Goal: Information Seeking & Learning: Learn about a topic

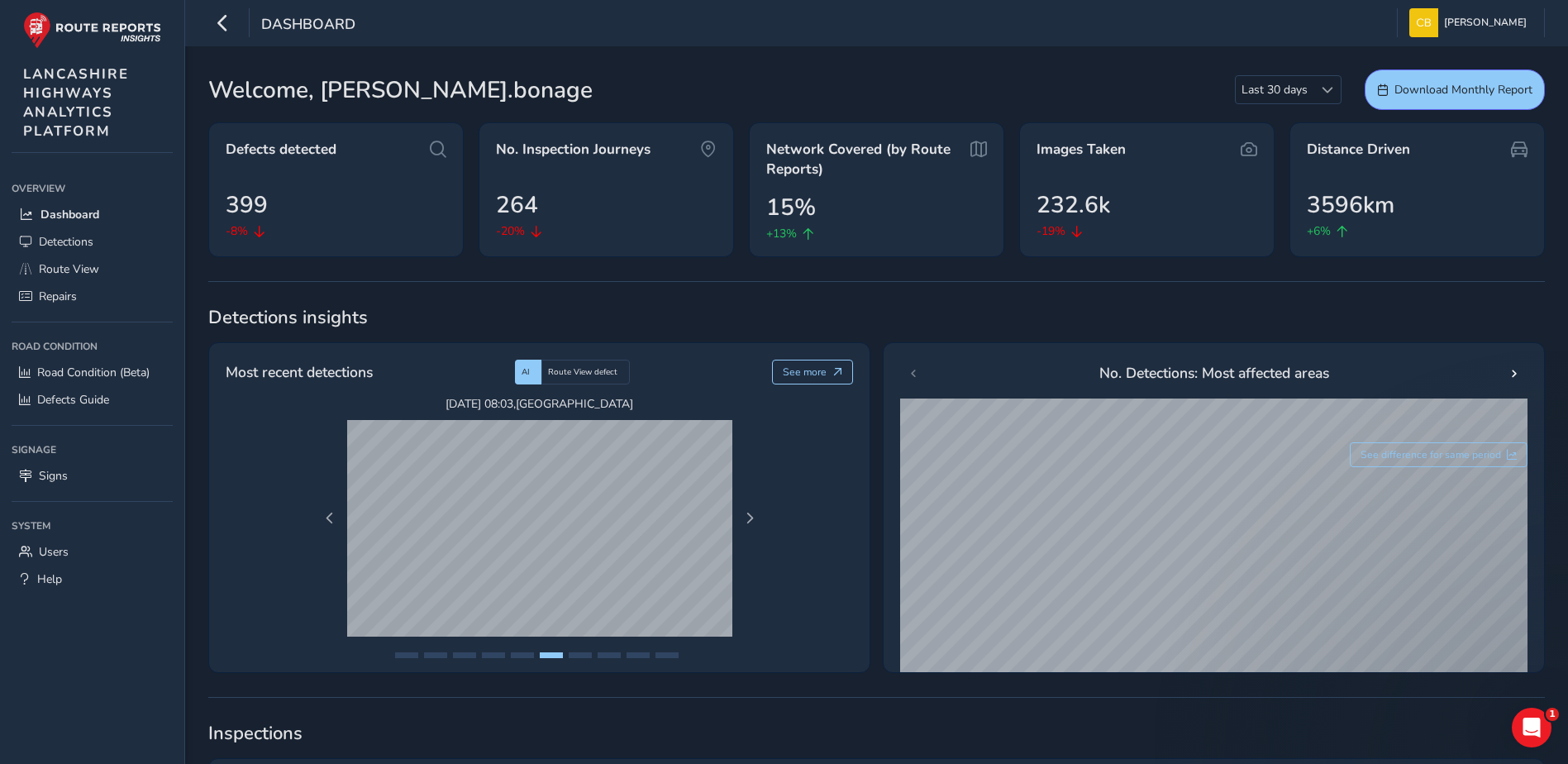
click at [84, 245] on span "Detections" at bounding box center [65, 242] width 54 height 16
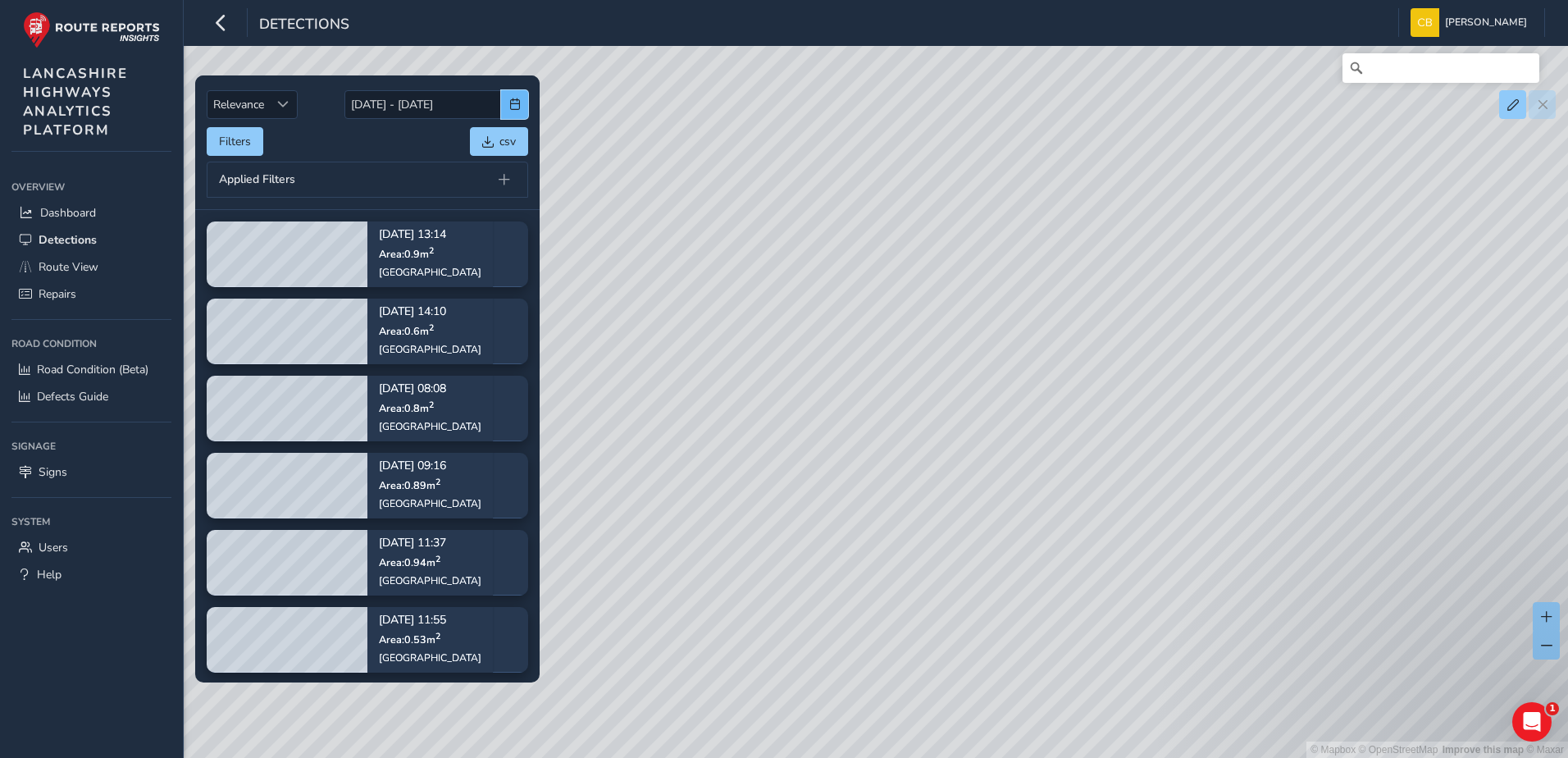
click at [520, 103] on button "button" at bounding box center [514, 105] width 27 height 29
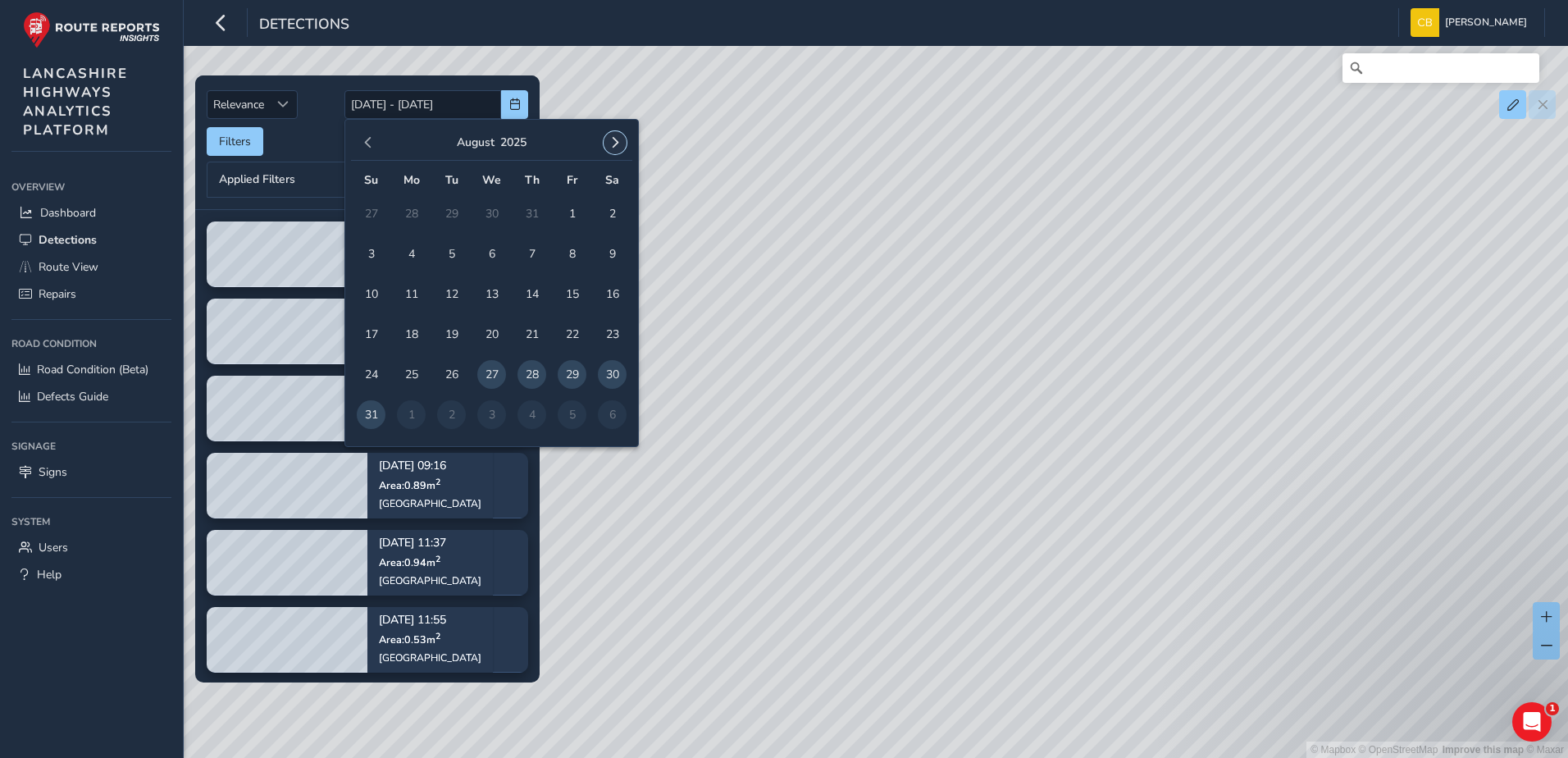
click at [612, 147] on span "button" at bounding box center [614, 142] width 11 height 11
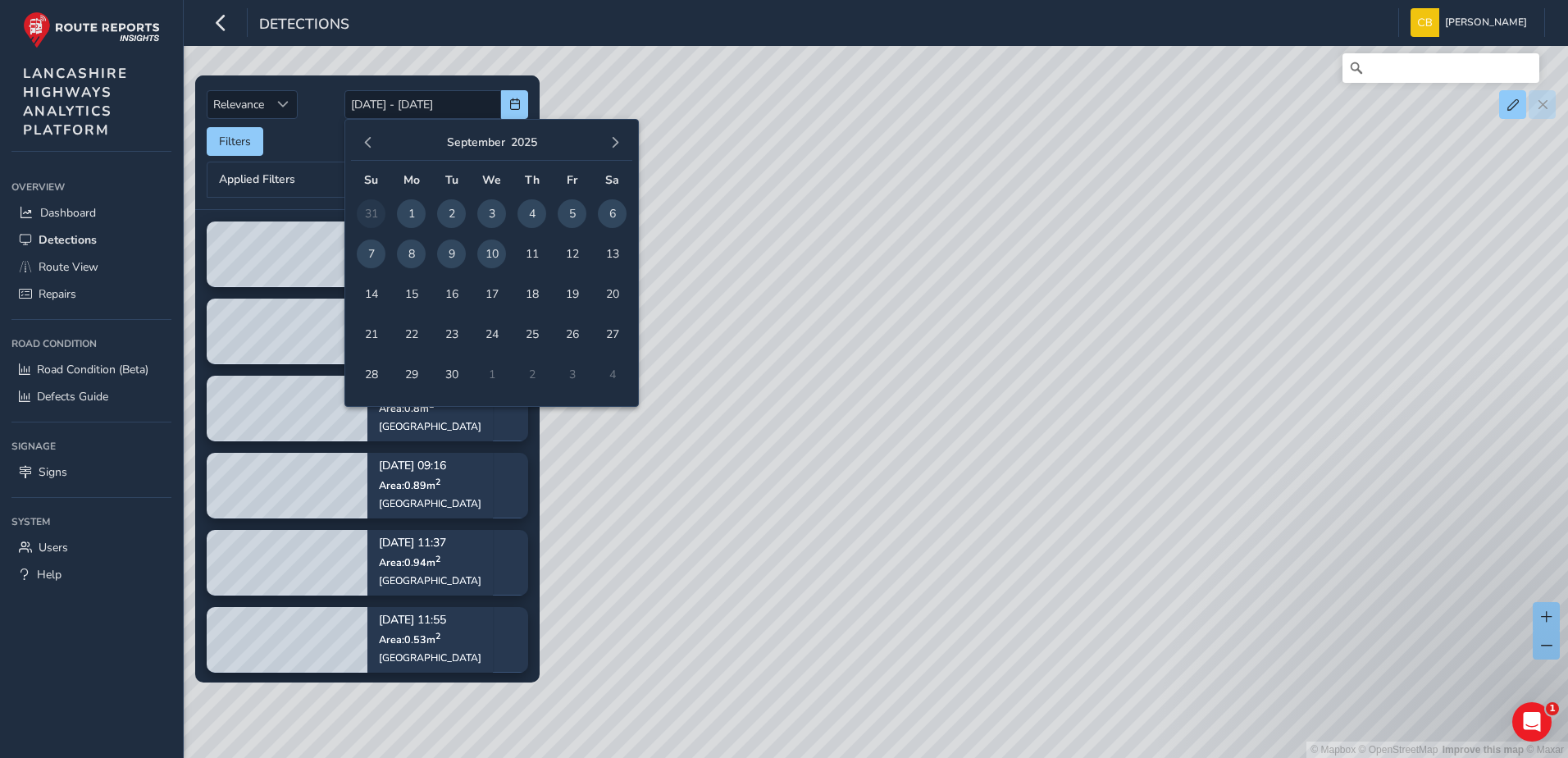
click at [409, 214] on span "1" at bounding box center [411, 214] width 29 height 29
type input "[DATE]"
click at [490, 256] on span "10" at bounding box center [491, 254] width 29 height 29
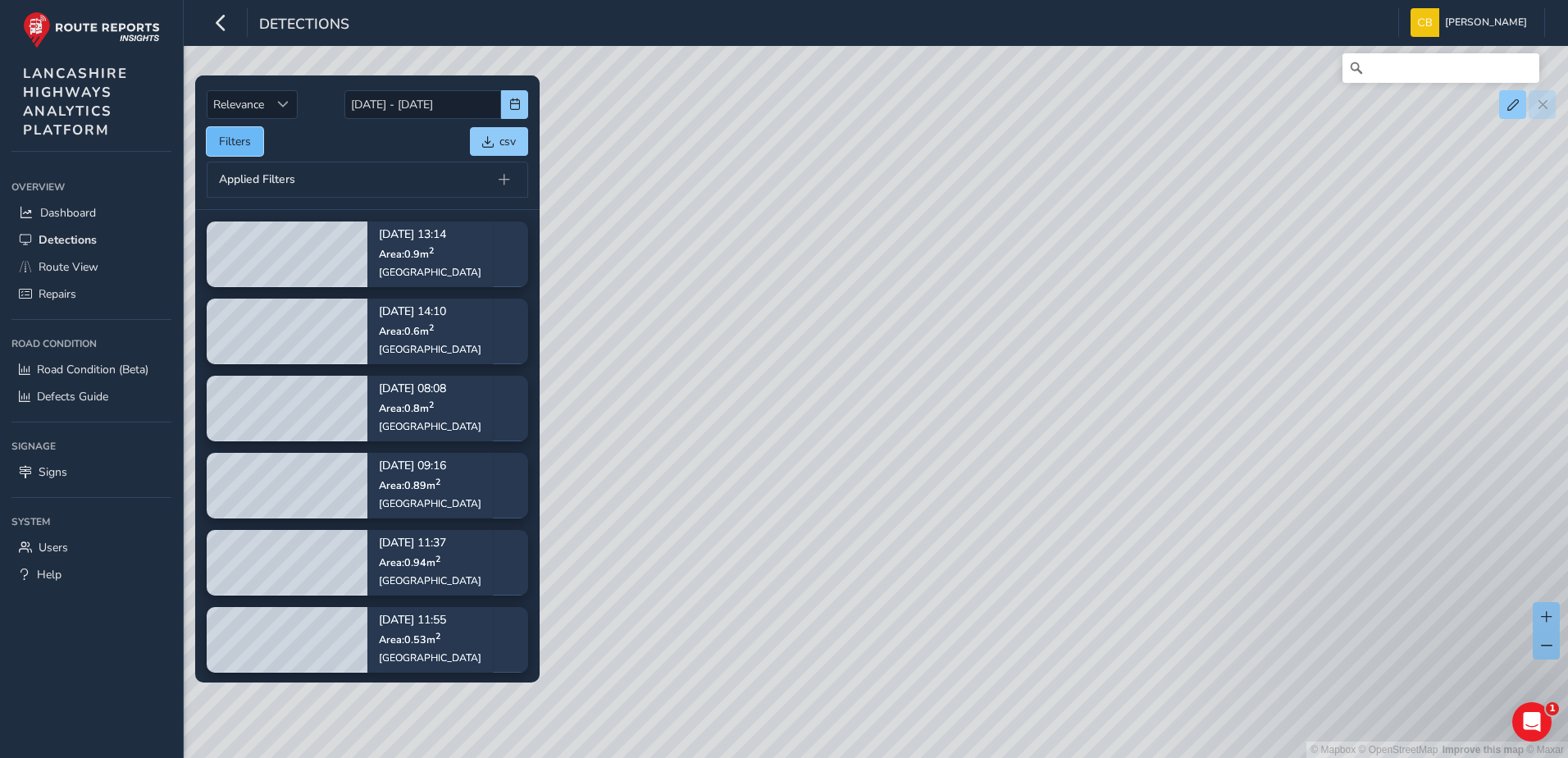
click at [236, 147] on button "Filters" at bounding box center [235, 142] width 56 height 29
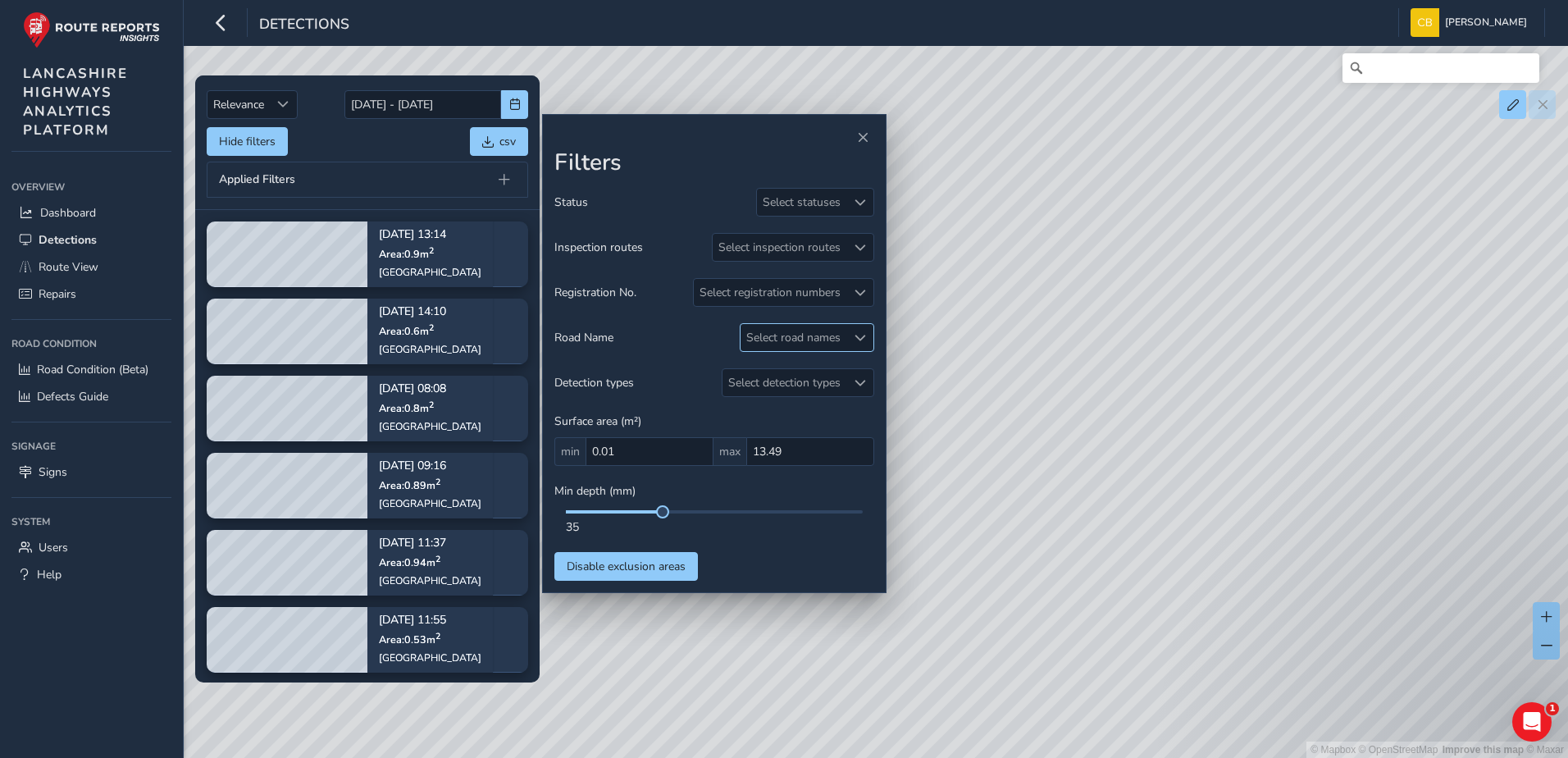
click at [796, 338] on div "Select road names" at bounding box center [793, 338] width 106 height 27
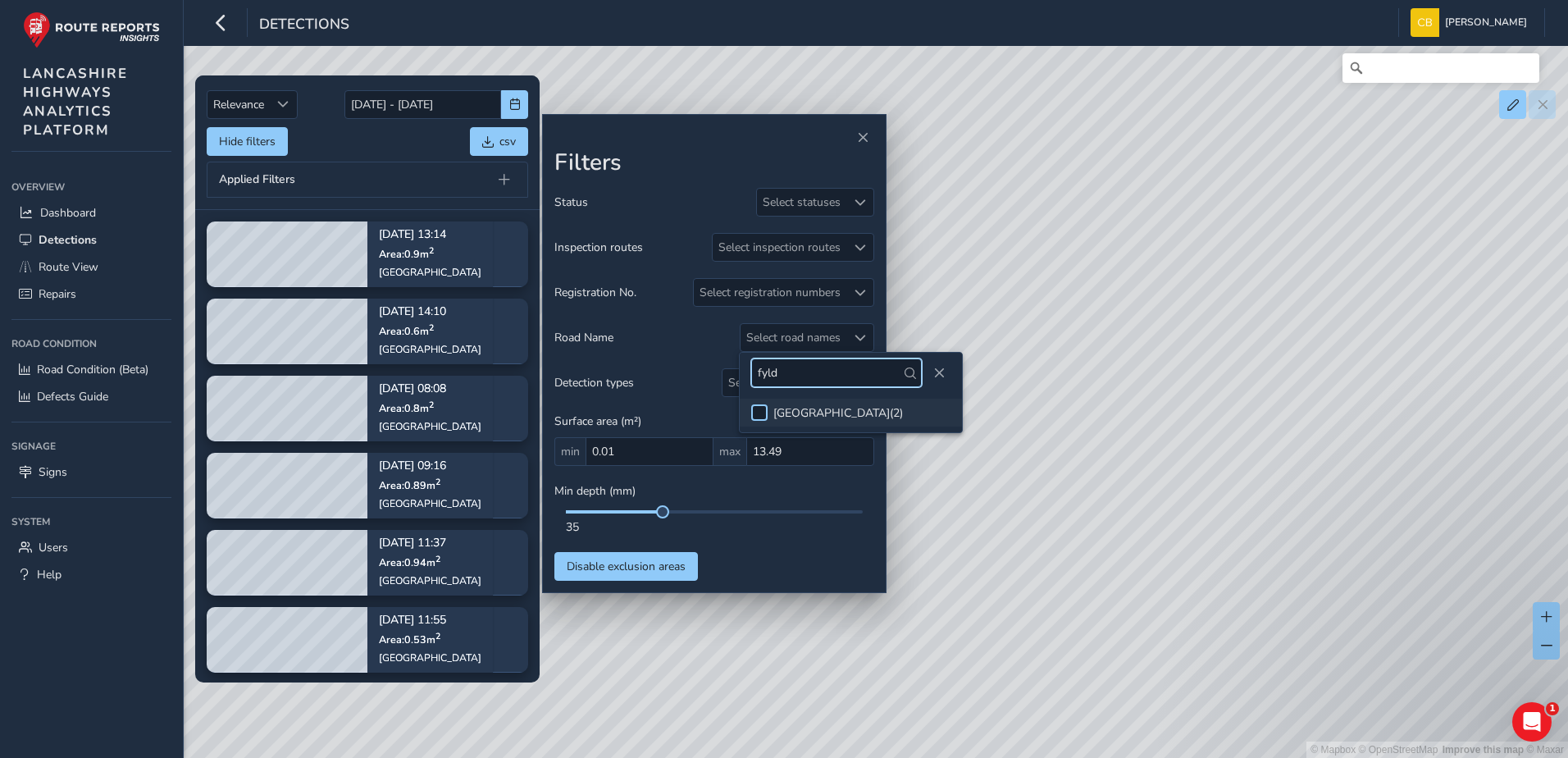
type input "fyld"
click at [756, 415] on div at bounding box center [759, 412] width 16 height 16
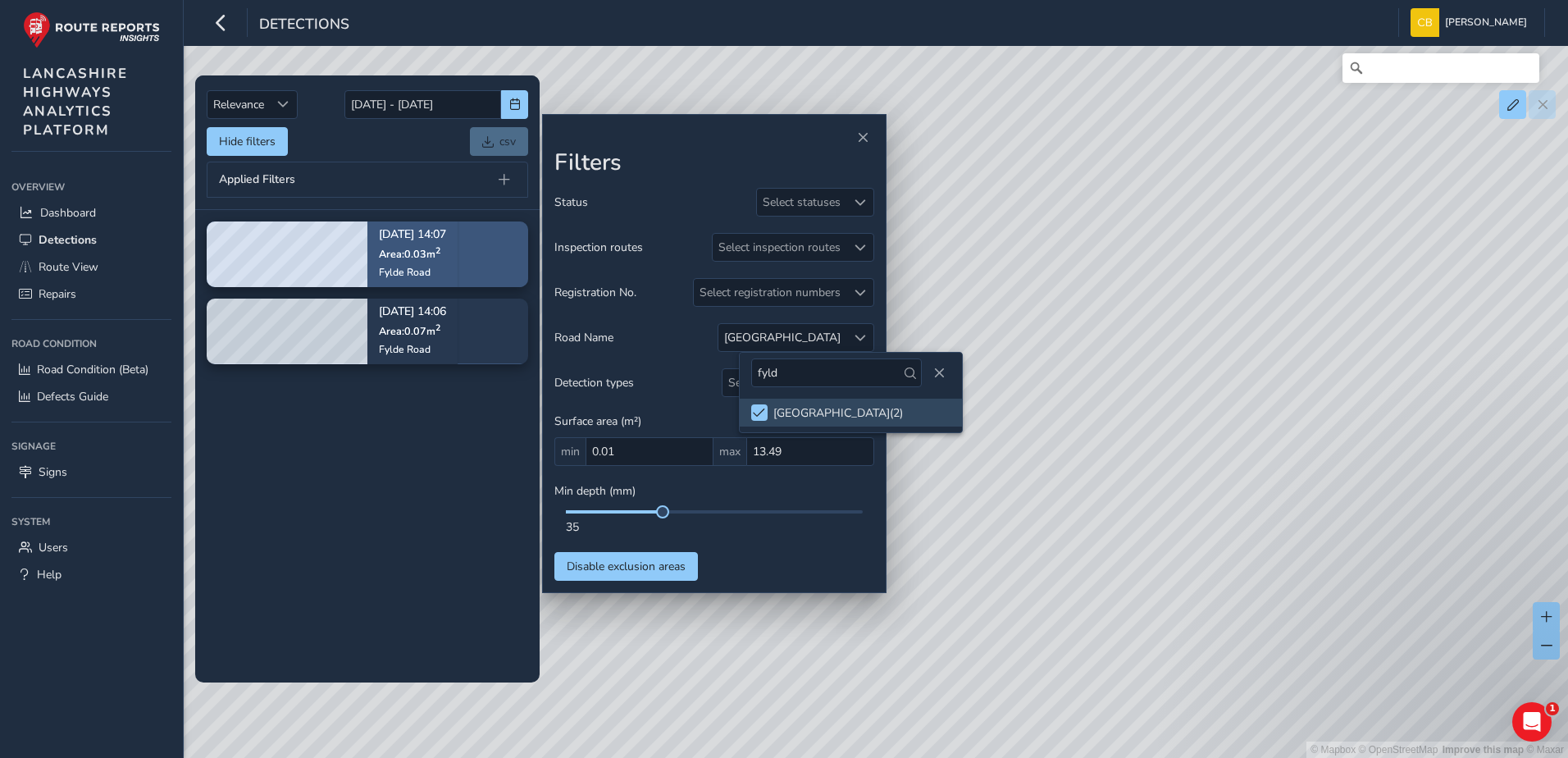
click at [385, 251] on span "Area: 0.03 m 2" at bounding box center [409, 254] width 62 height 14
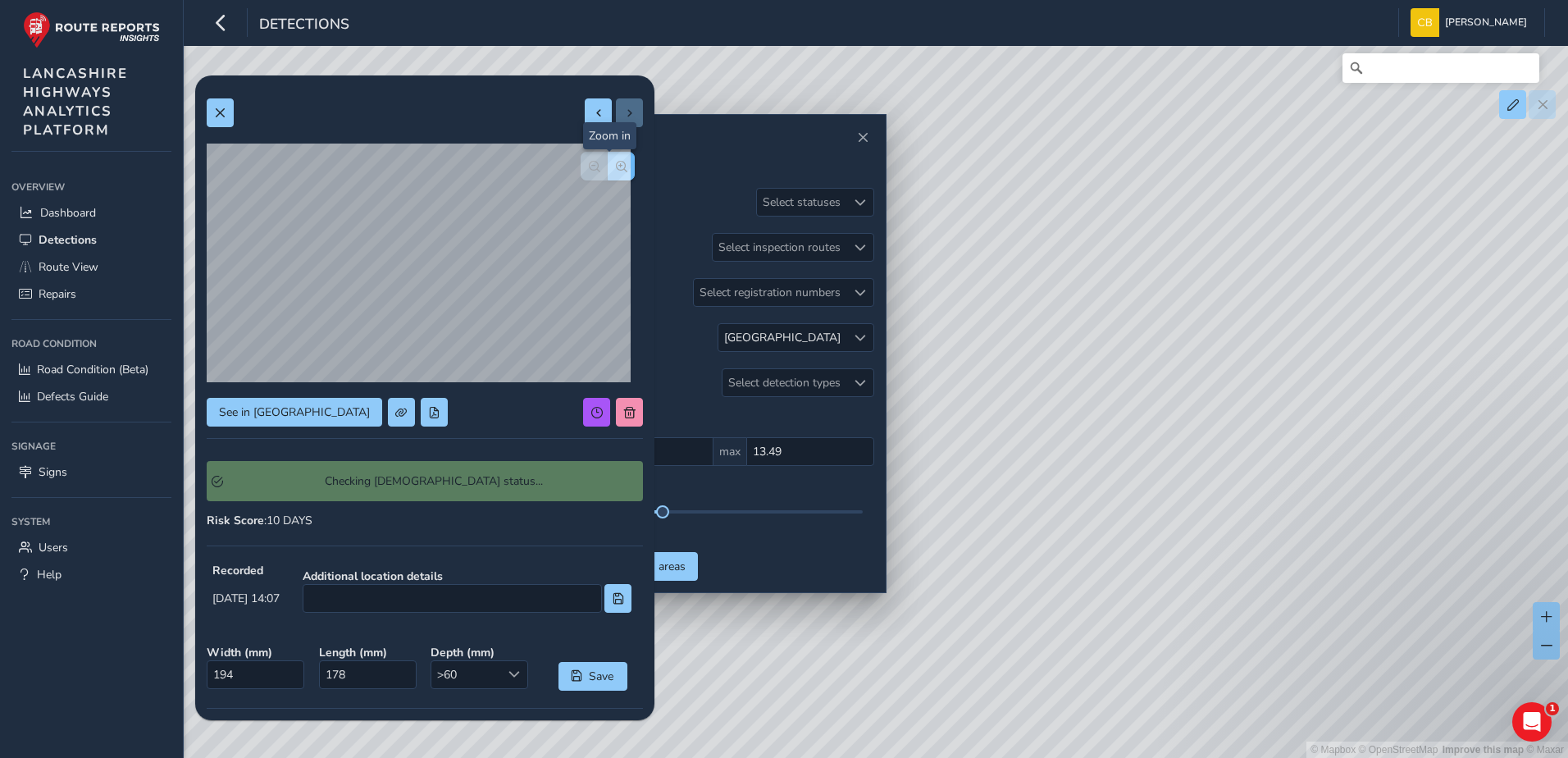
click at [611, 173] on button "button" at bounding box center [621, 167] width 27 height 29
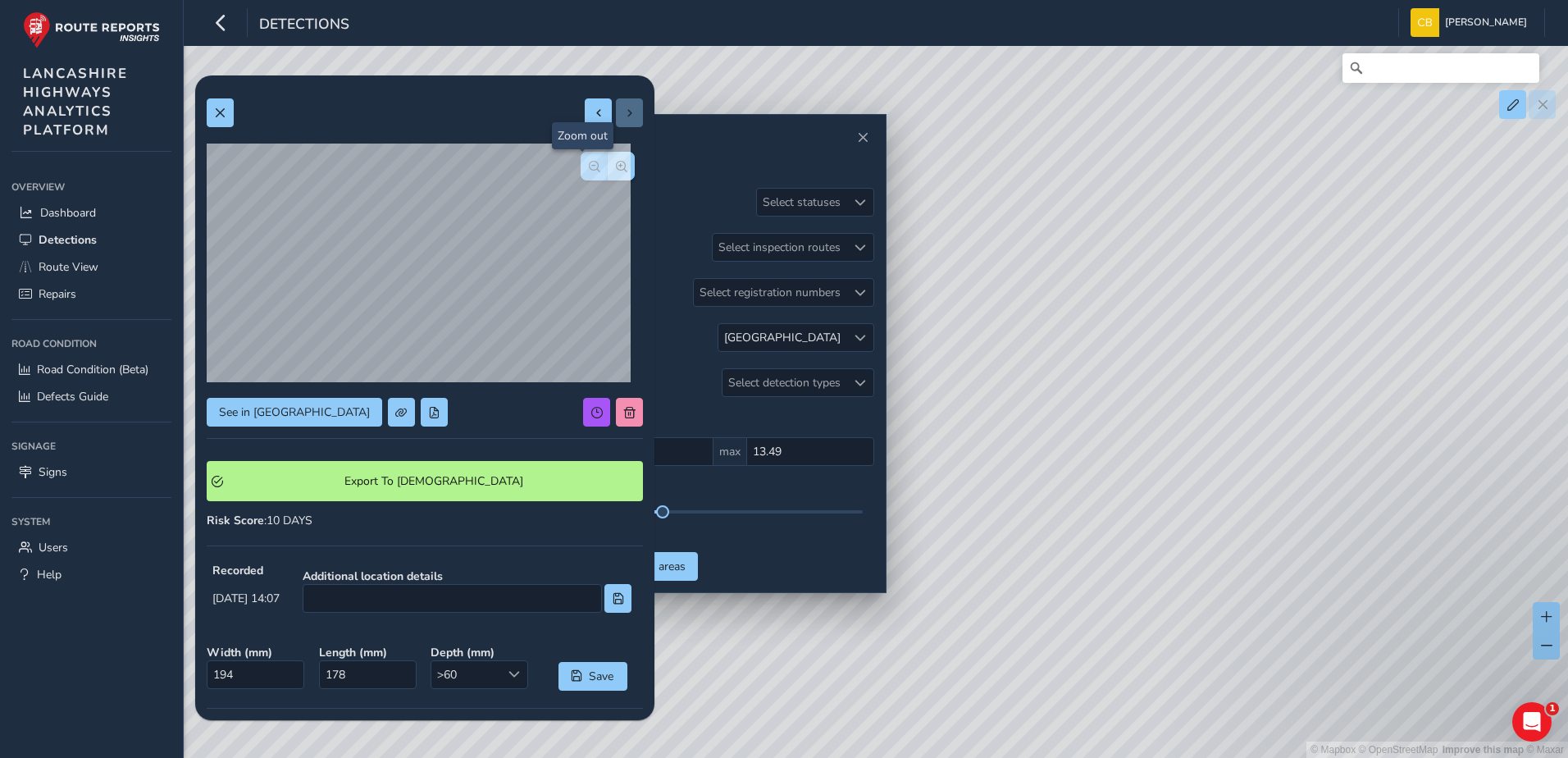
click at [583, 176] on button "button" at bounding box center [594, 167] width 27 height 29
click at [584, 119] on button at bounding box center [598, 113] width 27 height 29
type input "280"
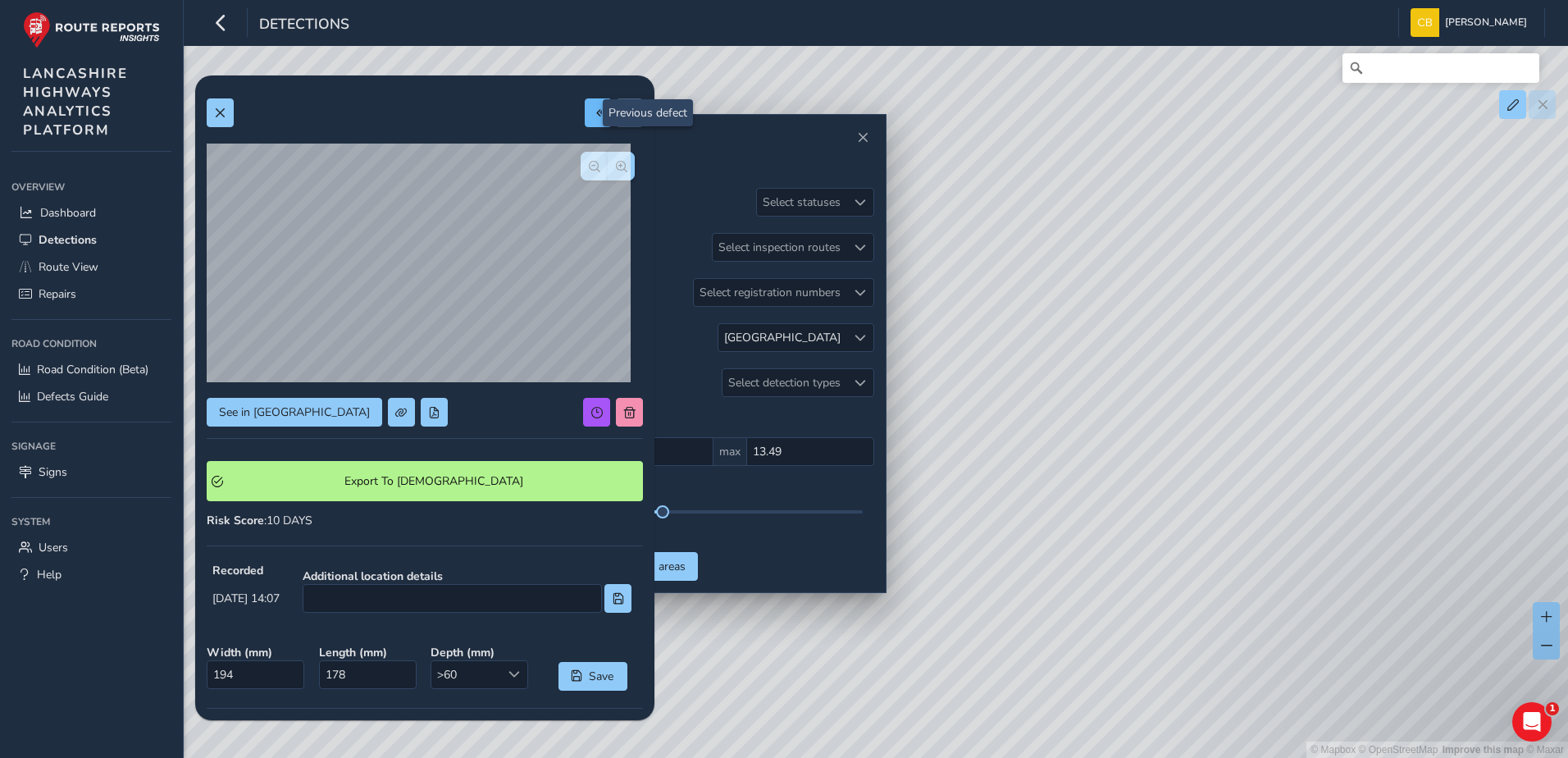
type input "244"
click at [608, 171] on button "button" at bounding box center [621, 167] width 27 height 29
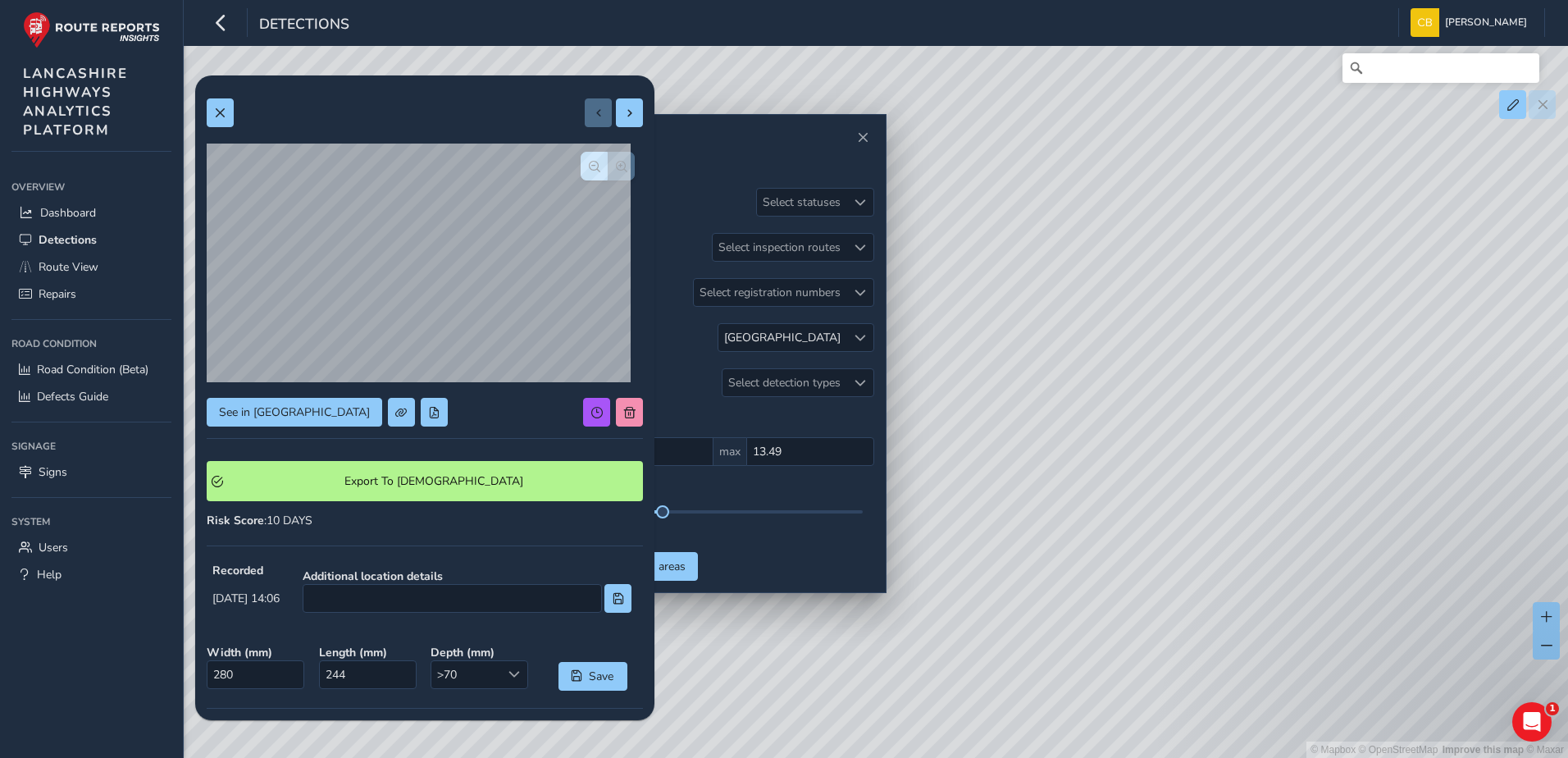
click at [602, 171] on div at bounding box center [607, 167] width 54 height 29
click at [589, 172] on span "button" at bounding box center [594, 166] width 11 height 11
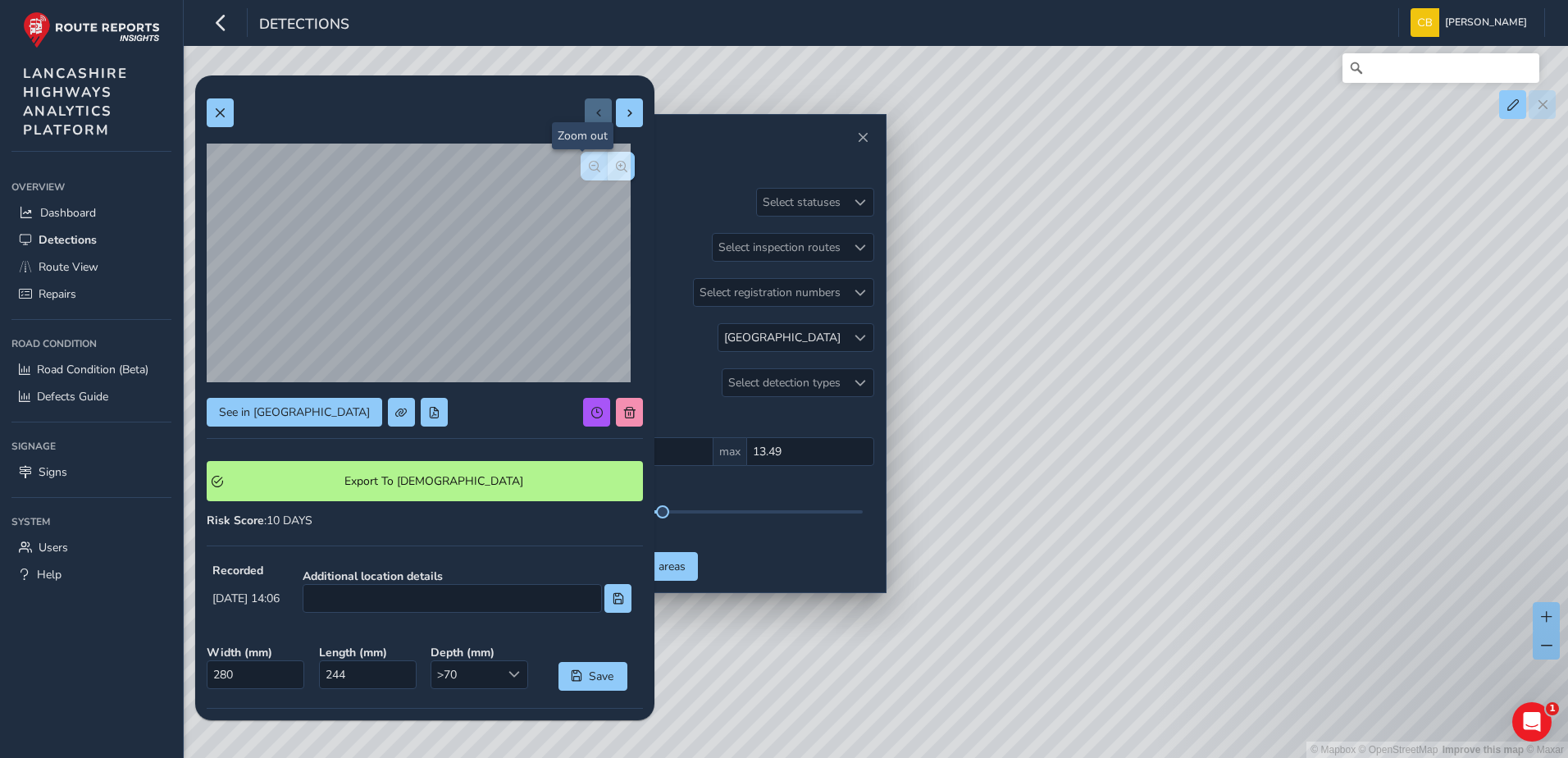
click at [589, 172] on span "button" at bounding box center [594, 166] width 11 height 11
drag, startPoint x: 999, startPoint y: 350, endPoint x: 1305, endPoint y: 421, distance: 314.1
click at [1305, 421] on div "© Mapbox © OpenStreetMap Improve this map © Maxar" at bounding box center [784, 379] width 1568 height 758
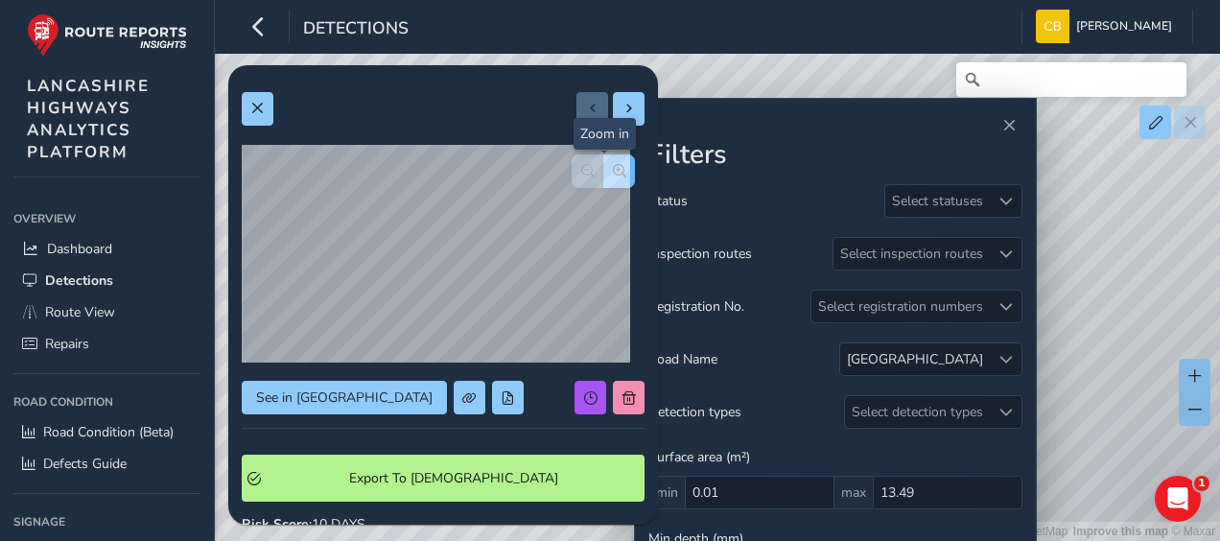
click at [620, 179] on button "button" at bounding box center [620, 171] width 32 height 34
click at [618, 179] on button "button" at bounding box center [620, 171] width 32 height 34
click at [572, 182] on button "button" at bounding box center [588, 171] width 32 height 34
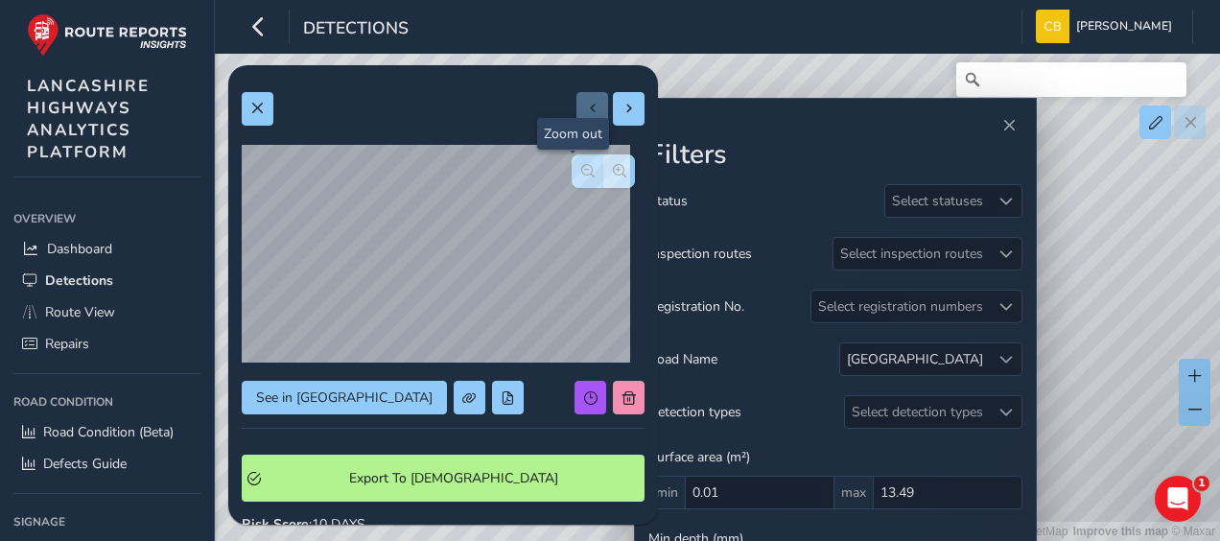
click at [572, 182] on button "button" at bounding box center [588, 171] width 32 height 34
click at [613, 120] on button at bounding box center [629, 109] width 32 height 34
type input "194"
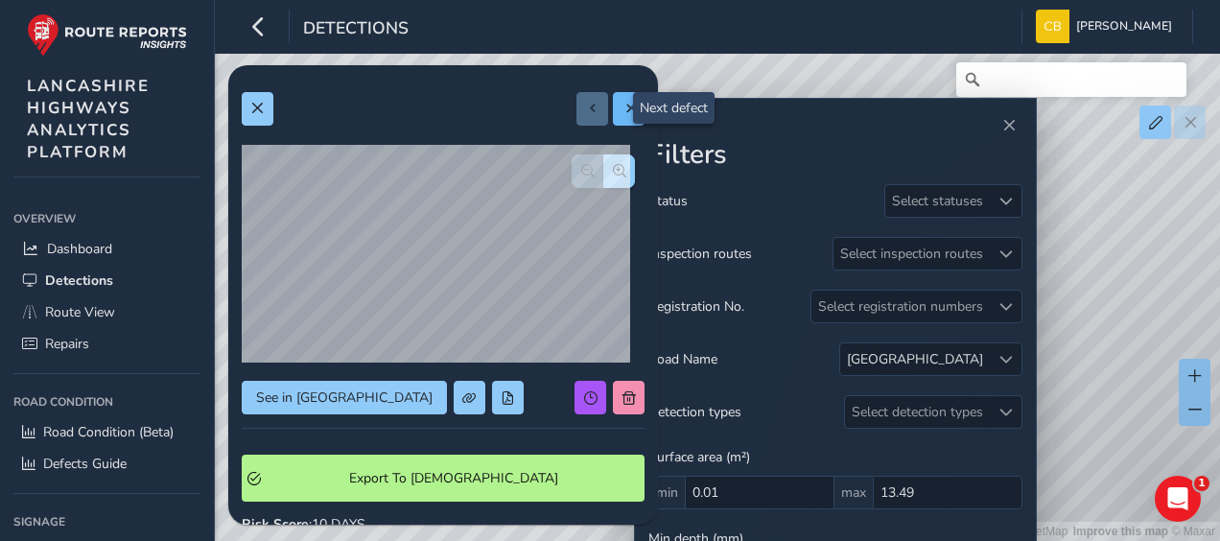
type input "178"
click at [613, 173] on span "button" at bounding box center [619, 170] width 13 height 13
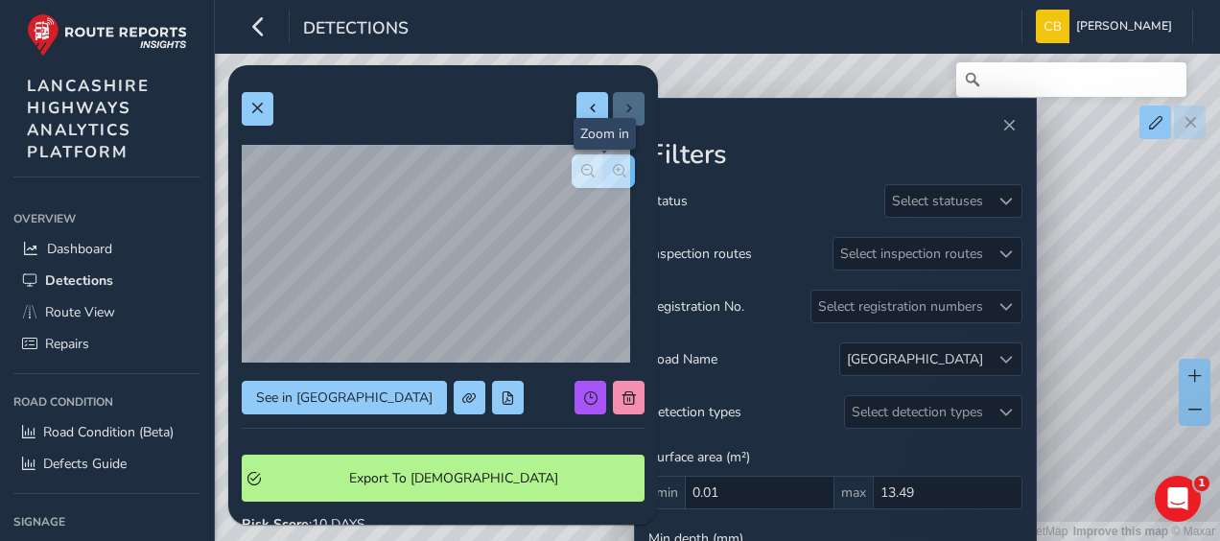
click at [613, 173] on span "button" at bounding box center [619, 170] width 13 height 13
click at [599, 173] on div at bounding box center [603, 171] width 63 height 34
click at [581, 165] on span "button" at bounding box center [587, 170] width 13 height 13
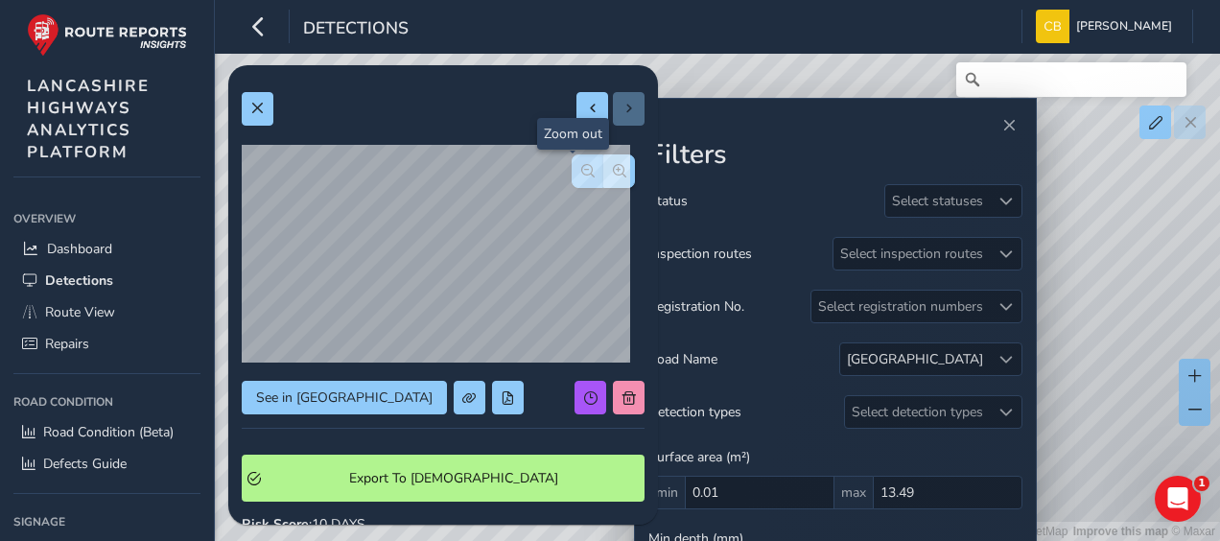
click at [581, 165] on span "button" at bounding box center [587, 170] width 13 height 13
click at [591, 110] on button at bounding box center [593, 109] width 32 height 34
type input "280"
type input "244"
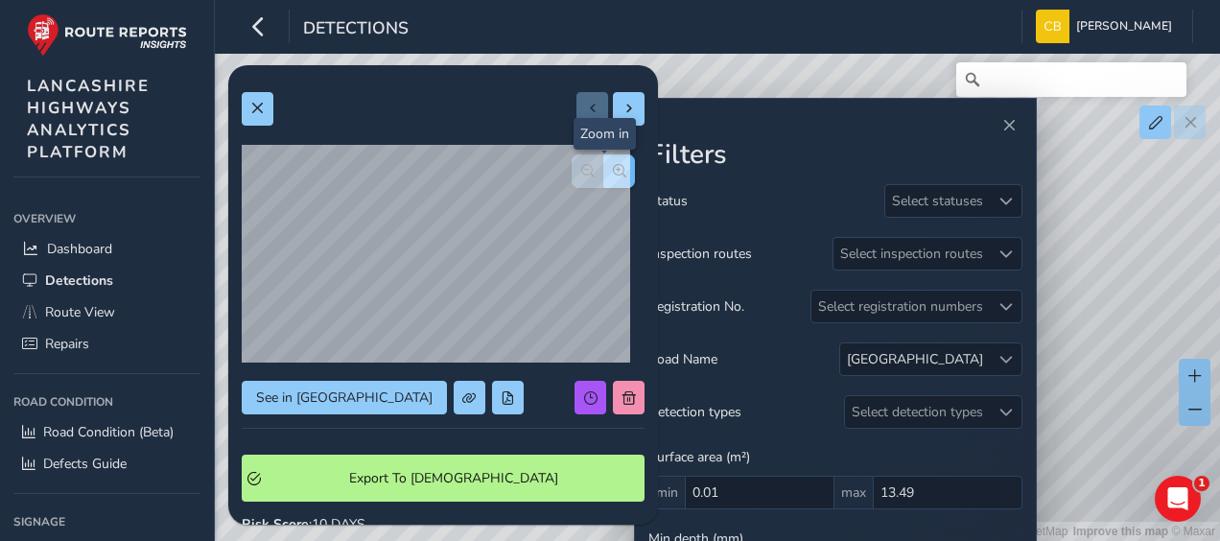
click at [612, 178] on button "button" at bounding box center [620, 171] width 32 height 34
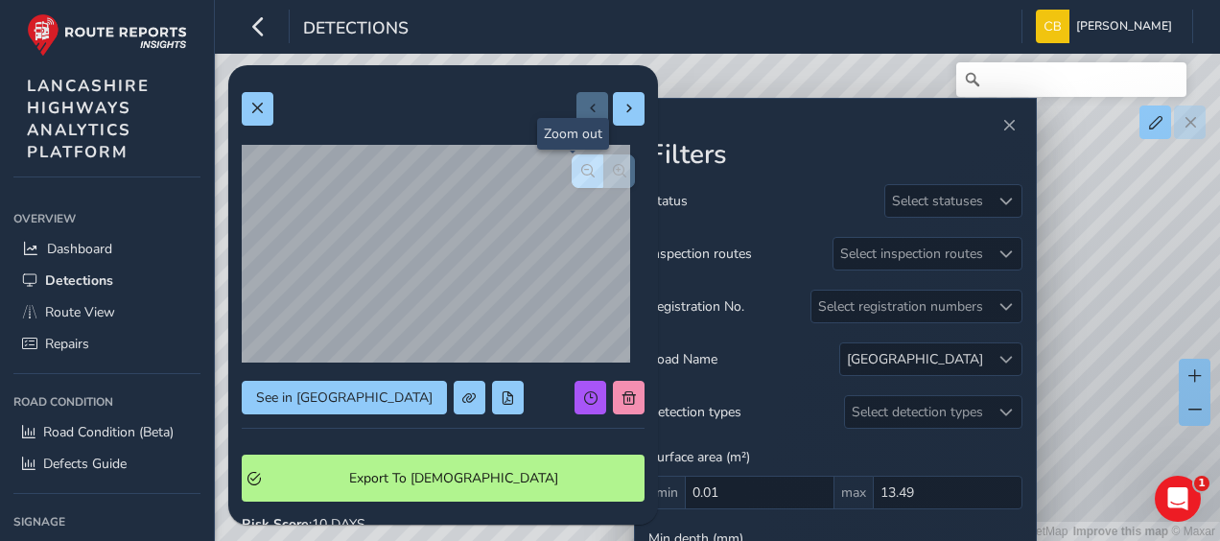
click at [572, 179] on button "button" at bounding box center [588, 171] width 32 height 34
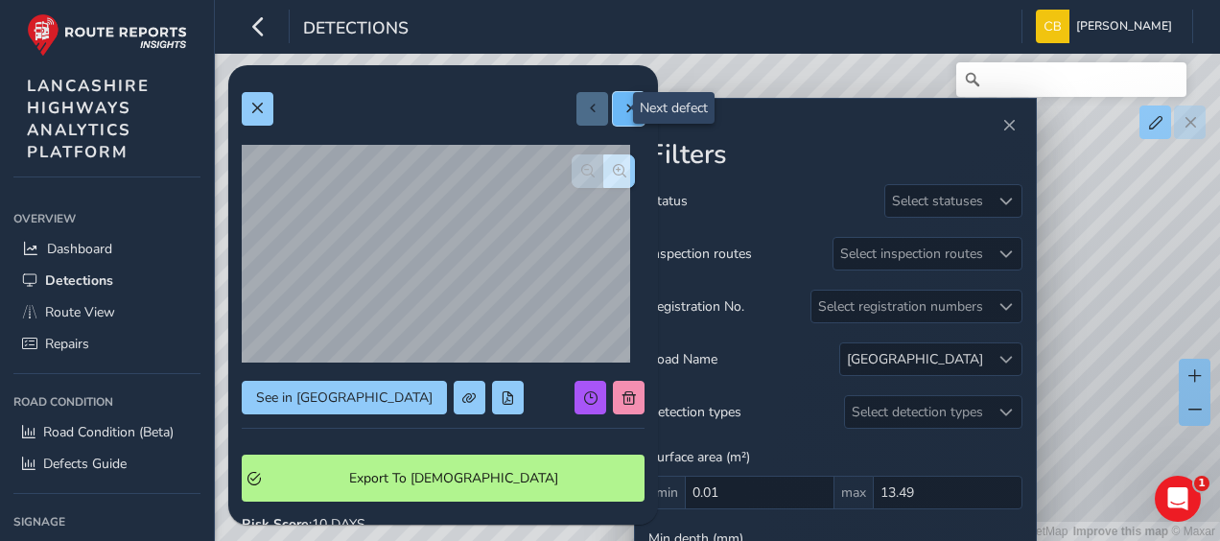
click at [613, 120] on button at bounding box center [629, 109] width 32 height 34
type input "194"
type input "178"
click at [613, 175] on span "button" at bounding box center [619, 170] width 13 height 13
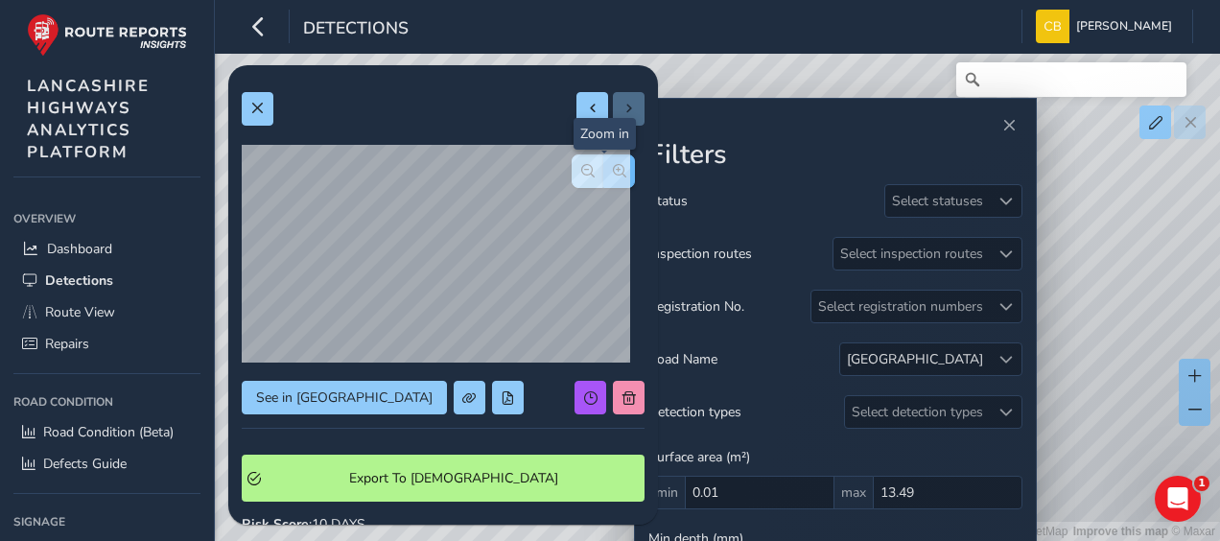
click at [613, 175] on span "button" at bounding box center [619, 170] width 13 height 13
click at [598, 175] on div at bounding box center [603, 171] width 63 height 34
click at [264, 104] on span at bounding box center [256, 108] width 13 height 13
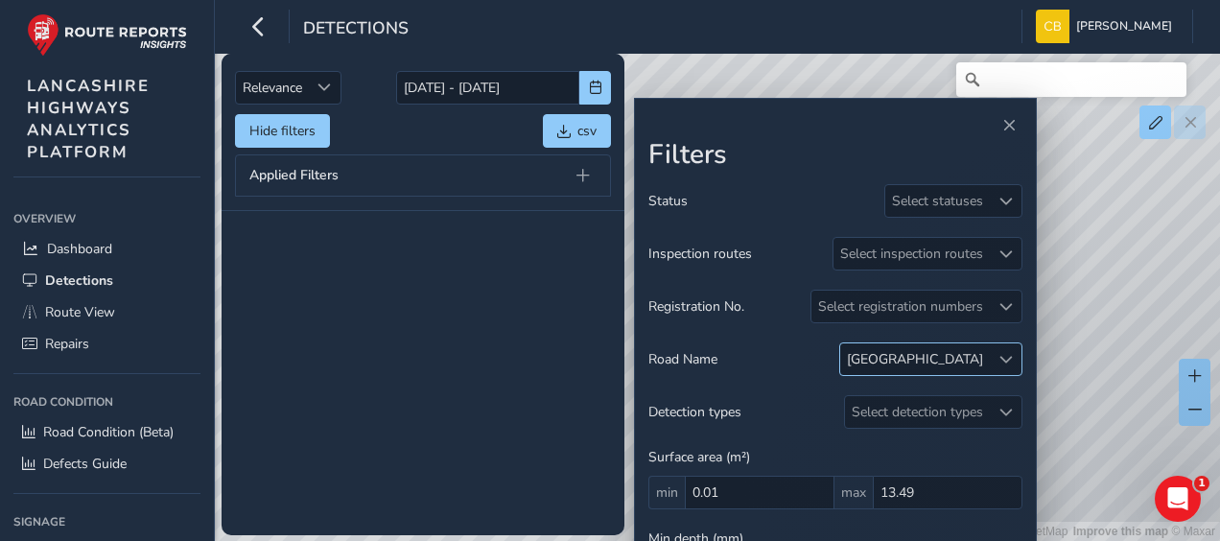
click at [1021, 369] on div at bounding box center [1006, 360] width 32 height 32
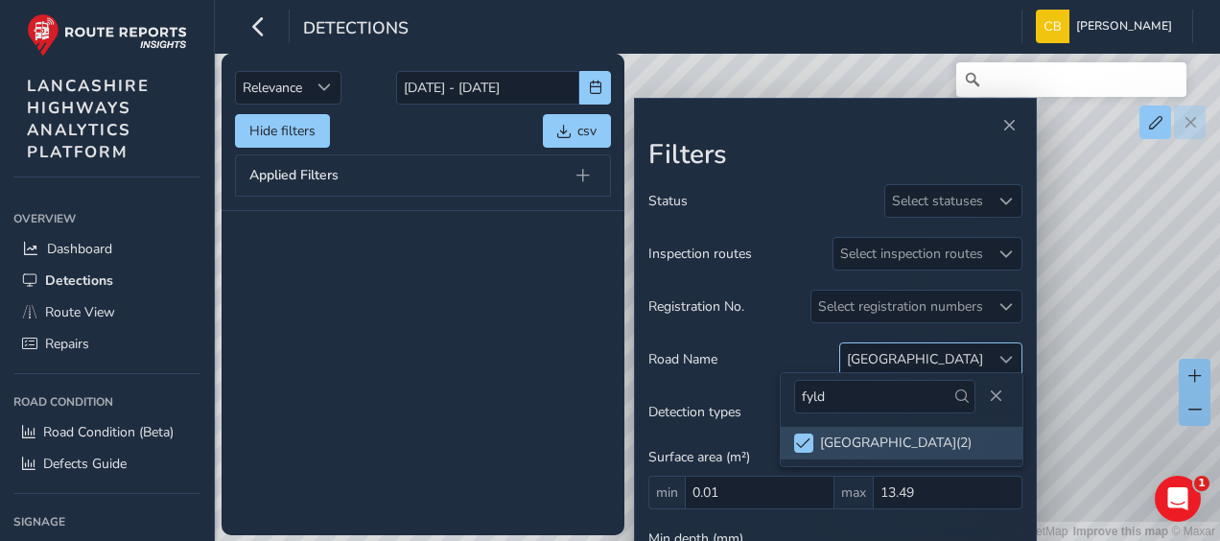
click at [1002, 364] on div at bounding box center [1006, 360] width 32 height 32
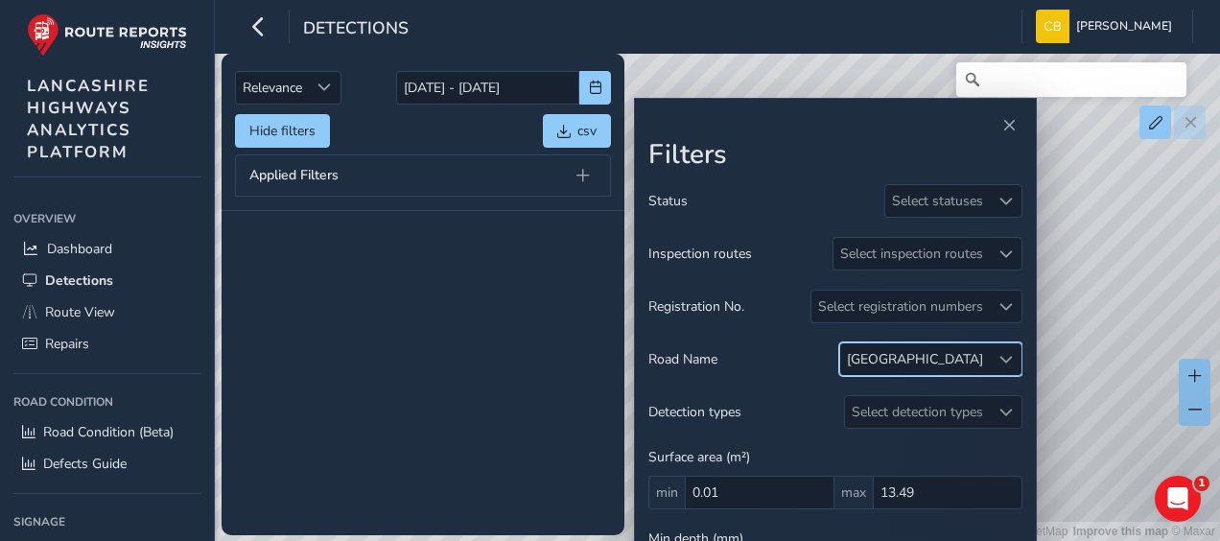
click at [1002, 364] on div at bounding box center [1006, 360] width 32 height 32
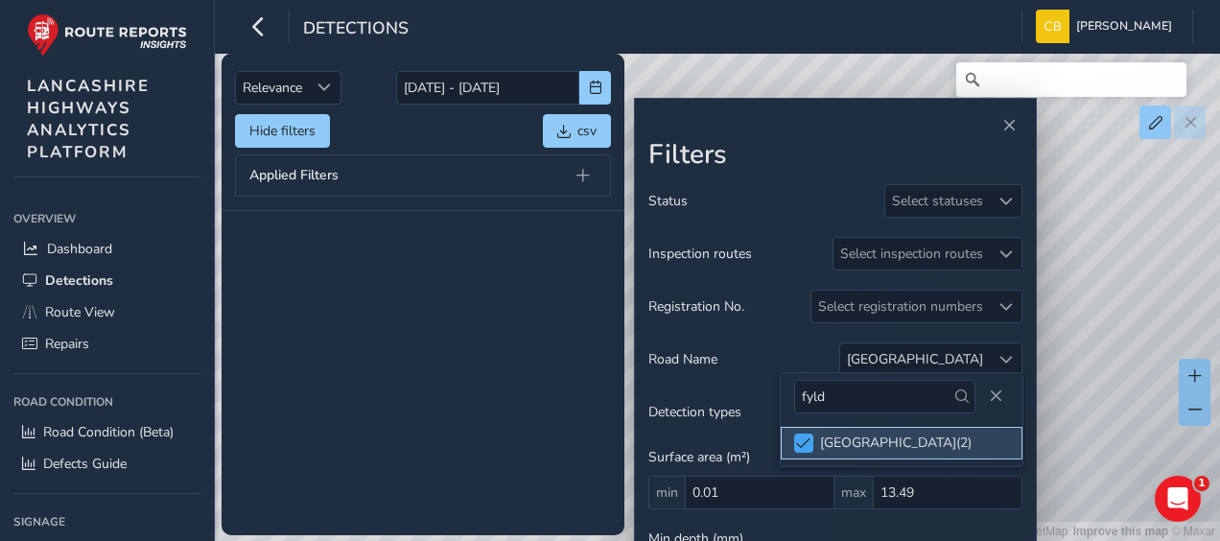
click at [806, 440] on span at bounding box center [803, 443] width 14 height 13
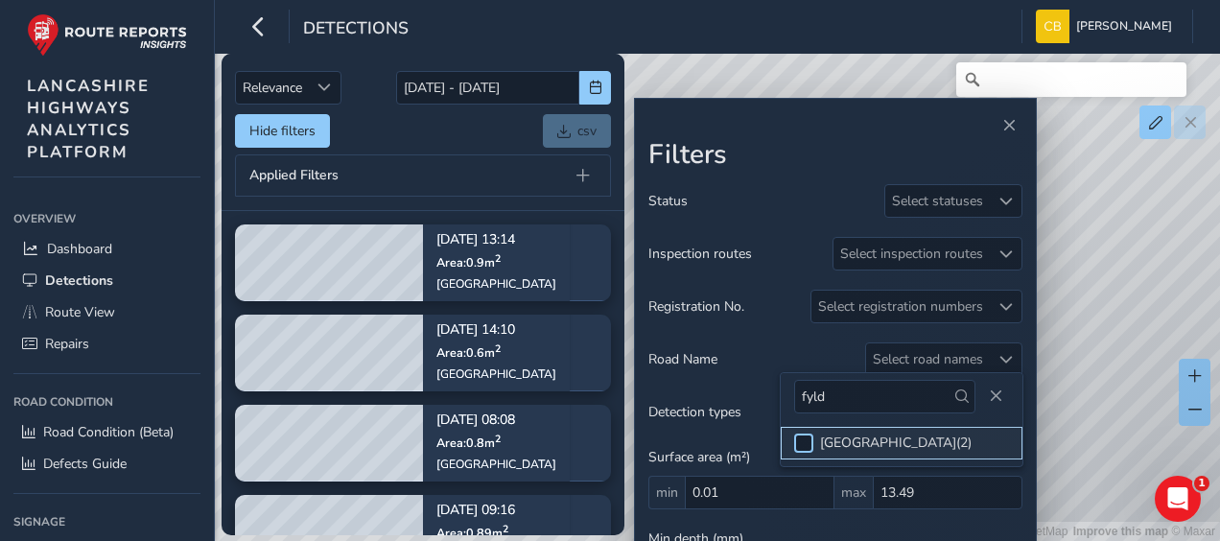
click at [806, 440] on div at bounding box center [803, 443] width 19 height 19
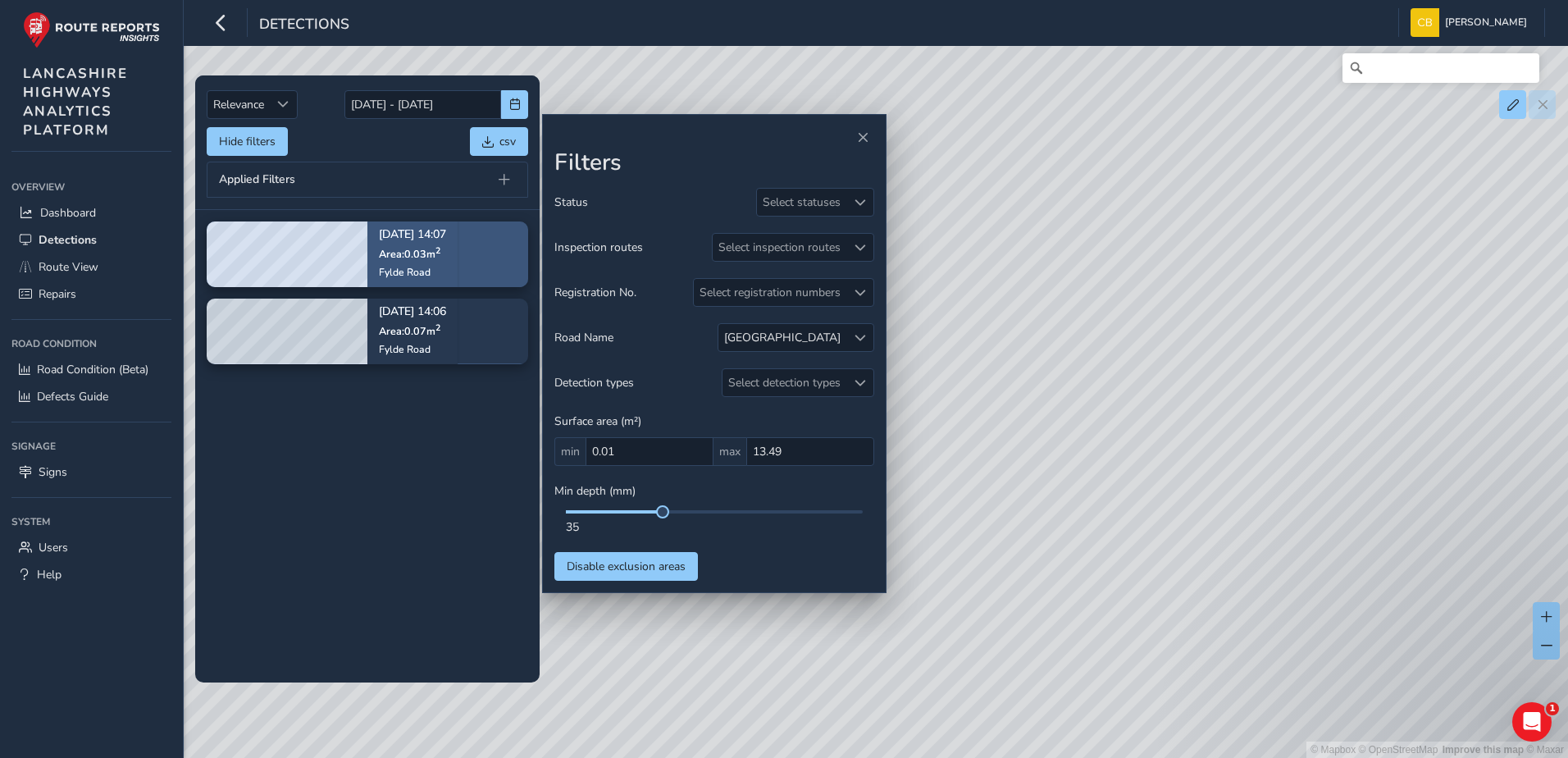
click at [420, 249] on span "Area: 0.03 m 2" at bounding box center [409, 254] width 62 height 14
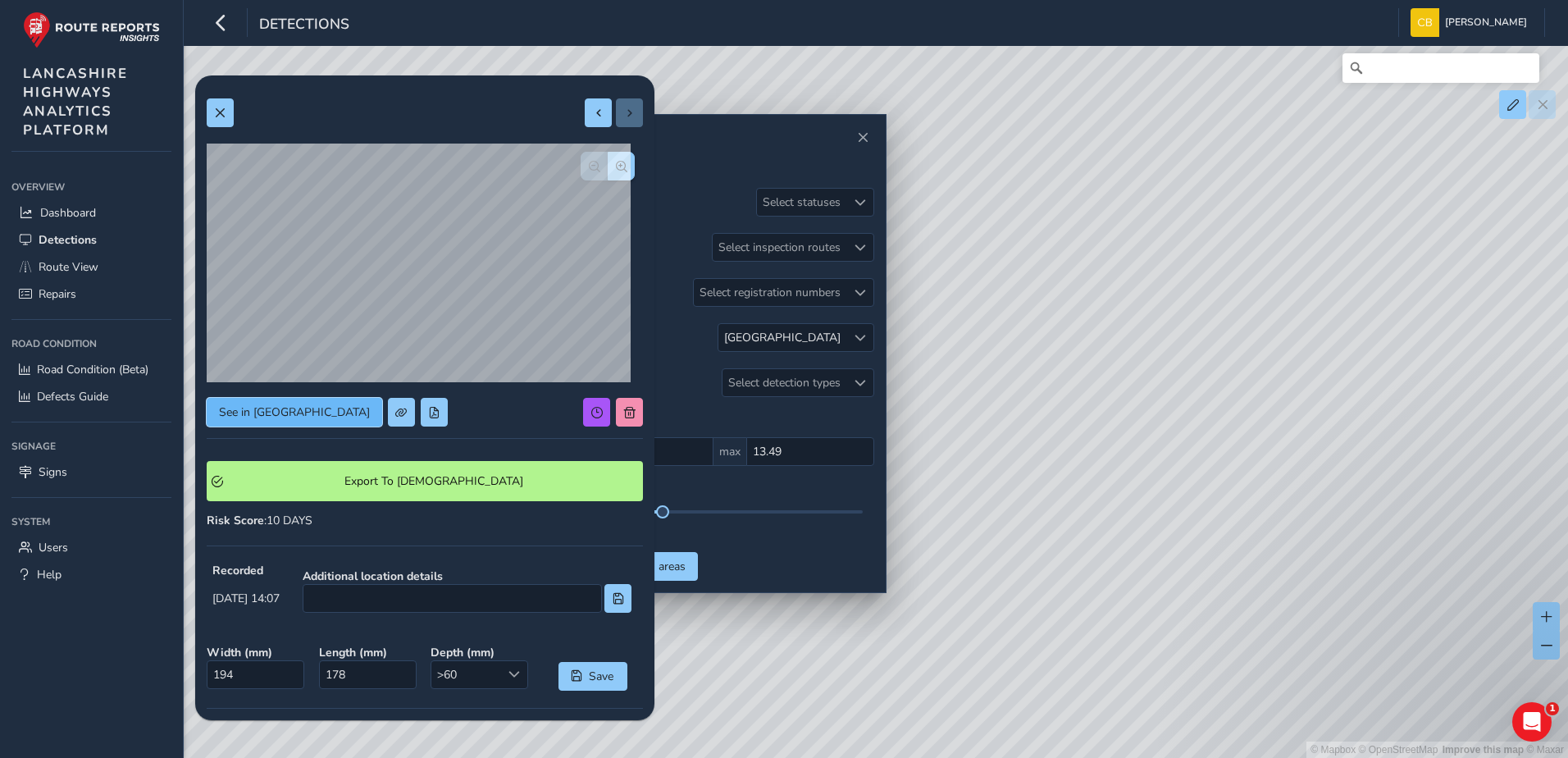
click at [267, 411] on span "See in [GEOGRAPHIC_DATA]" at bounding box center [294, 412] width 151 height 15
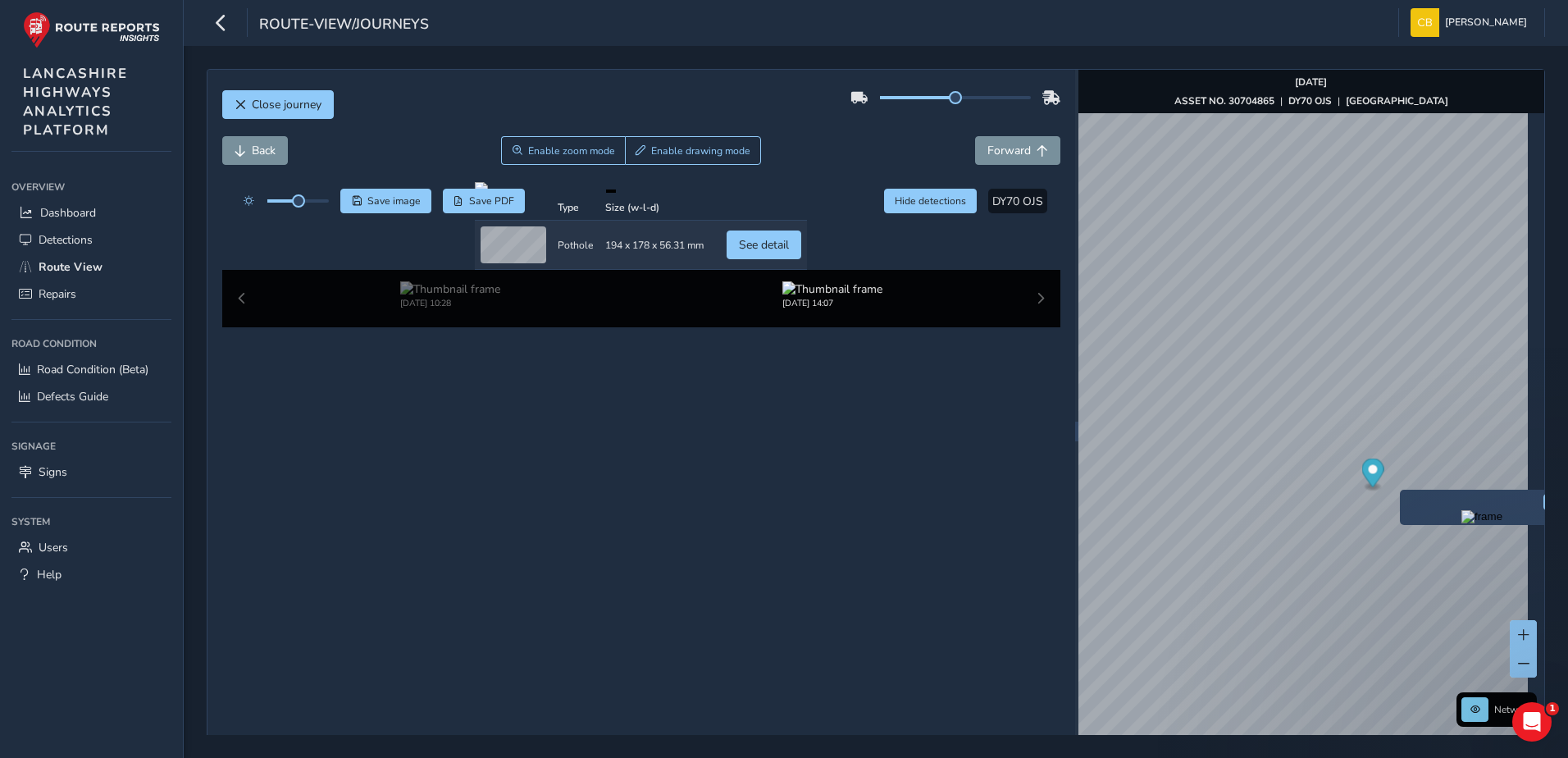
click at [1404, 496] on div "x" at bounding box center [1482, 508] width 156 height 27
click at [1461, 523] on img "Preview frame" at bounding box center [1482, 516] width 41 height 13
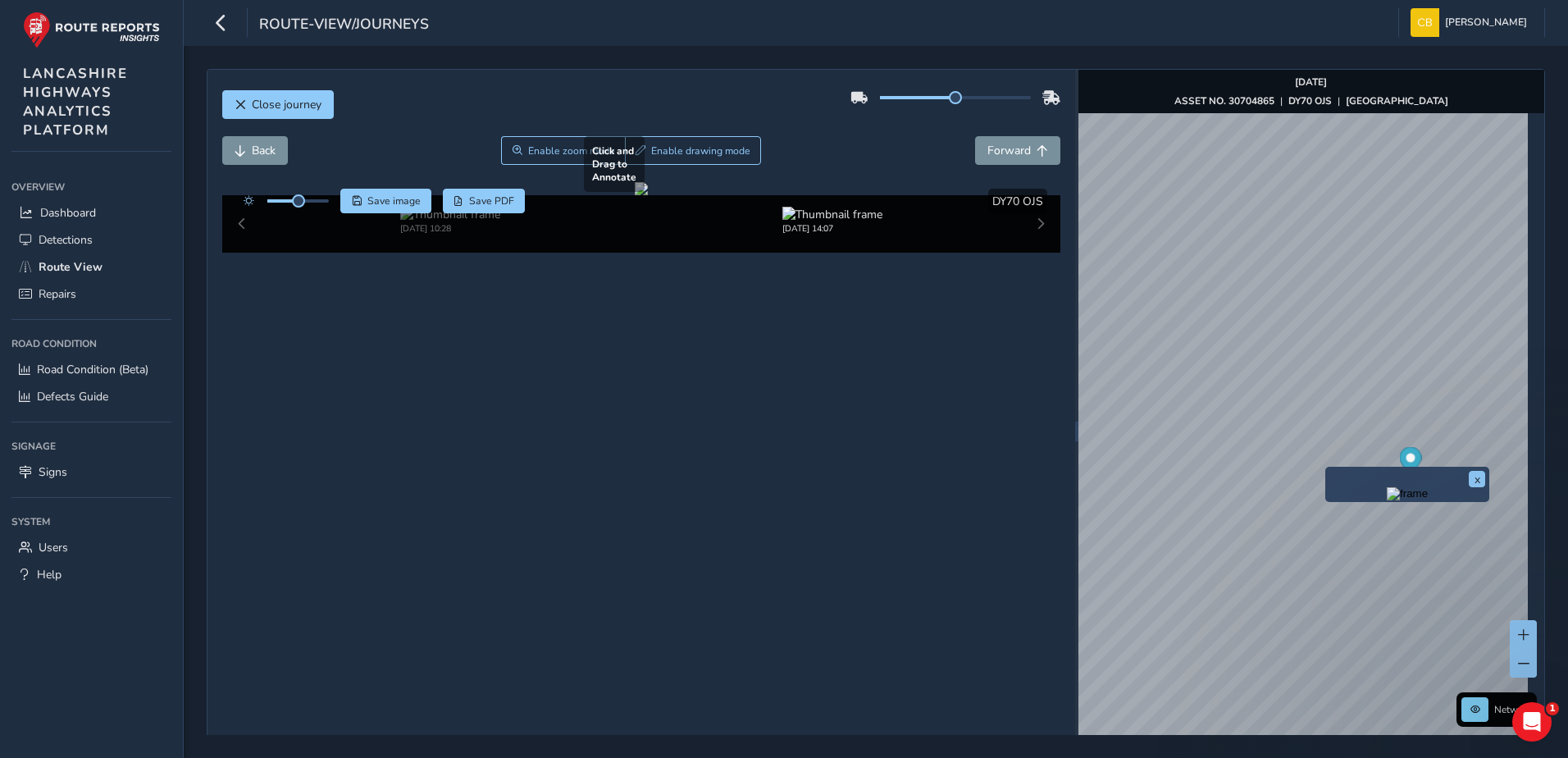
click at [1326, 469] on div "x" at bounding box center [1407, 484] width 164 height 35
click at [1414, 500] on img "Preview frame" at bounding box center [1407, 493] width 41 height 13
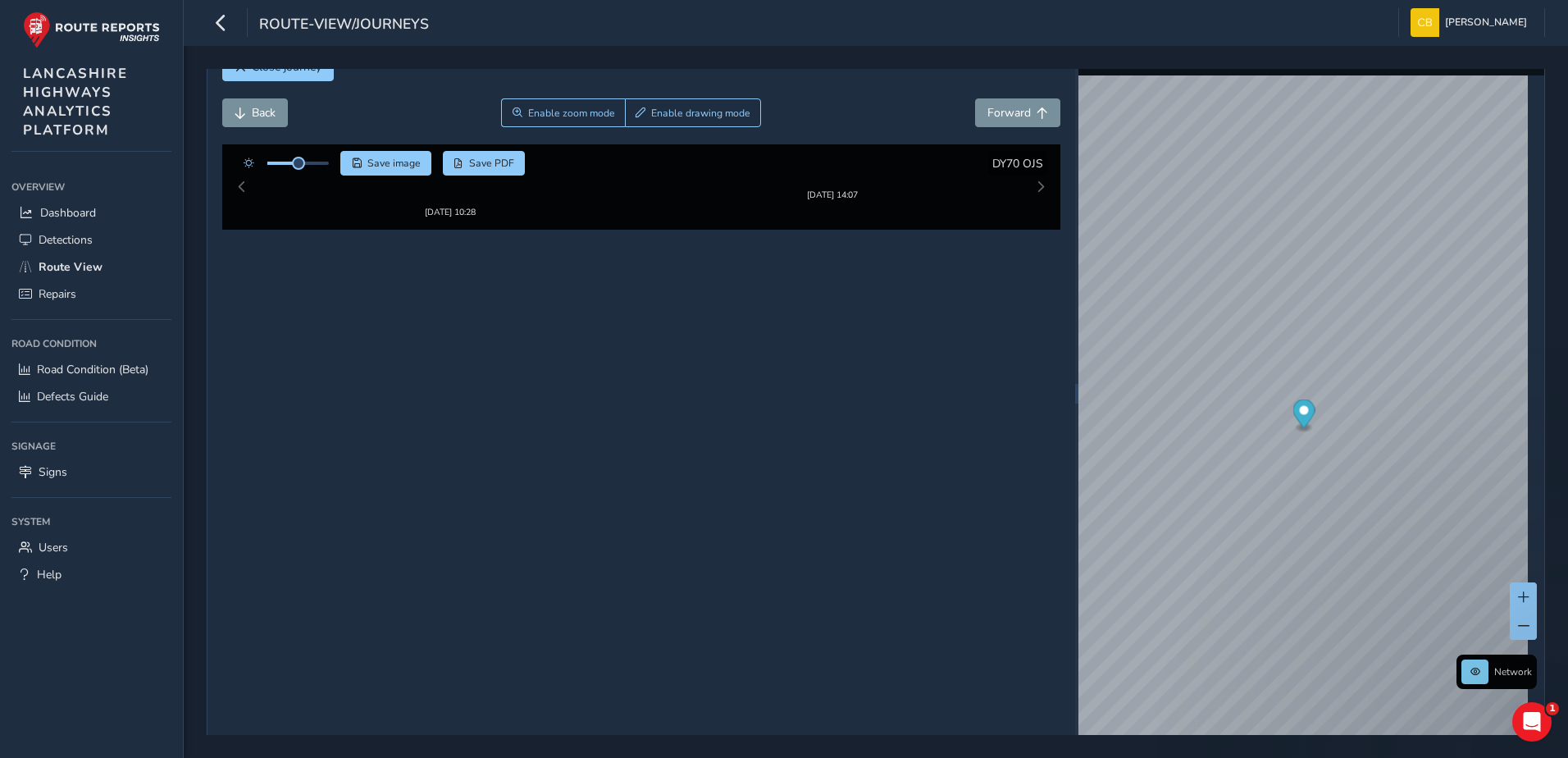
scroll to position [58, 0]
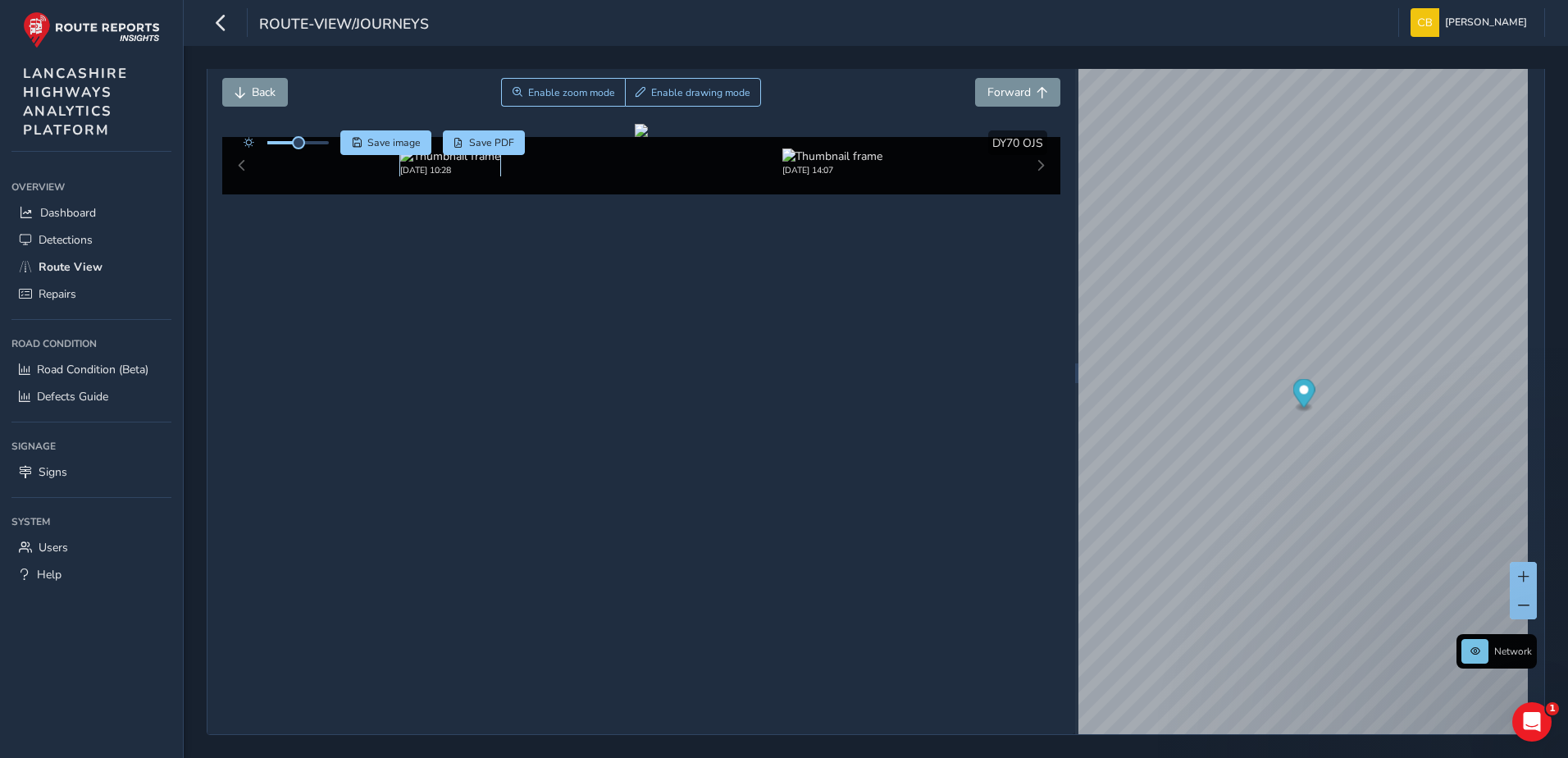
click at [444, 164] on img at bounding box center [449, 156] width 100 height 15
click at [807, 164] on img at bounding box center [831, 156] width 100 height 15
click at [461, 164] on img at bounding box center [449, 156] width 100 height 15
click at [839, 164] on img at bounding box center [831, 156] width 100 height 15
click at [242, 87] on span "Back" at bounding box center [239, 92] width 11 height 11
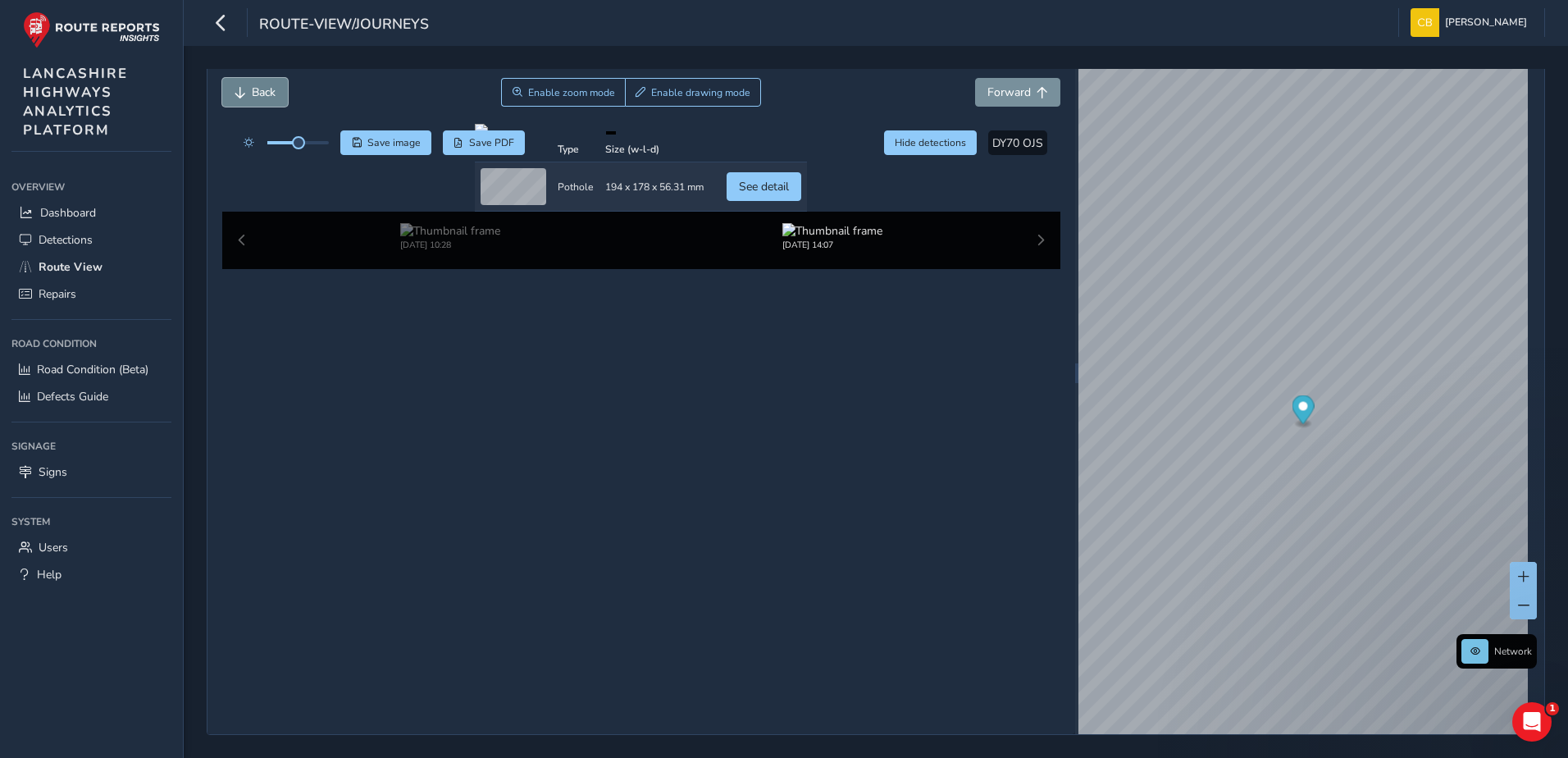
click at [244, 90] on span "Back" at bounding box center [239, 92] width 11 height 11
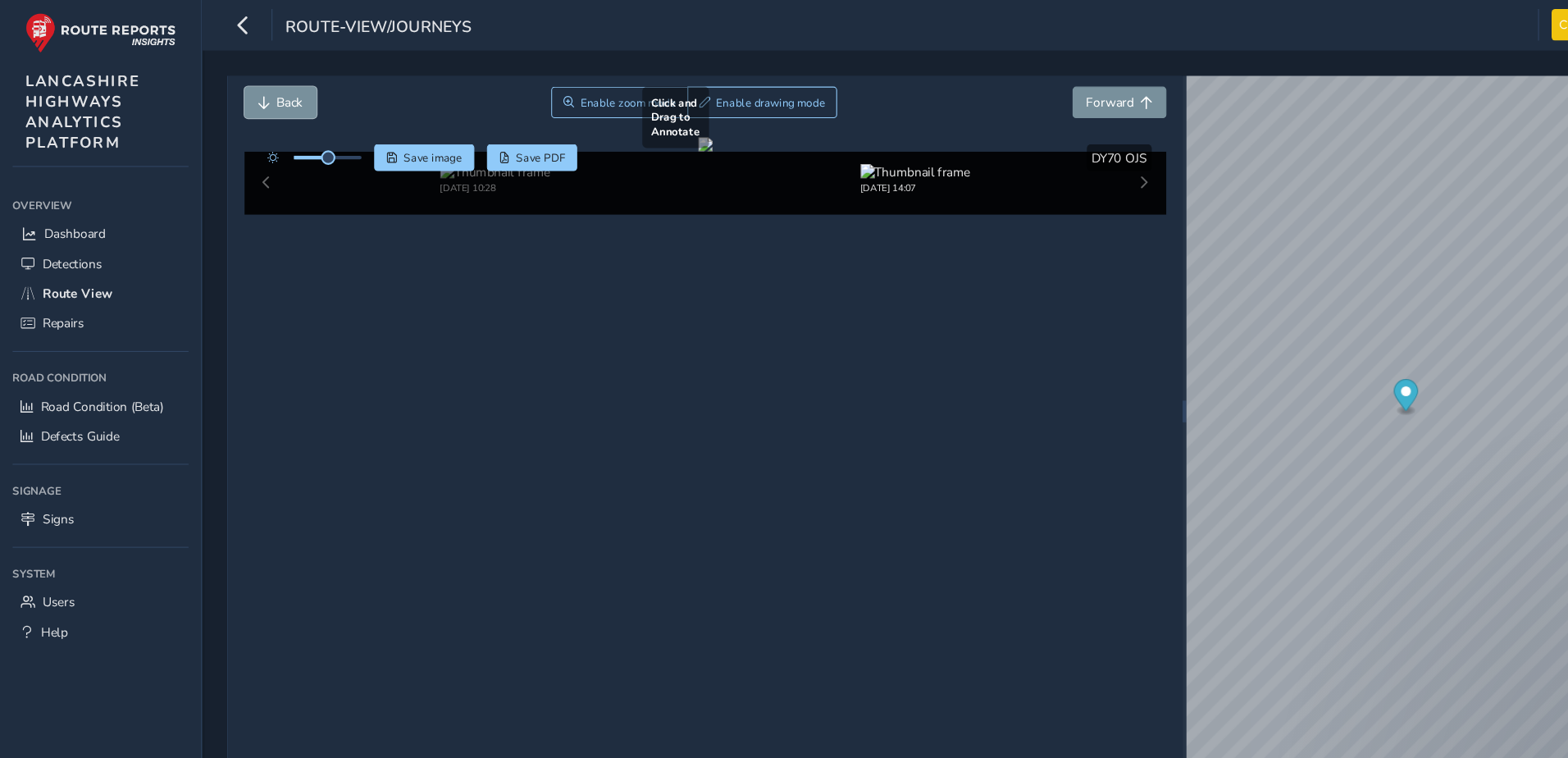
scroll to position [57, 0]
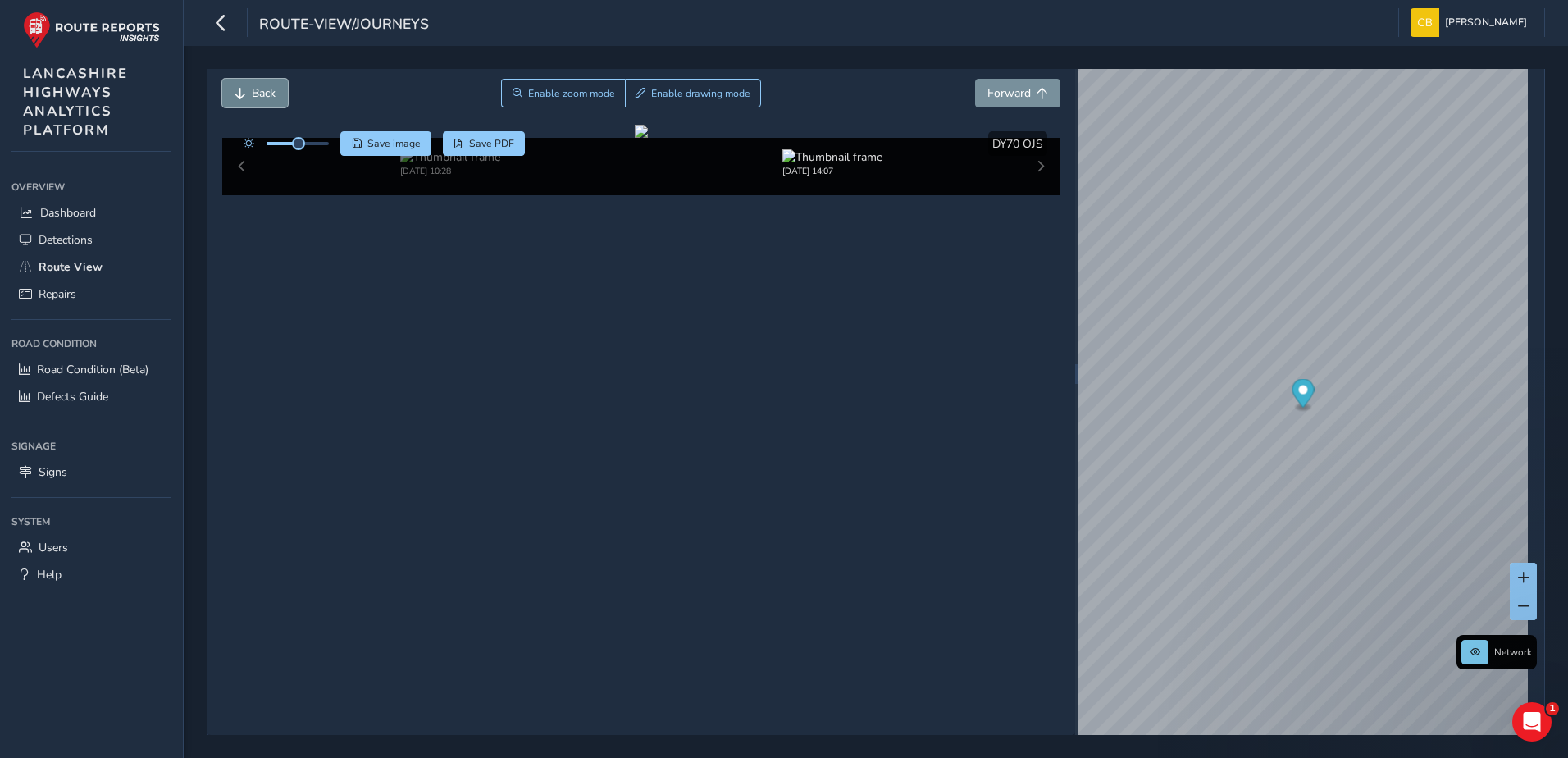
click at [238, 104] on button "Back" at bounding box center [255, 93] width 66 height 29
click at [269, 87] on span "Back" at bounding box center [264, 93] width 24 height 15
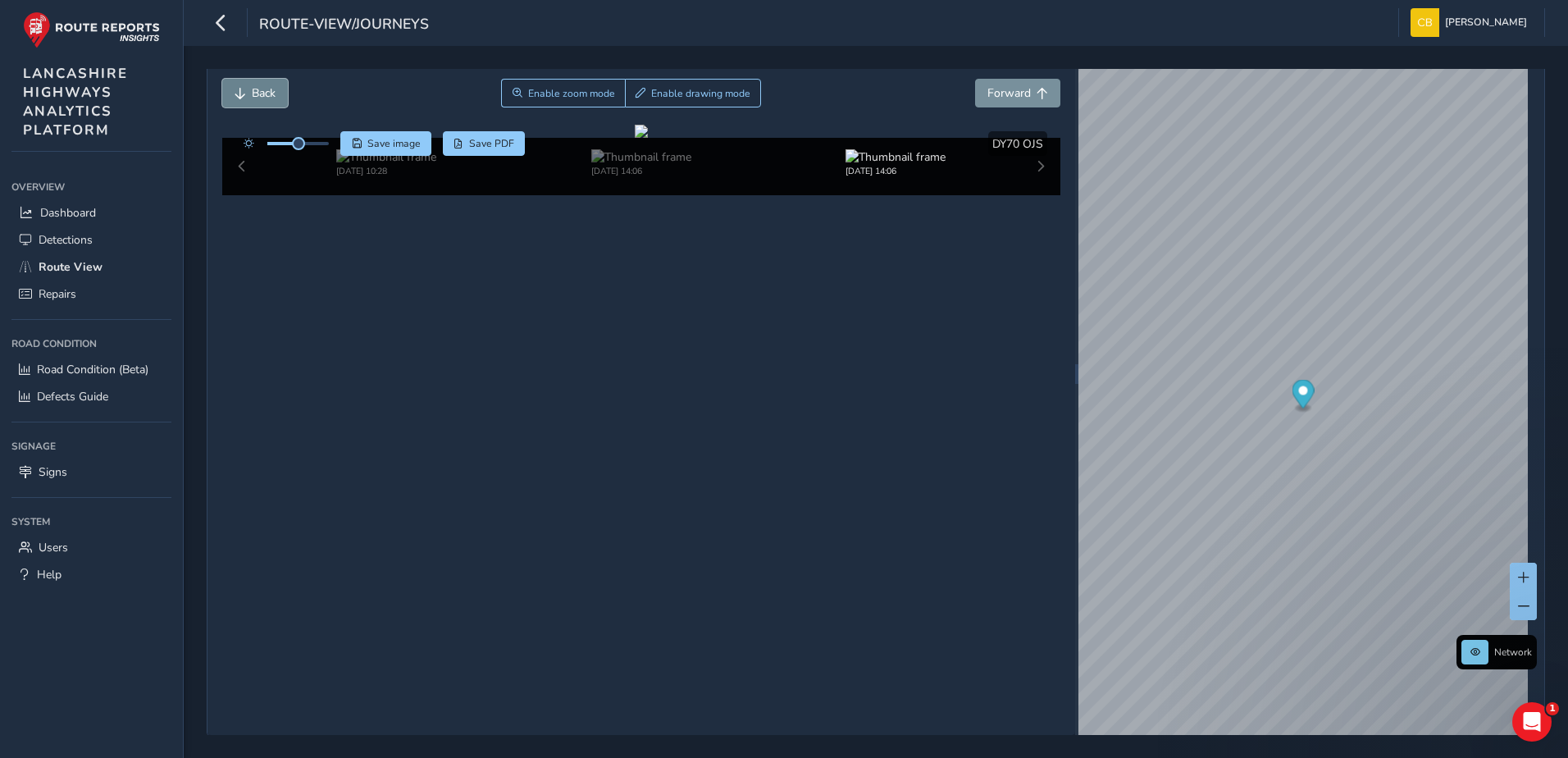
click at [269, 87] on span "Back" at bounding box center [264, 93] width 24 height 15
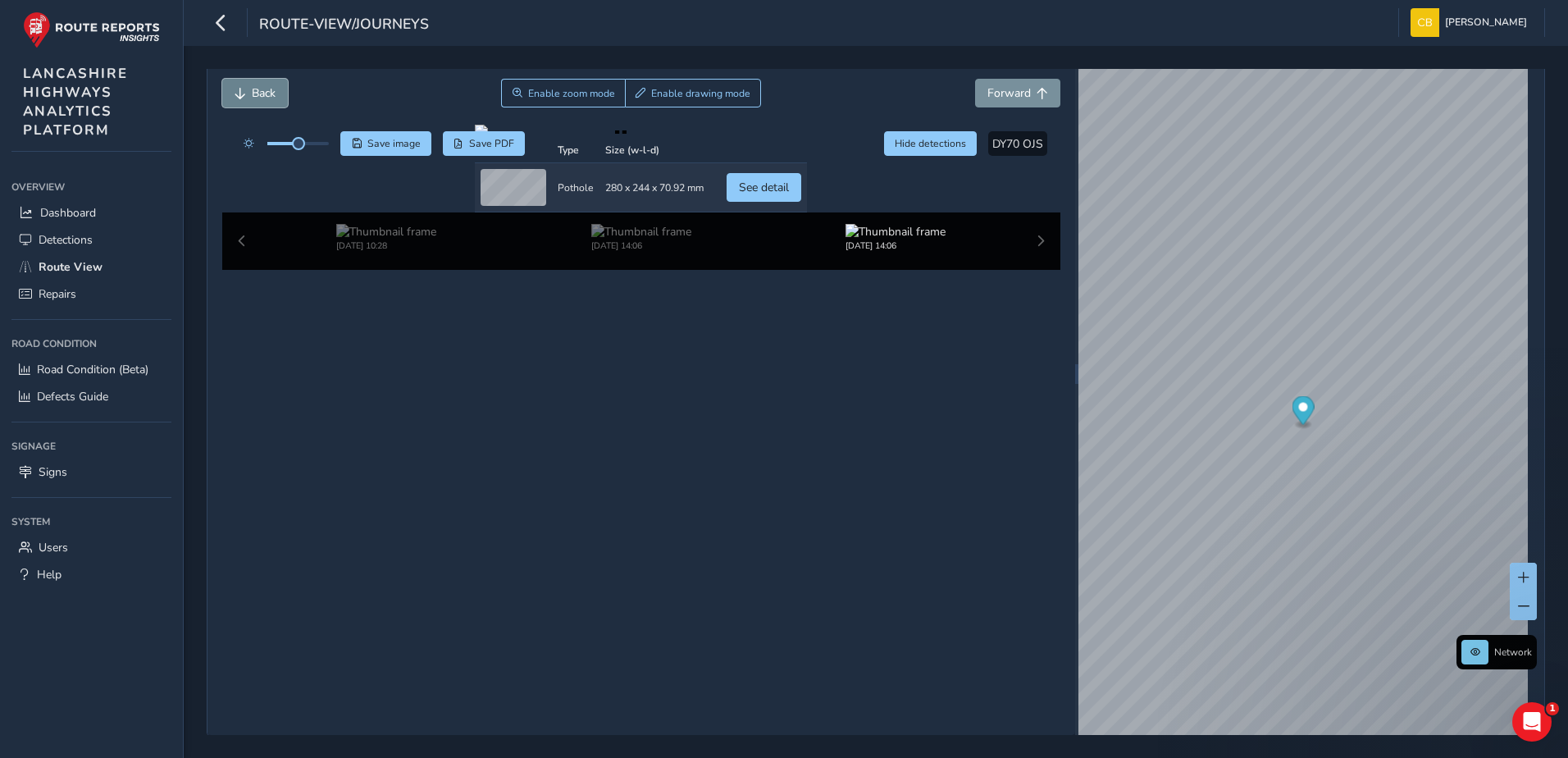
click at [269, 86] on span "Back" at bounding box center [264, 93] width 24 height 15
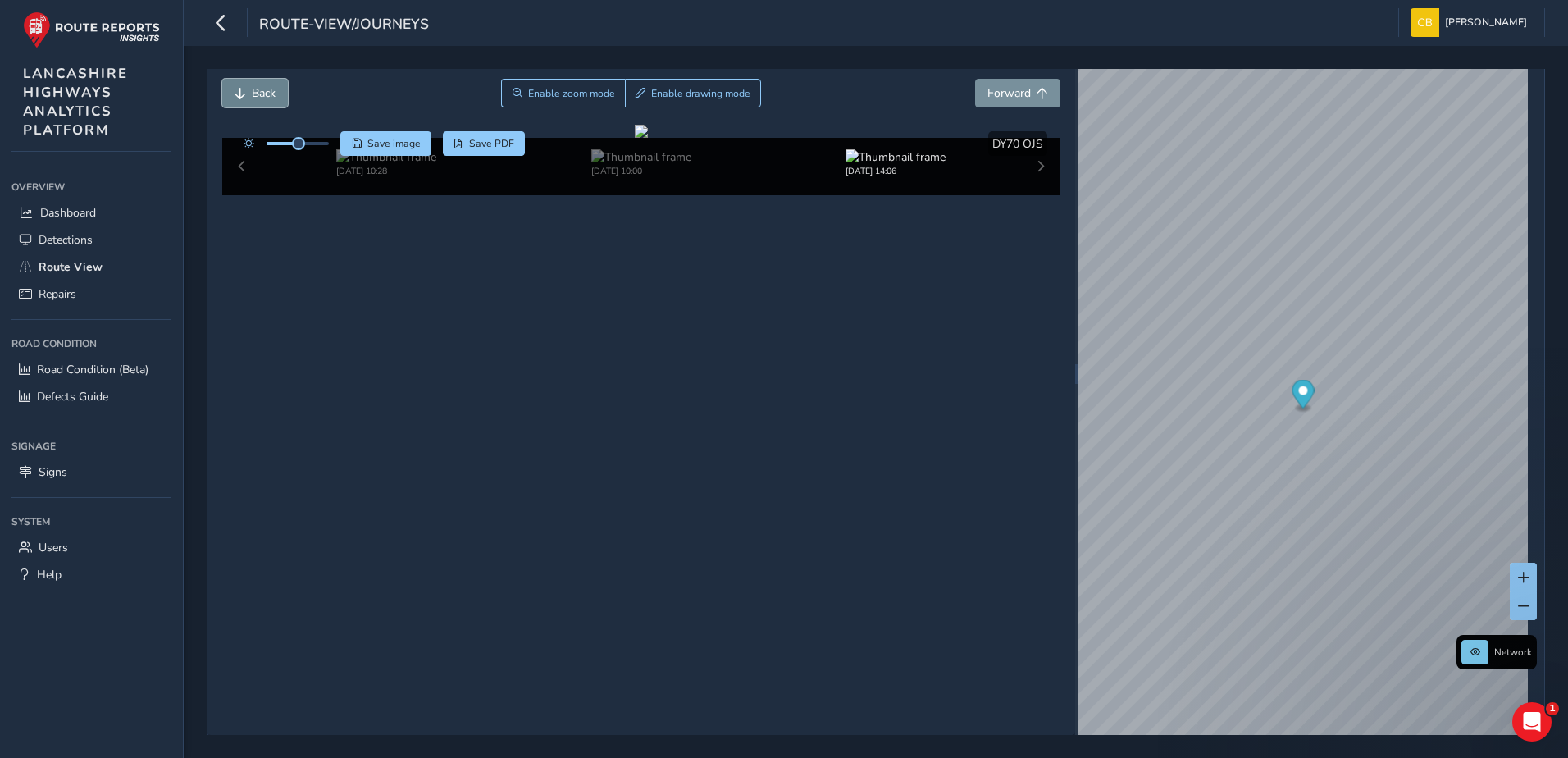
click at [252, 94] on span "Back" at bounding box center [264, 93] width 24 height 15
click at [1015, 100] on span "Forward" at bounding box center [1008, 93] width 44 height 15
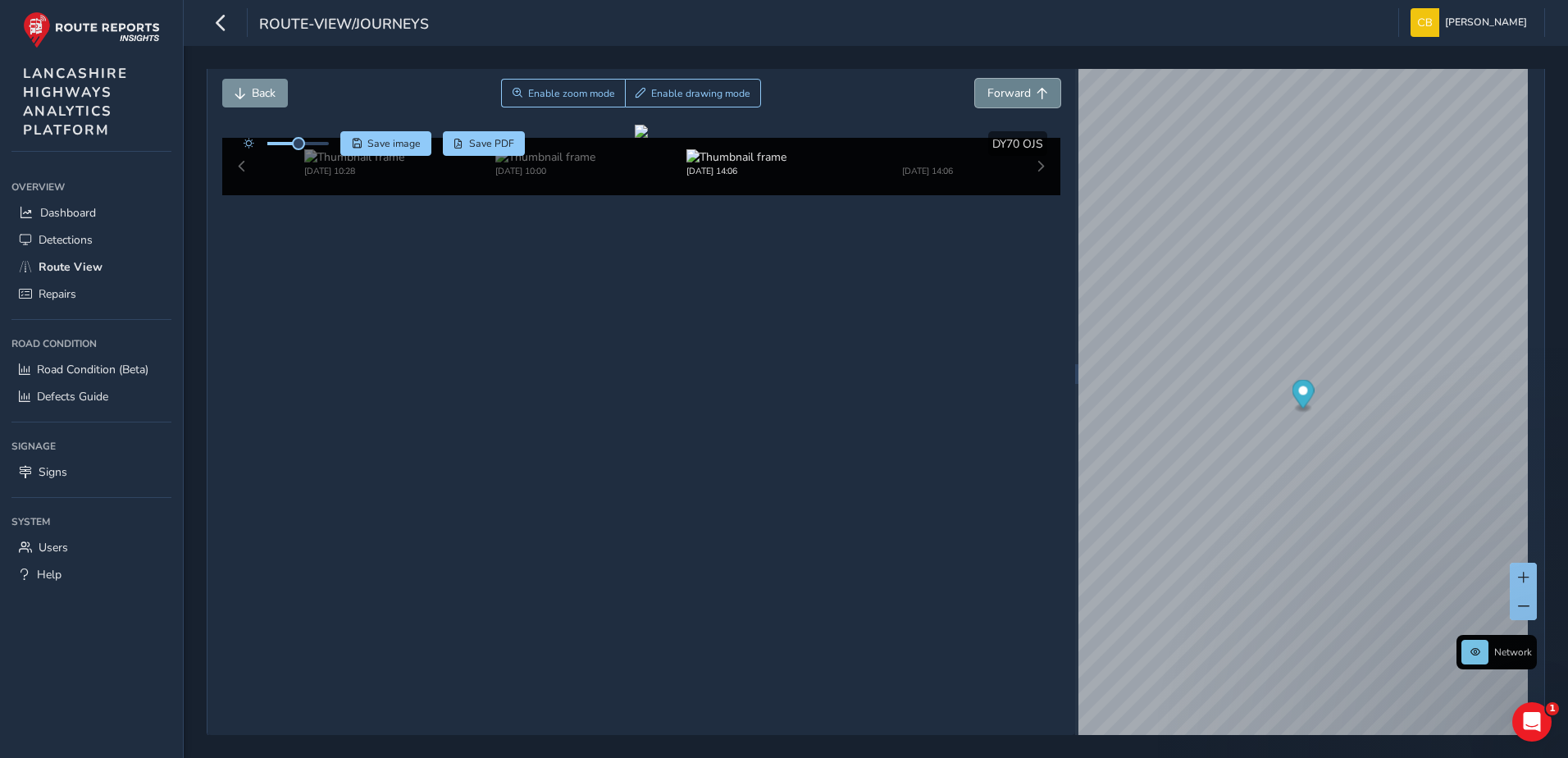
click at [1015, 100] on span "Forward" at bounding box center [1008, 93] width 44 height 15
click at [1015, 98] on span "Forward" at bounding box center [1008, 93] width 44 height 15
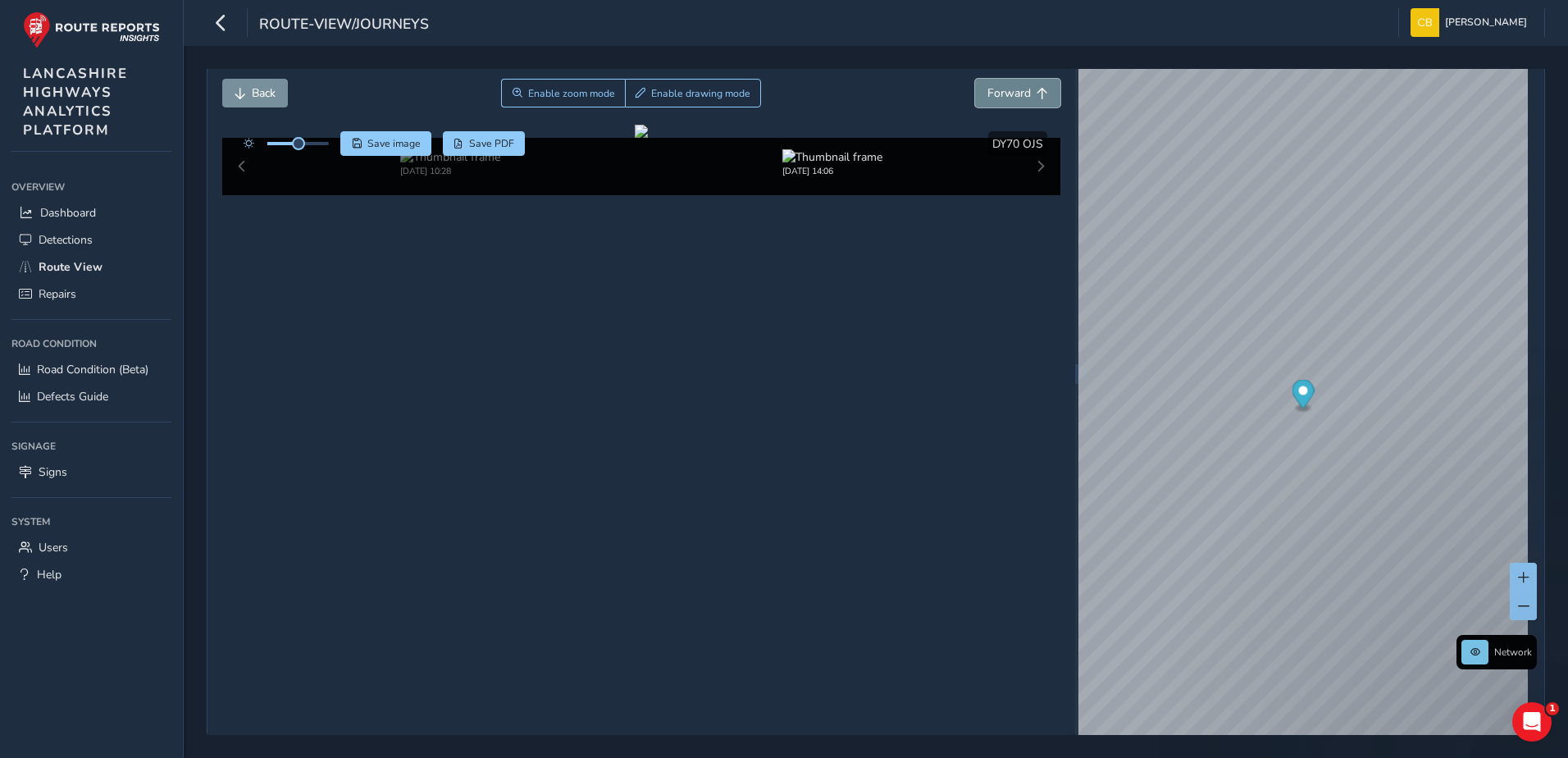
click at [1011, 94] on span "Forward" at bounding box center [1008, 93] width 44 height 15
click at [273, 98] on span "Back" at bounding box center [264, 93] width 24 height 15
click at [272, 98] on span "Back" at bounding box center [264, 93] width 24 height 15
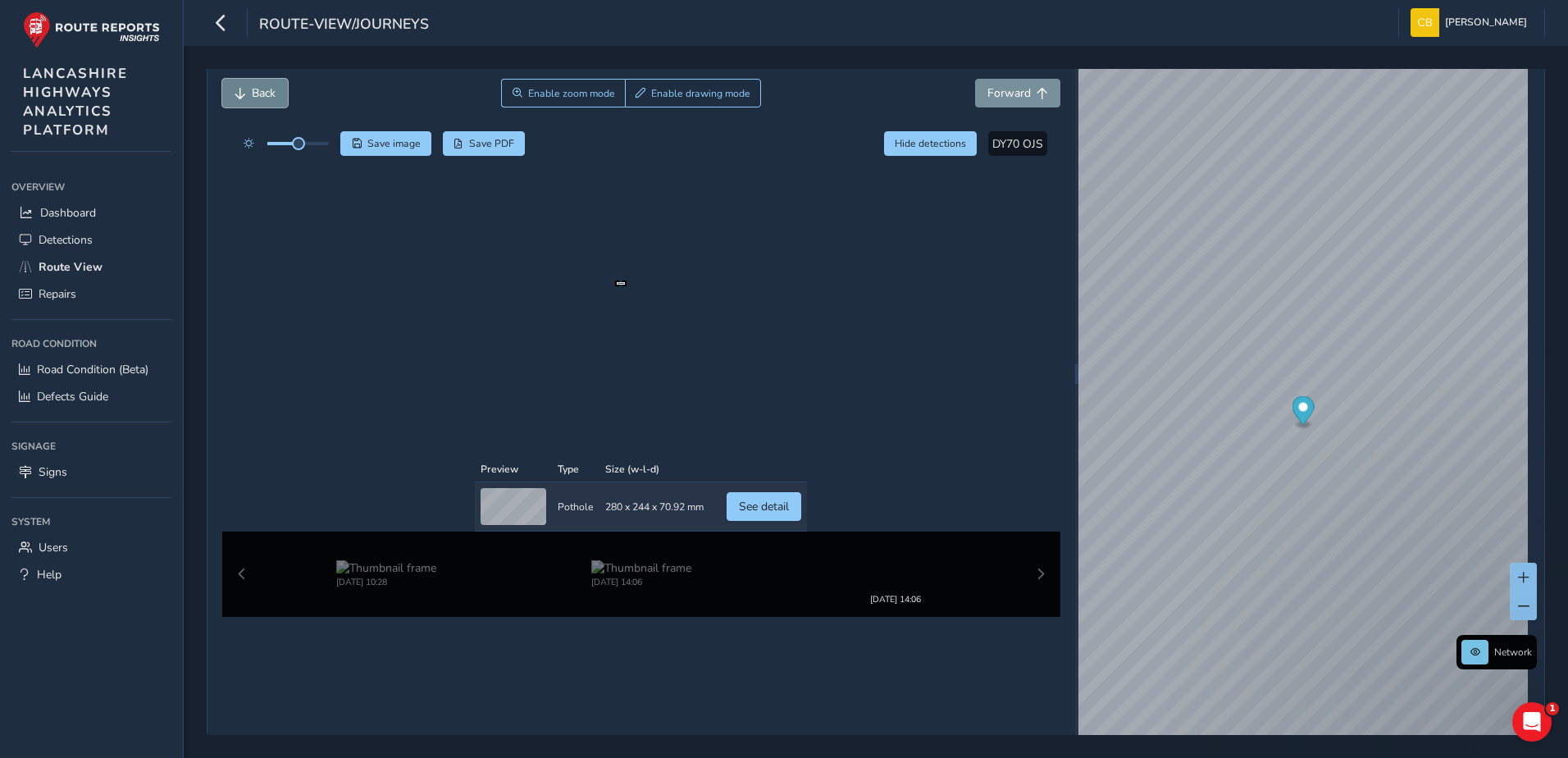
click at [272, 98] on span "Back" at bounding box center [264, 93] width 24 height 15
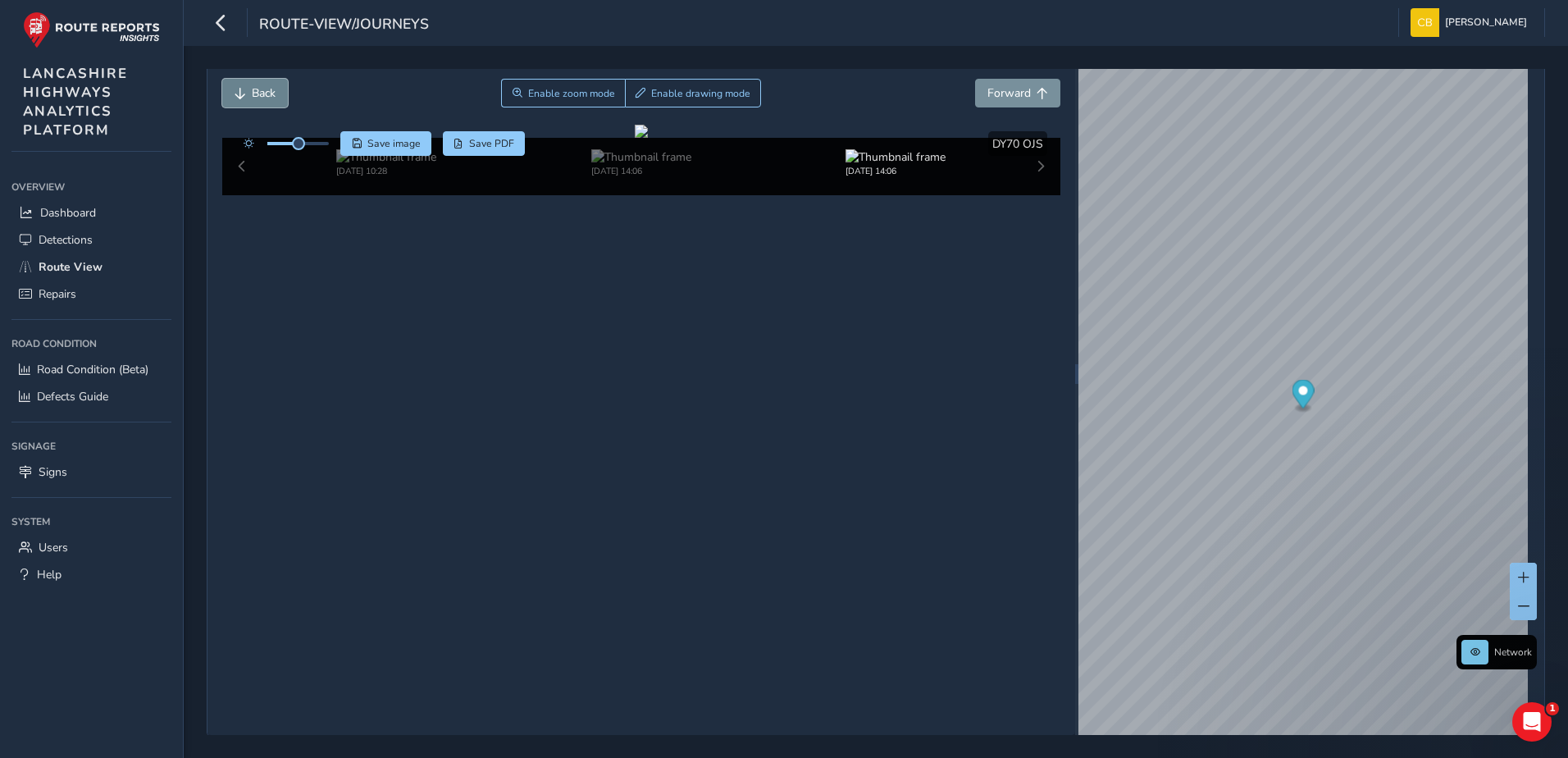
click at [272, 98] on span "Back" at bounding box center [264, 93] width 24 height 15
click at [1037, 90] on span "Forward" at bounding box center [1042, 93] width 11 height 11
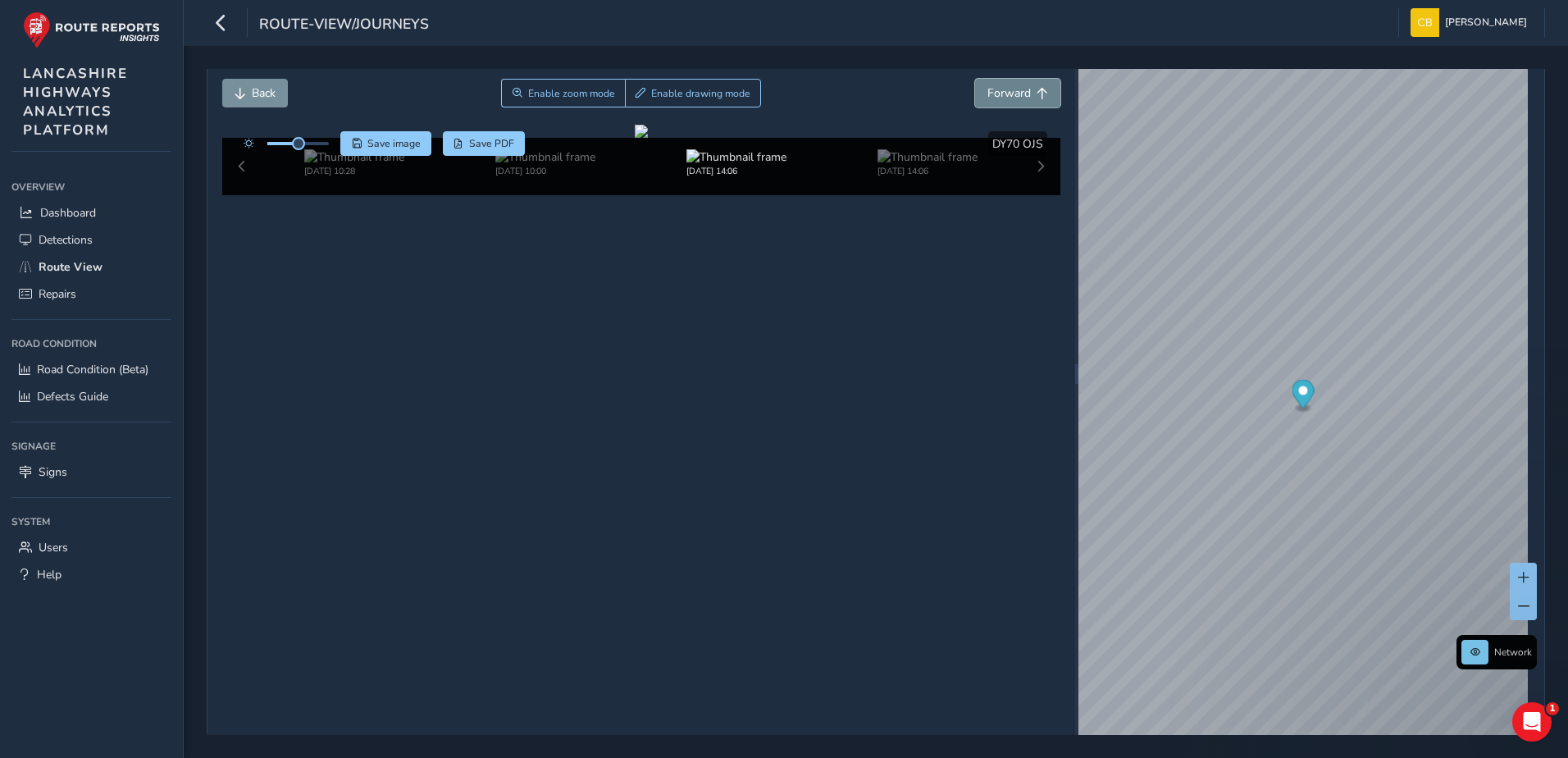
click at [1037, 90] on span "Forward" at bounding box center [1042, 93] width 11 height 11
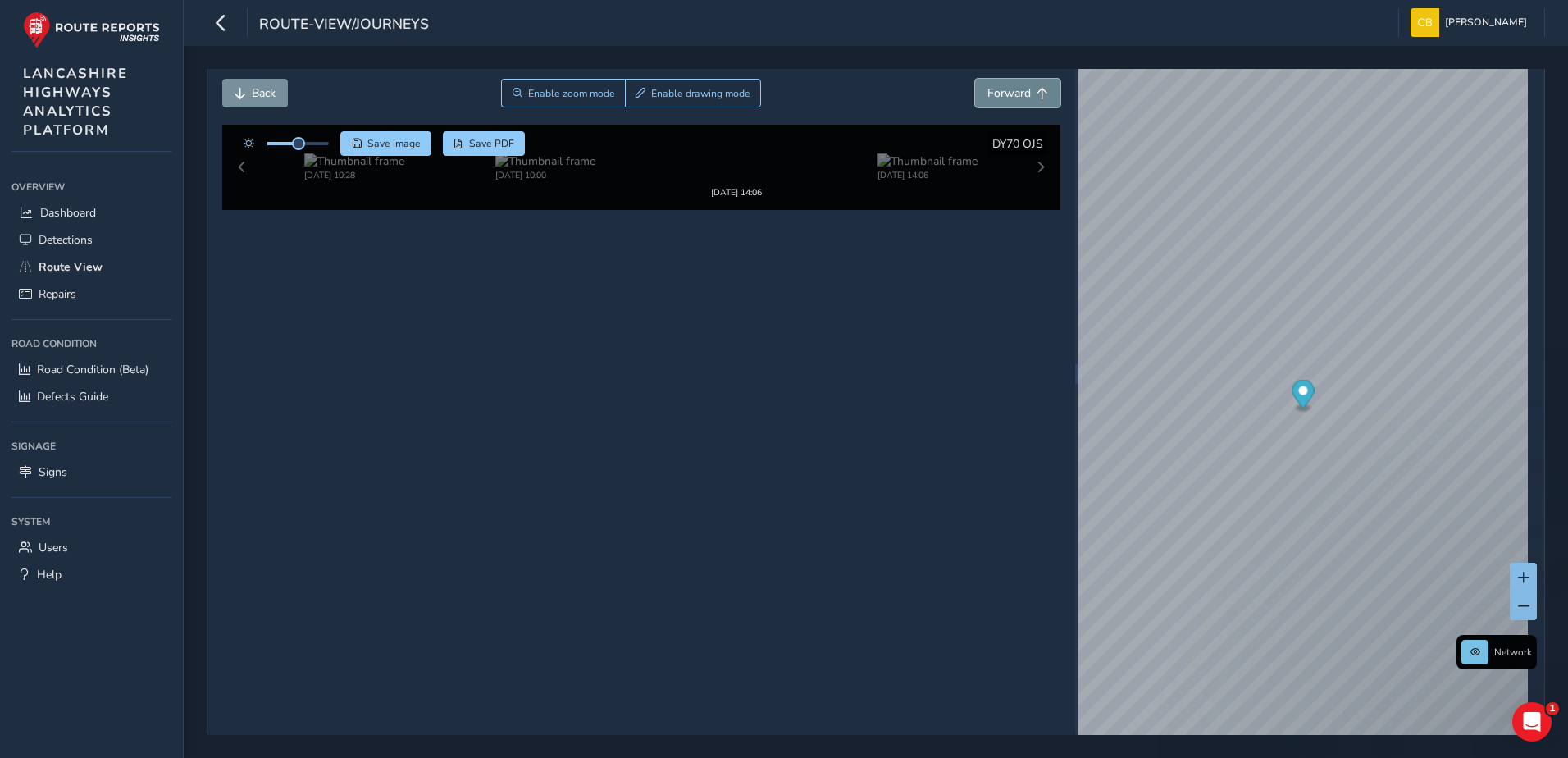
click at [1037, 90] on span "Forward" at bounding box center [1042, 93] width 11 height 11
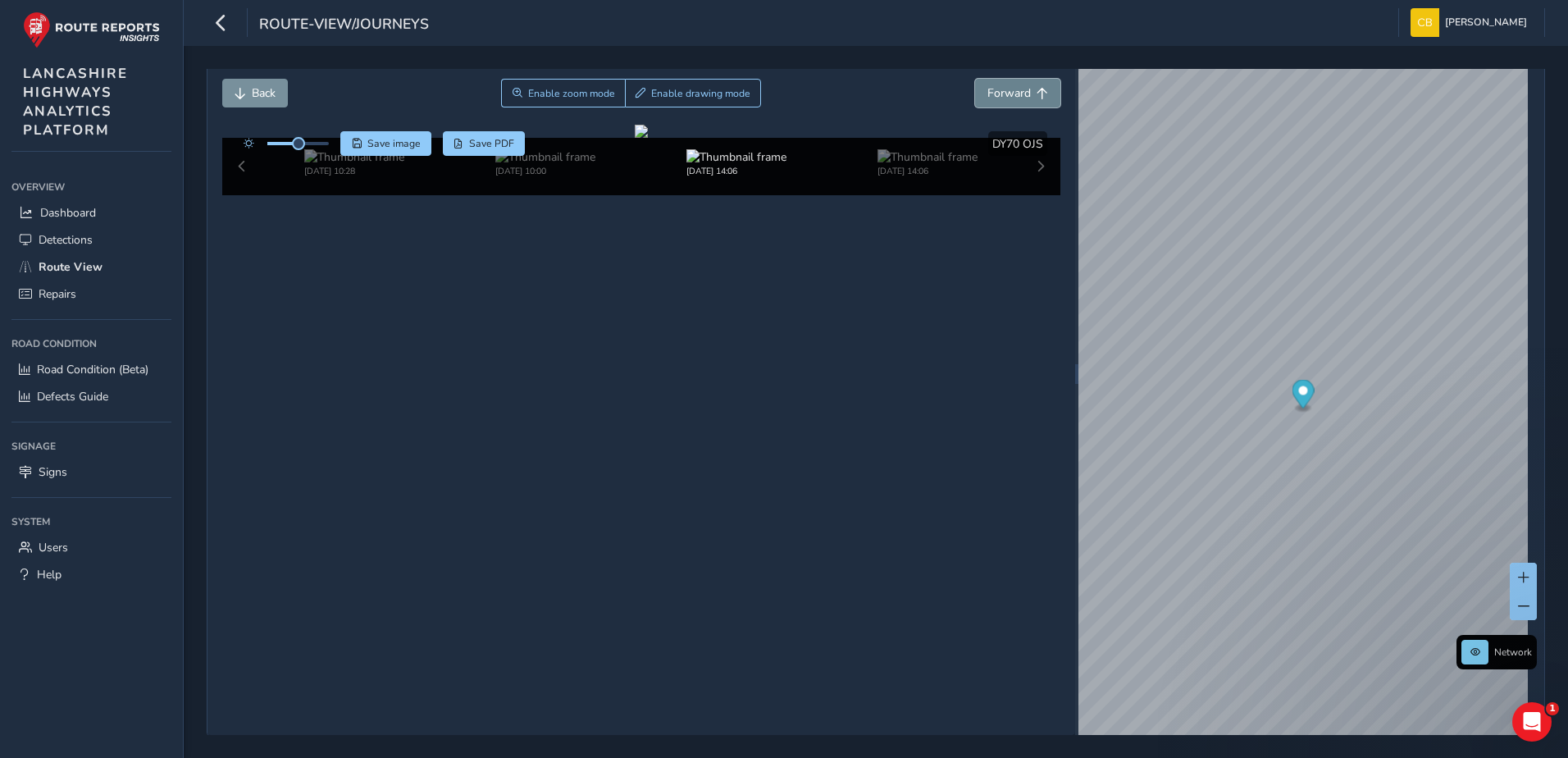
click at [1037, 90] on span "Forward" at bounding box center [1042, 93] width 11 height 11
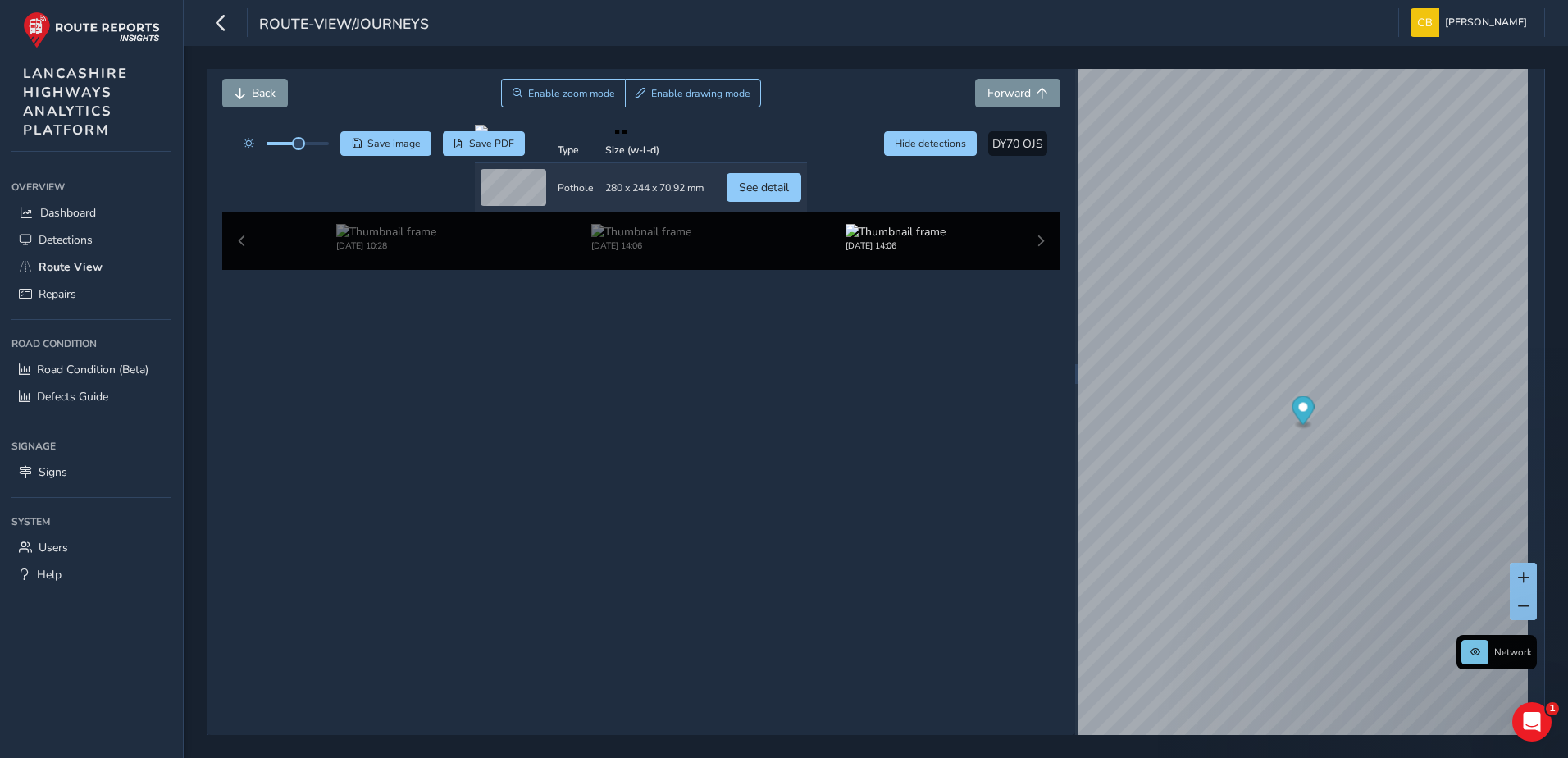
click at [263, 108] on div "Back Enable zoom mode Enable drawing mode Forward" at bounding box center [642, 102] width 839 height 46
click at [262, 99] on span "Back" at bounding box center [264, 93] width 24 height 15
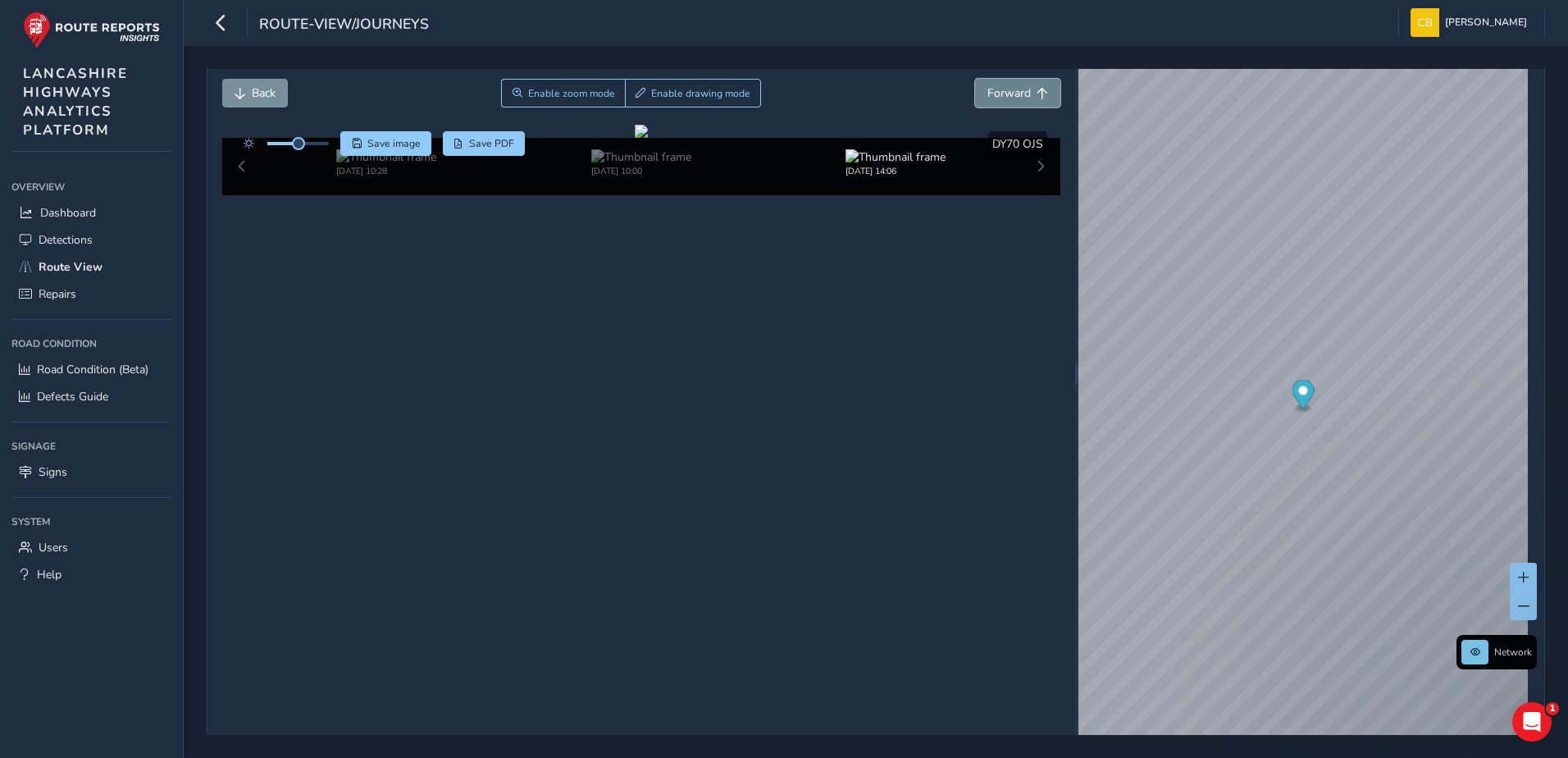
click at [1011, 101] on button "Forward" at bounding box center [1018, 93] width 85 height 29
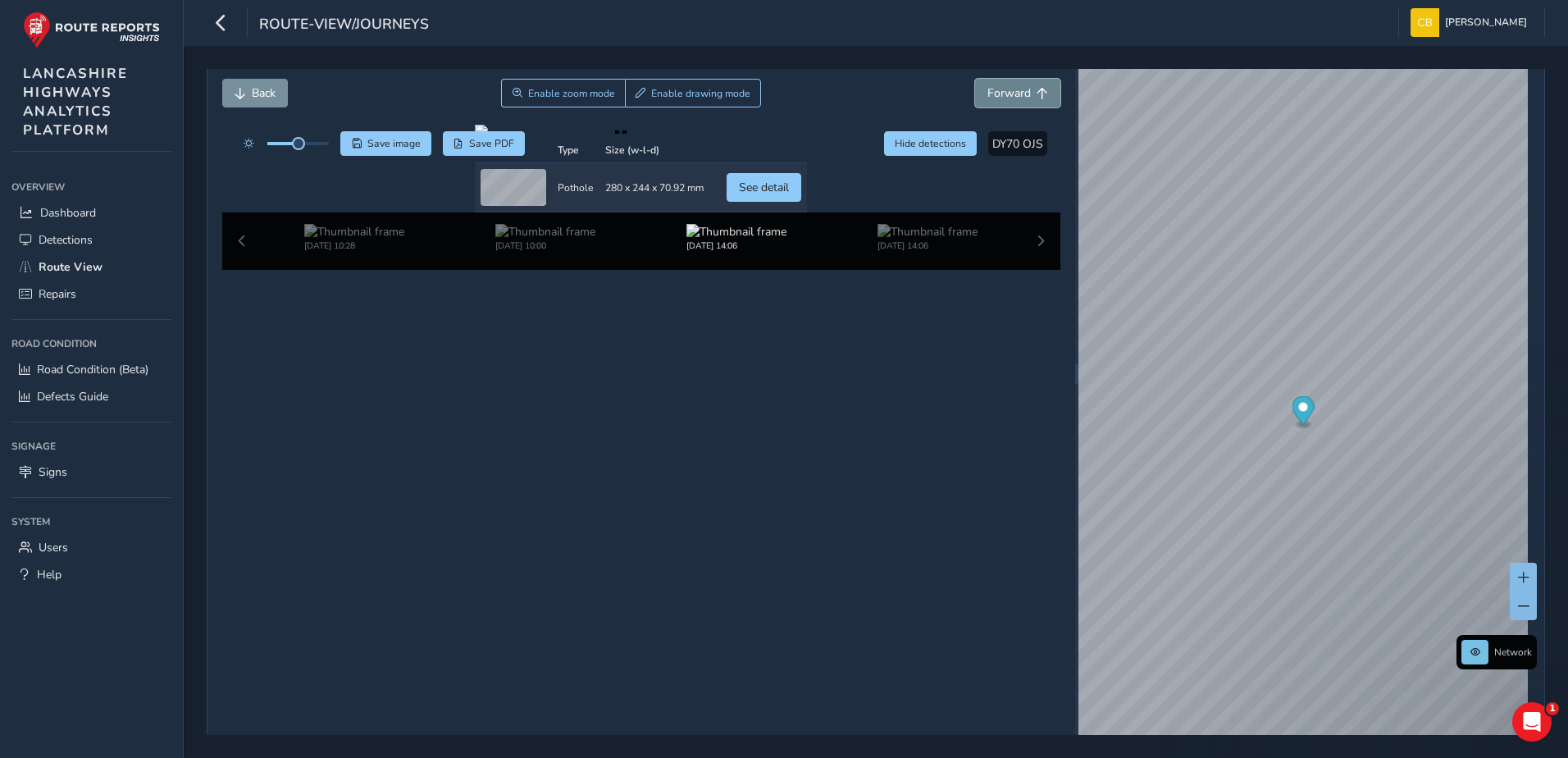
click at [1011, 101] on button "Forward" at bounding box center [1018, 93] width 85 height 29
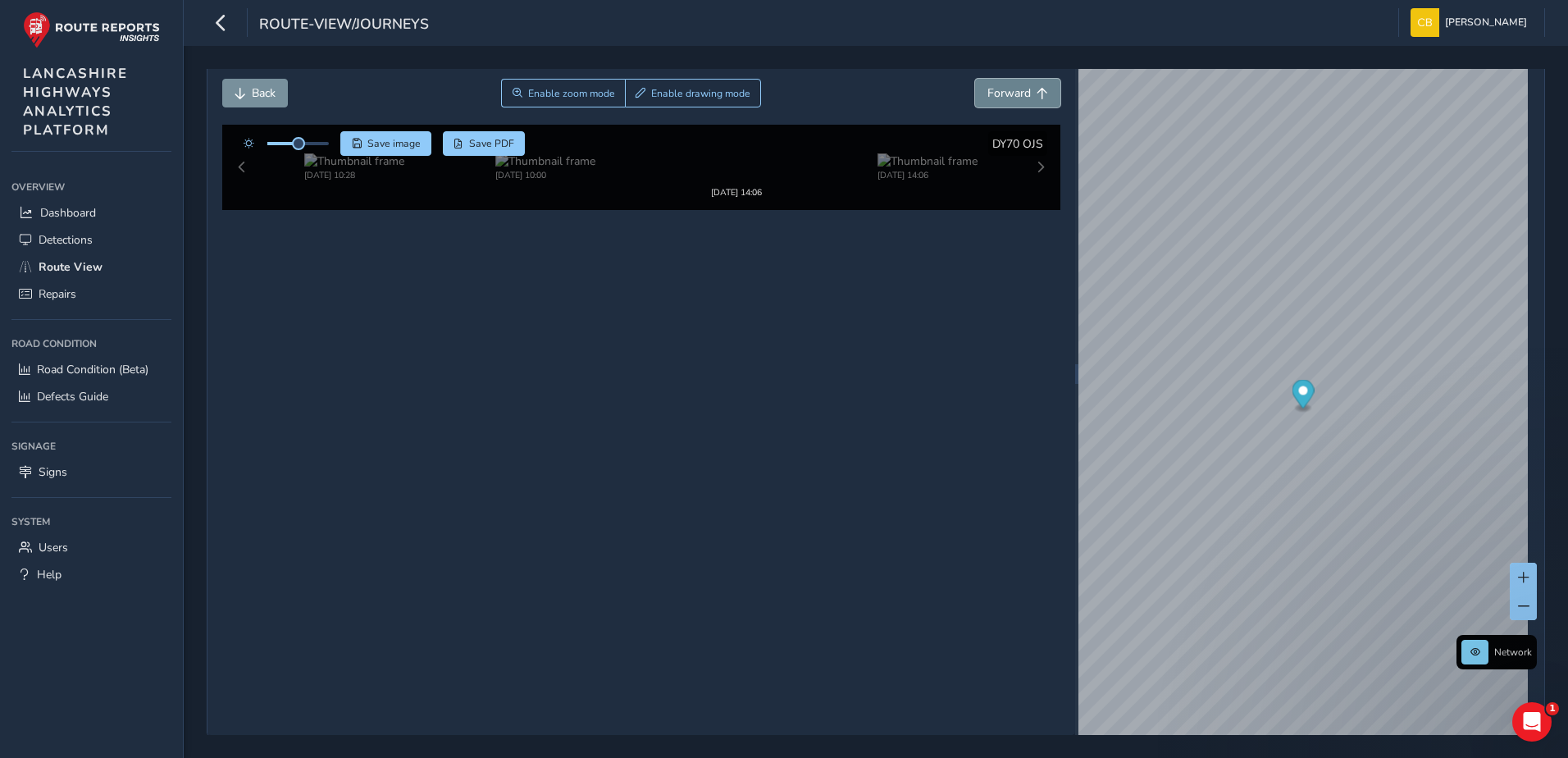
click at [1011, 101] on button "Forward" at bounding box center [1018, 93] width 85 height 29
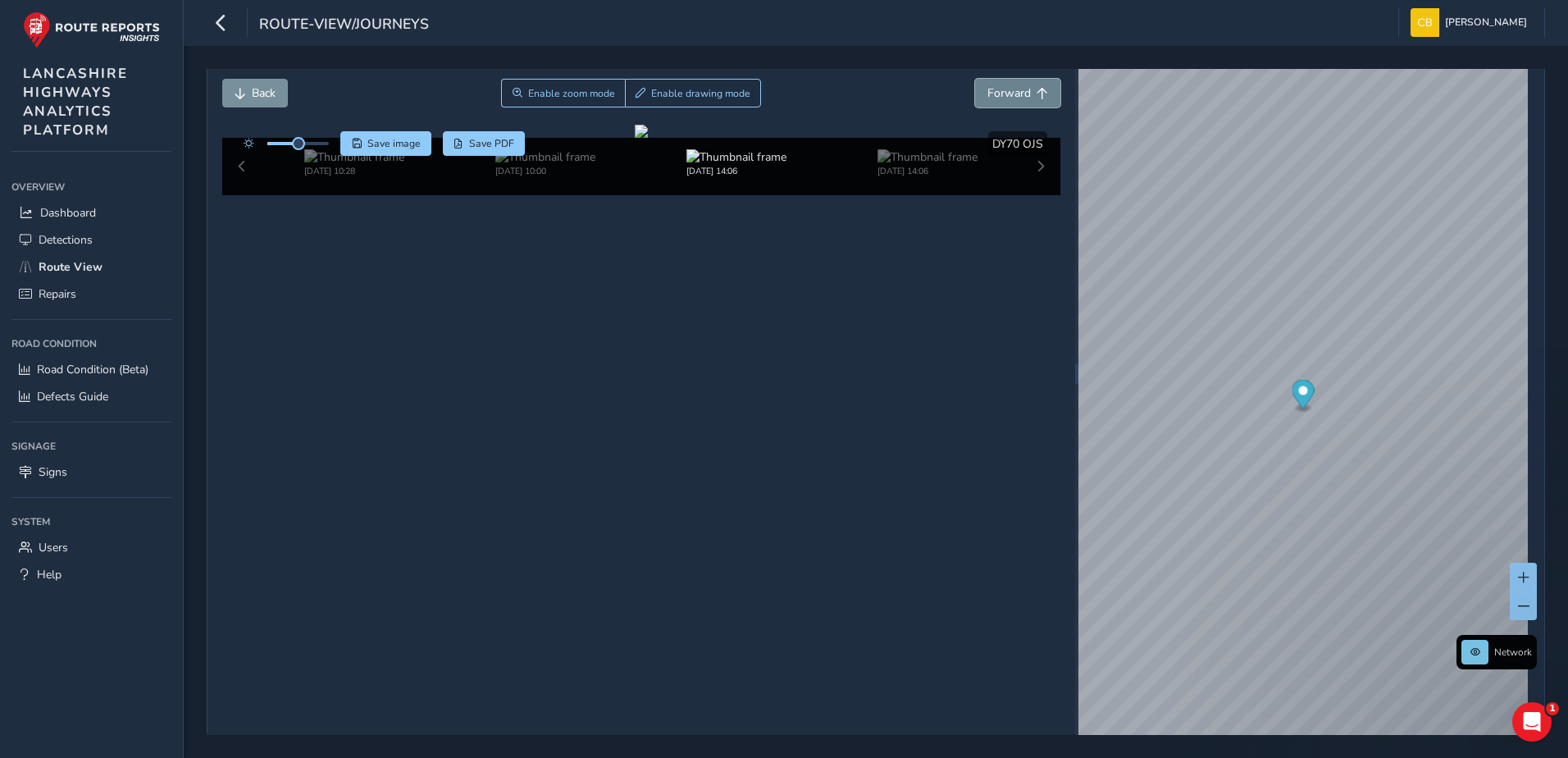
click at [1011, 101] on button "Forward" at bounding box center [1018, 93] width 85 height 29
click at [1032, 85] on button "Forward" at bounding box center [1018, 93] width 85 height 29
click at [1031, 86] on button "Forward" at bounding box center [1018, 93] width 85 height 29
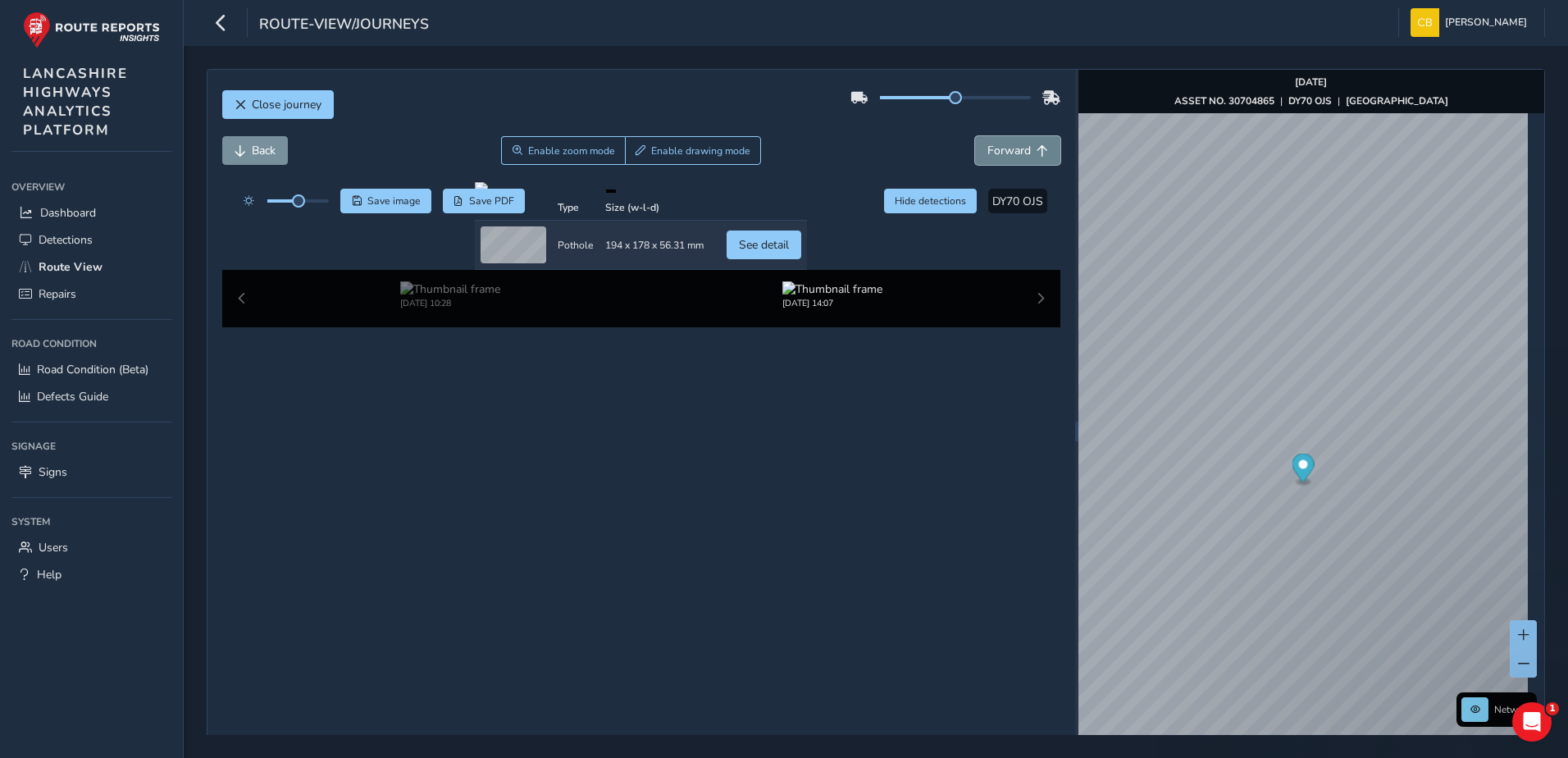
click at [1006, 160] on button "Forward" at bounding box center [1018, 150] width 85 height 29
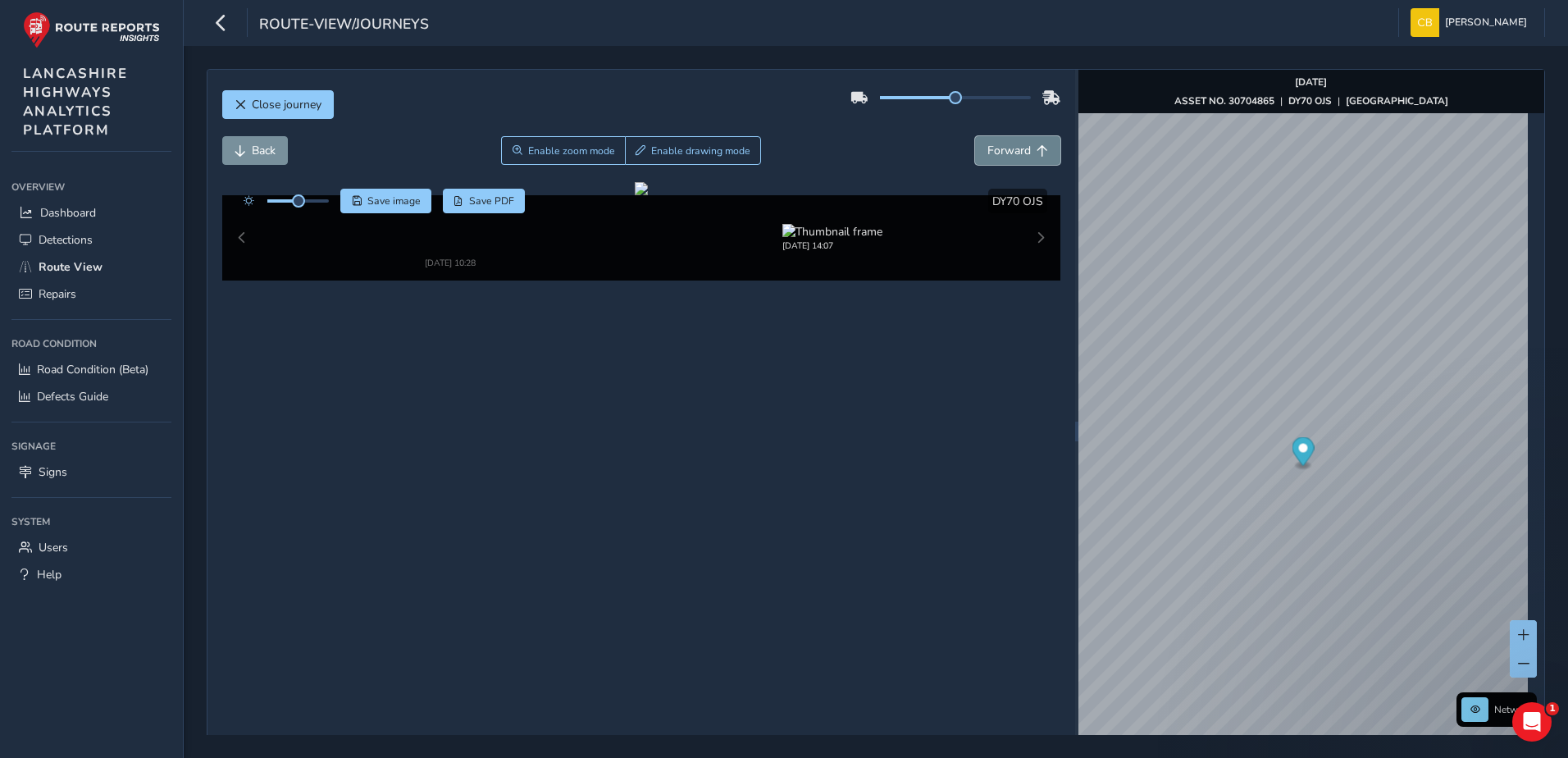
click at [1006, 160] on button "Forward" at bounding box center [1018, 150] width 85 height 29
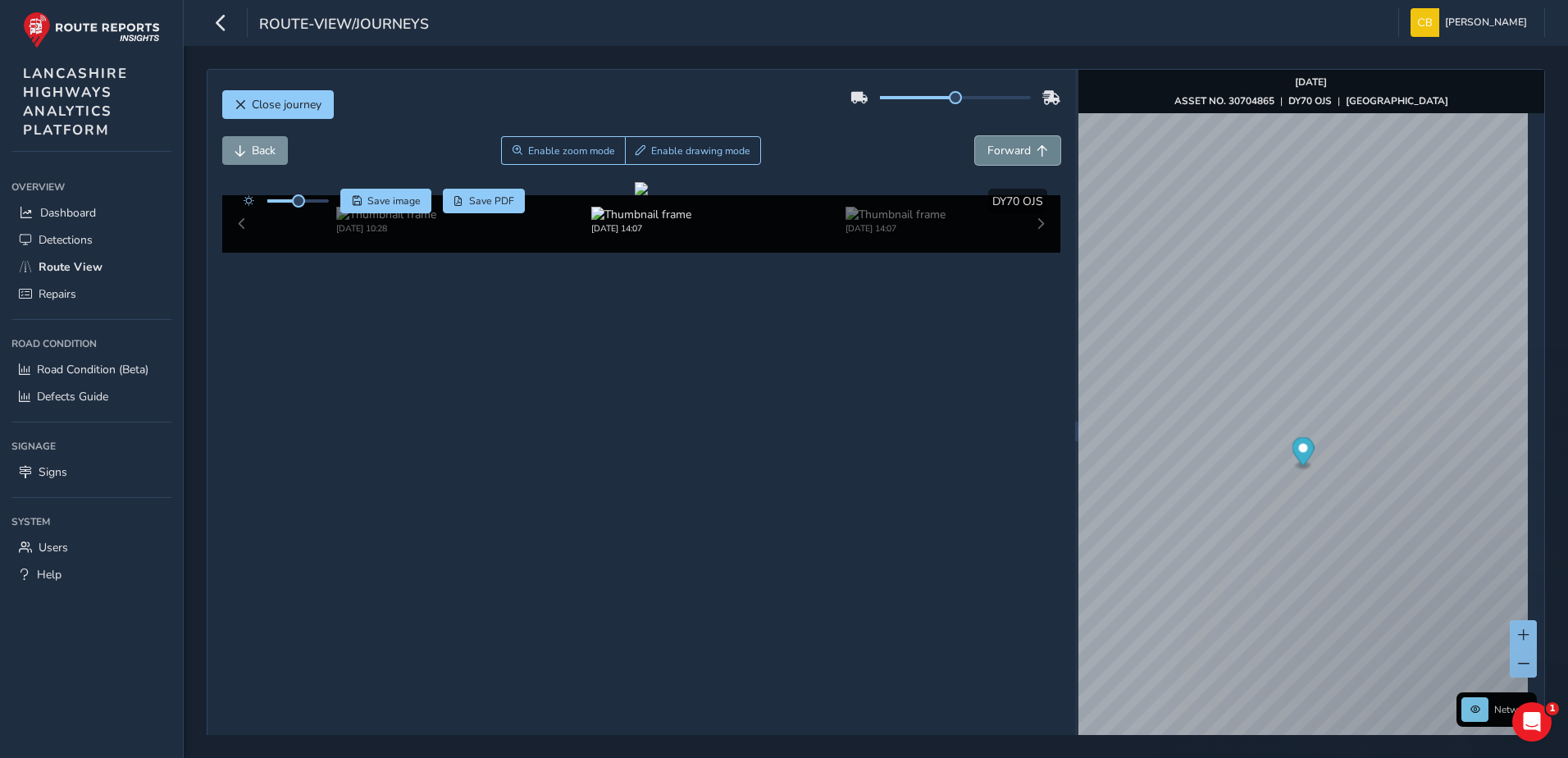
click at [1006, 160] on button "Forward" at bounding box center [1018, 150] width 85 height 29
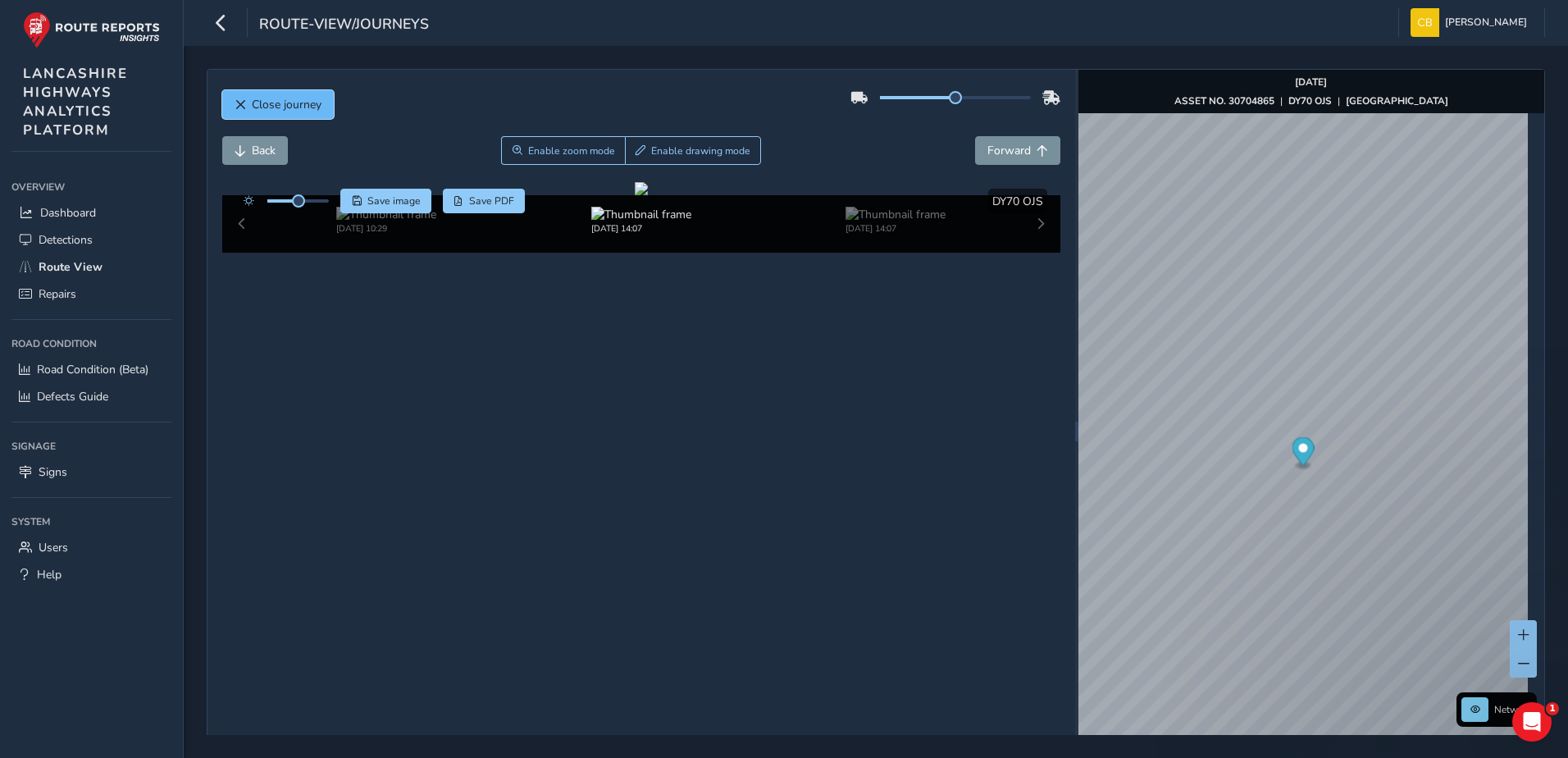
click at [255, 113] on button "Close journey" at bounding box center [278, 105] width 111 height 29
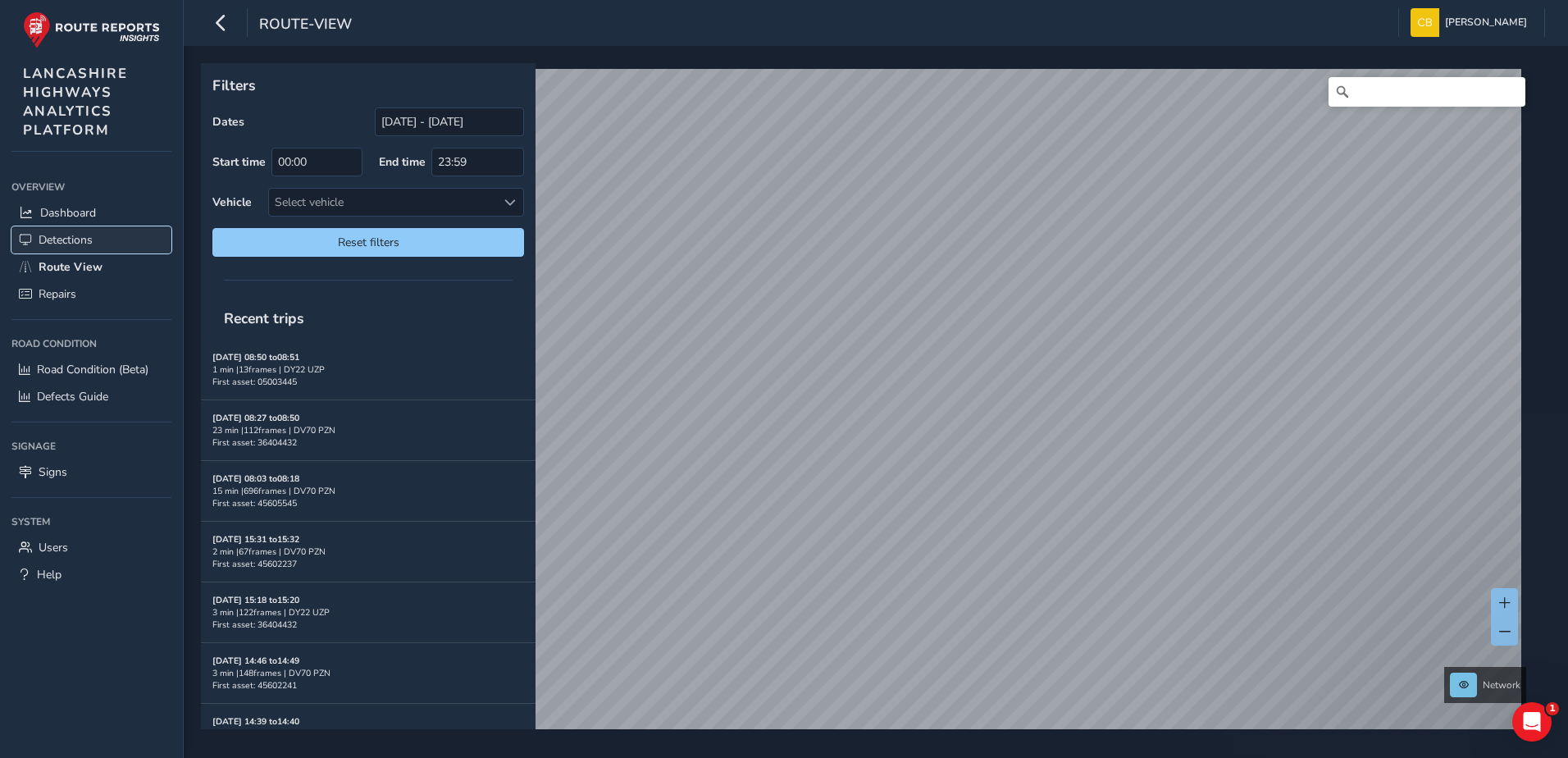
click at [80, 240] on span "Detections" at bounding box center [65, 240] width 54 height 15
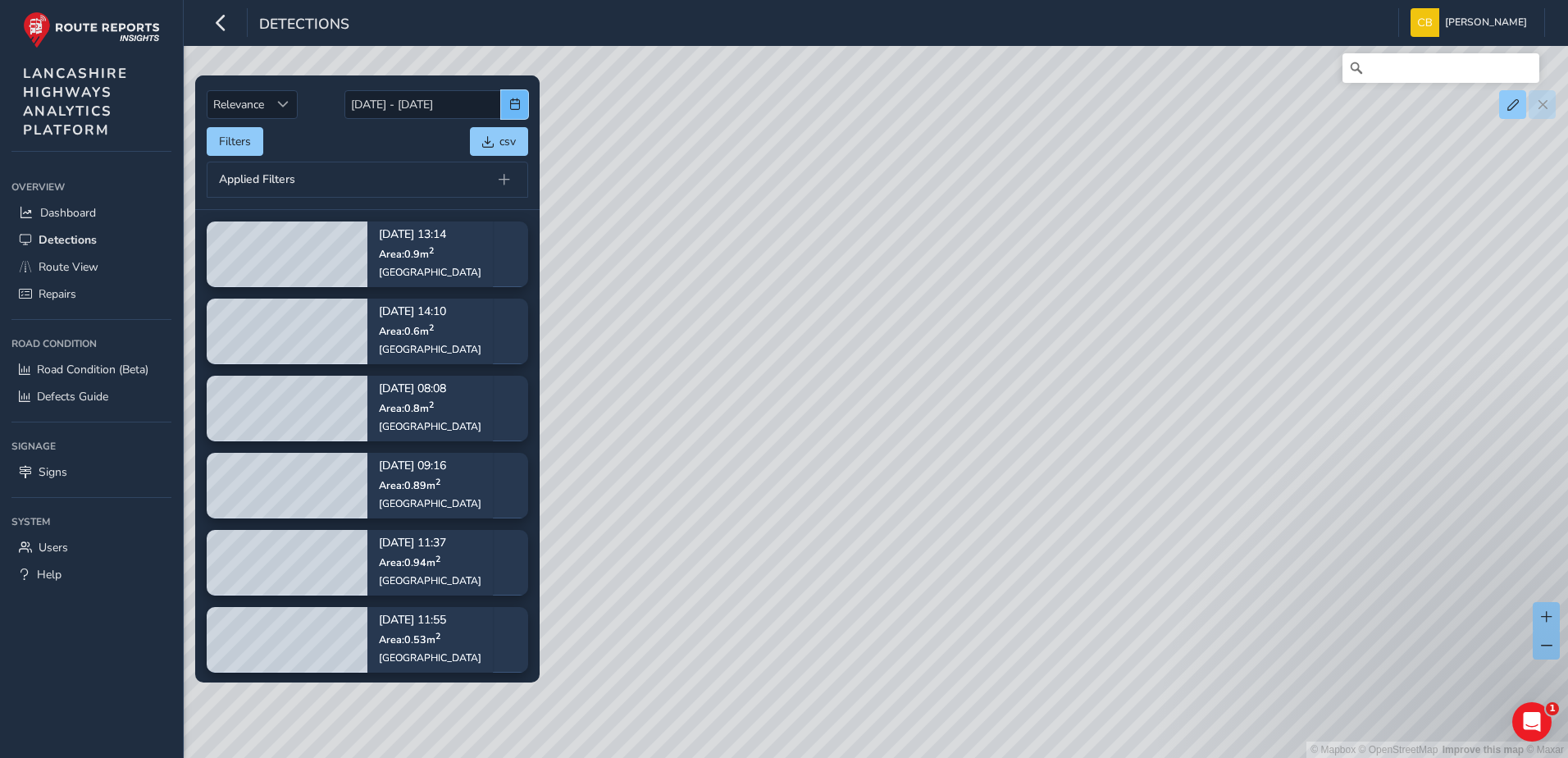
click at [512, 104] on span "button" at bounding box center [514, 103] width 11 height 11
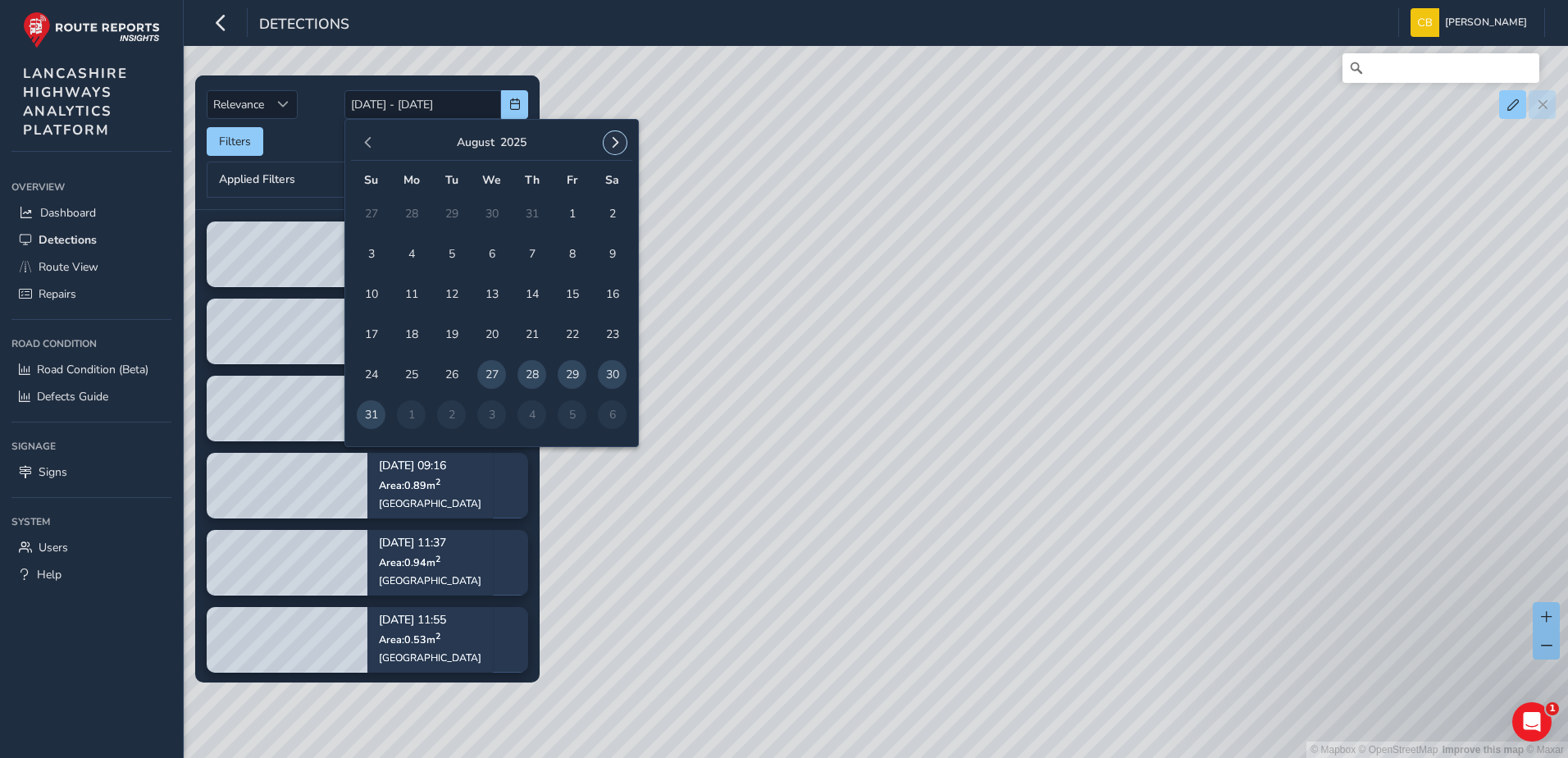
click at [623, 150] on button "button" at bounding box center [614, 143] width 23 height 23
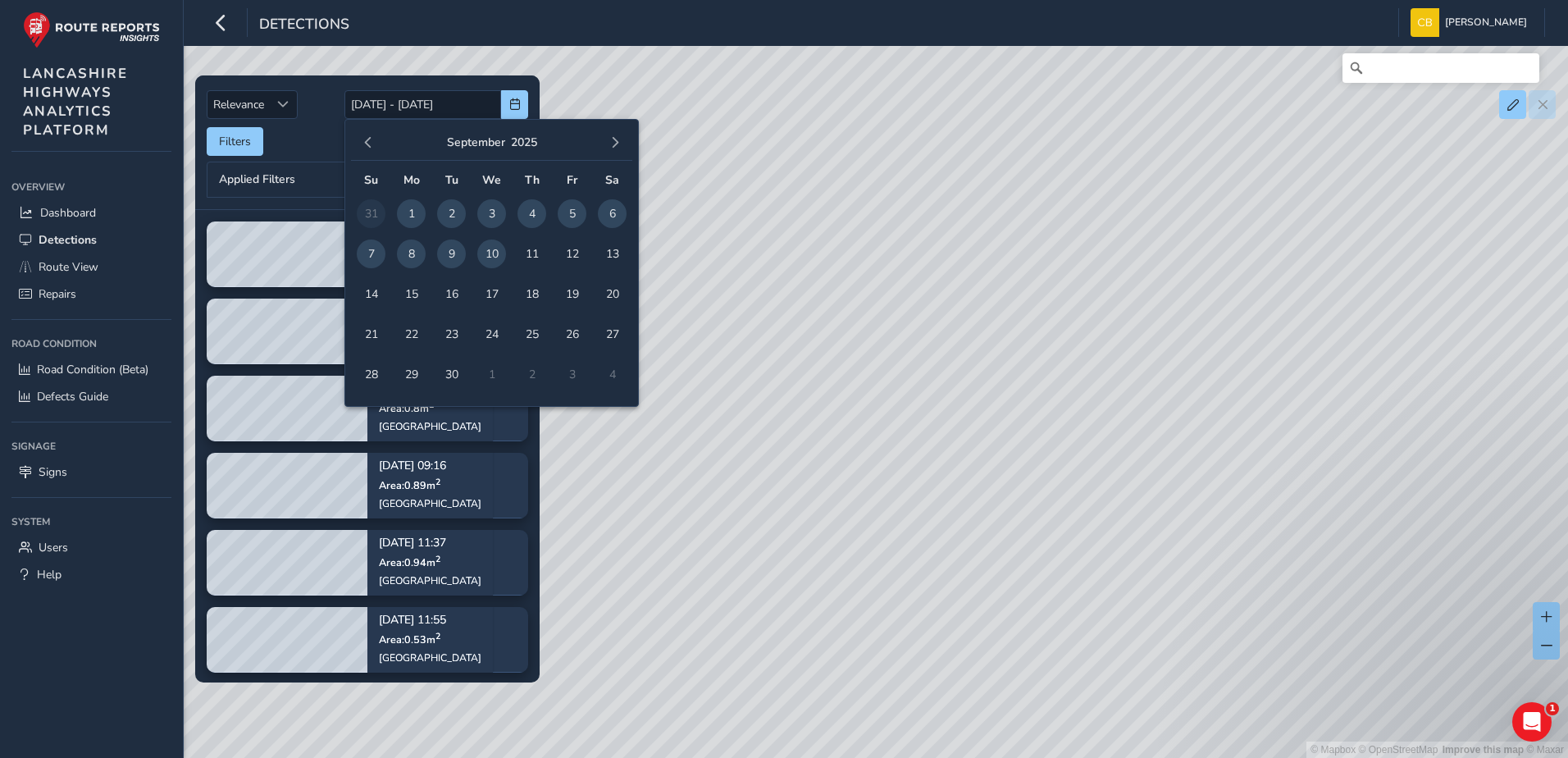
click at [420, 212] on span "1" at bounding box center [411, 214] width 29 height 29
type input "[DATE]"
click at [494, 262] on span "10" at bounding box center [491, 254] width 29 height 29
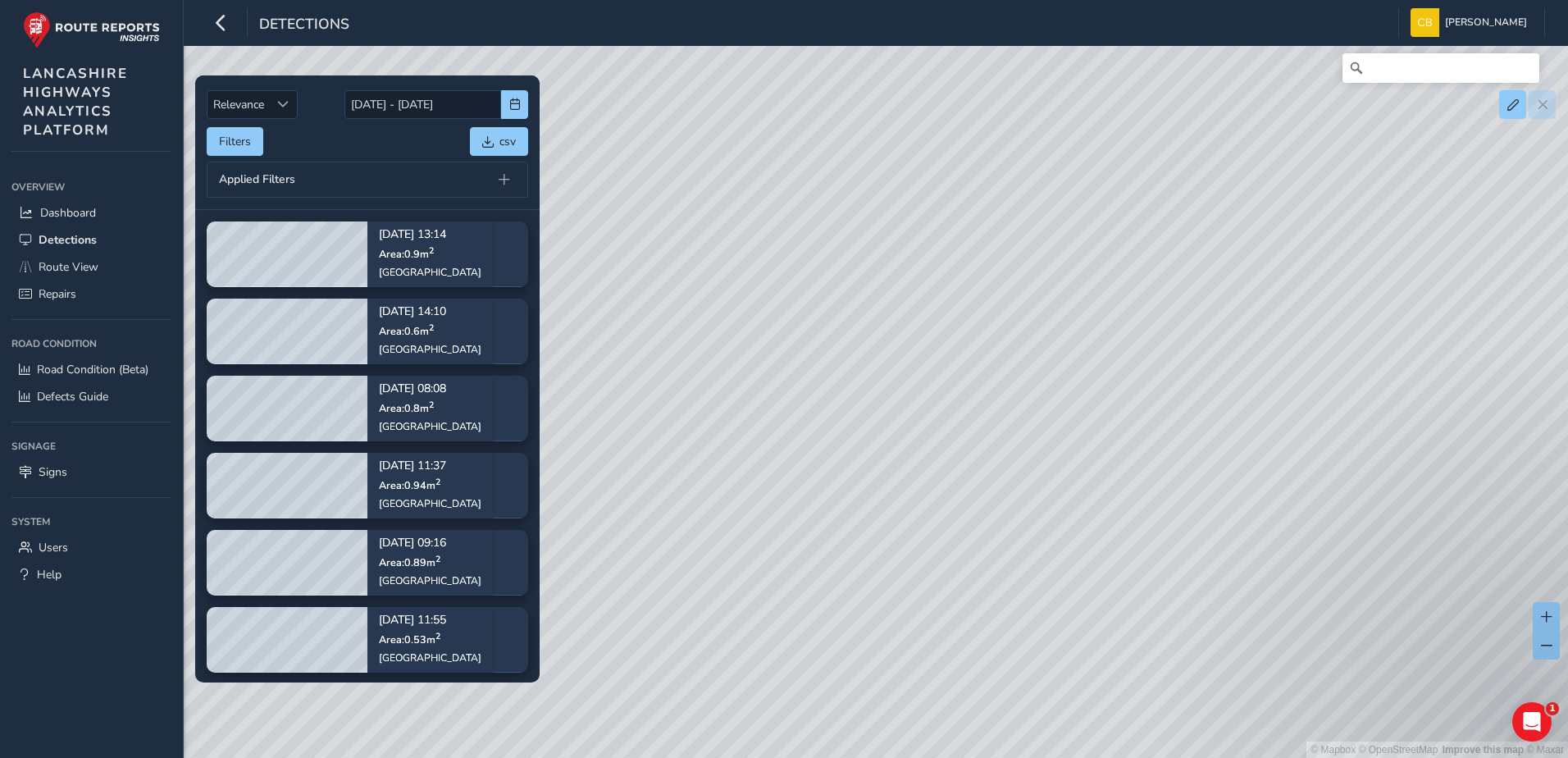
click at [414, 157] on div "Relevance Relevance [DATE] - [DATE] Filters csv Applied Filters" at bounding box center [367, 143] width 321 height 111
click at [246, 143] on button "Filters" at bounding box center [235, 142] width 56 height 29
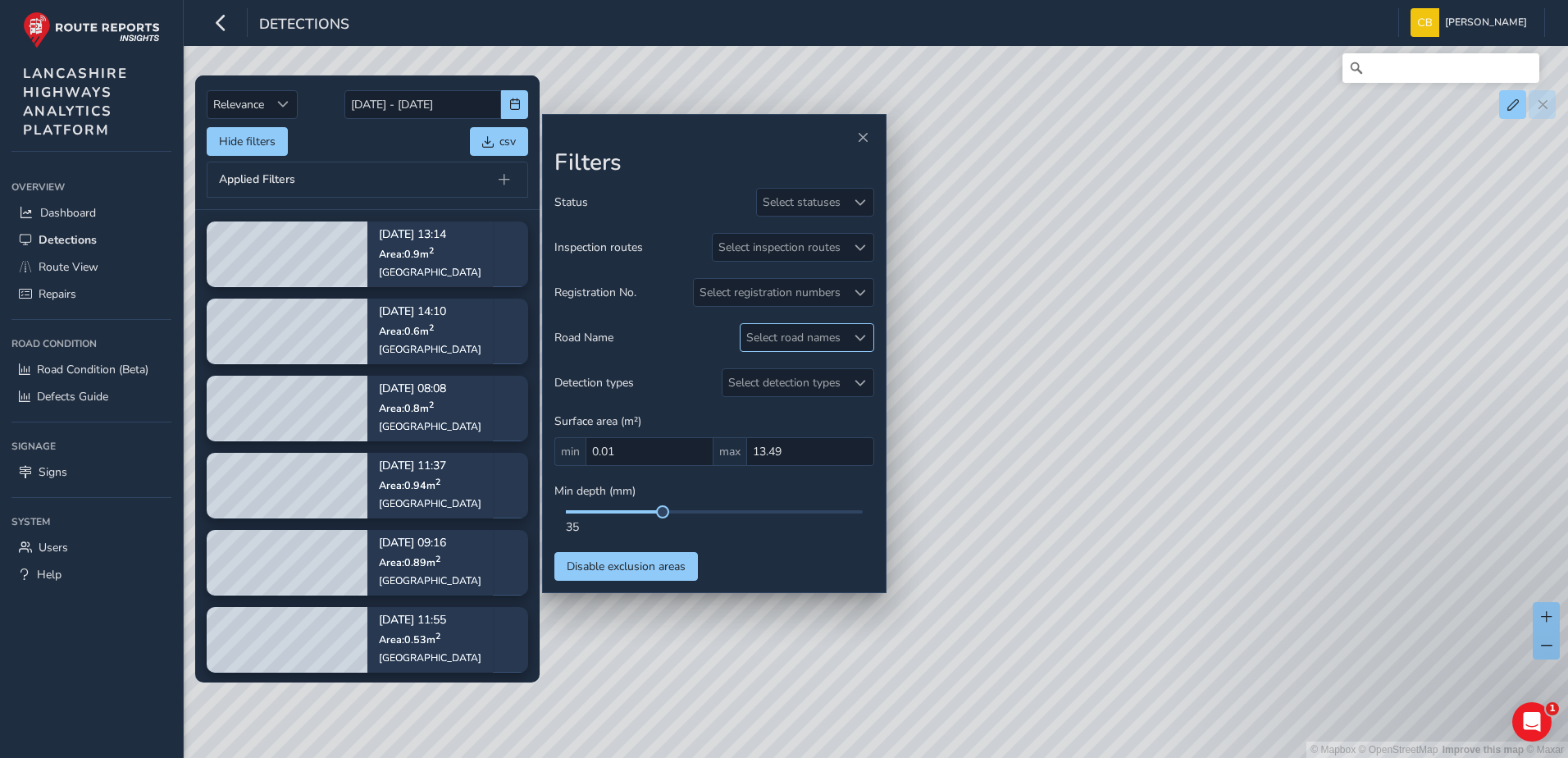
click at [839, 334] on div "Select road names" at bounding box center [793, 338] width 106 height 27
type input "d"
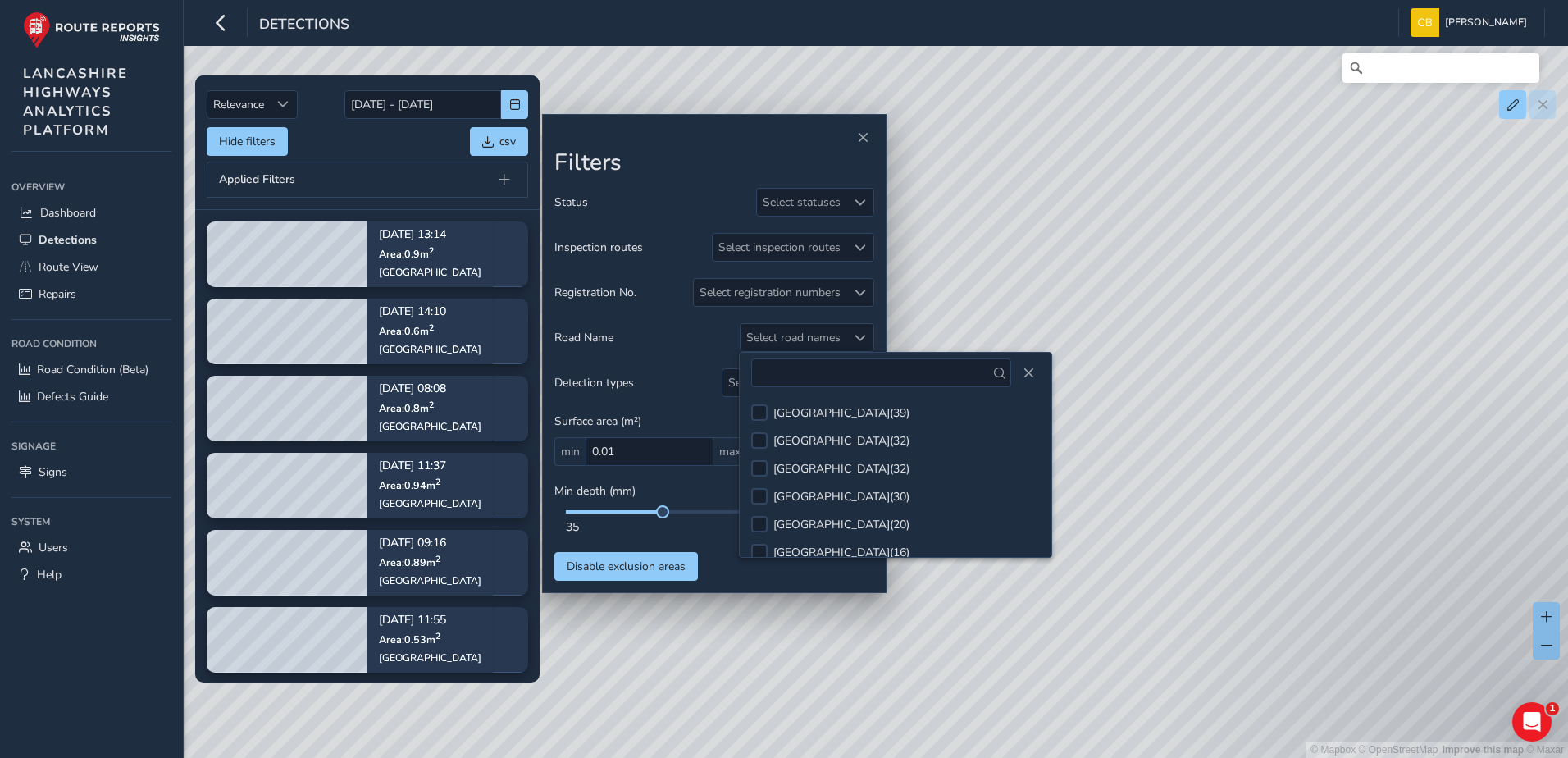
click at [412, 156] on div "Hide filters csv" at bounding box center [367, 142] width 321 height 29
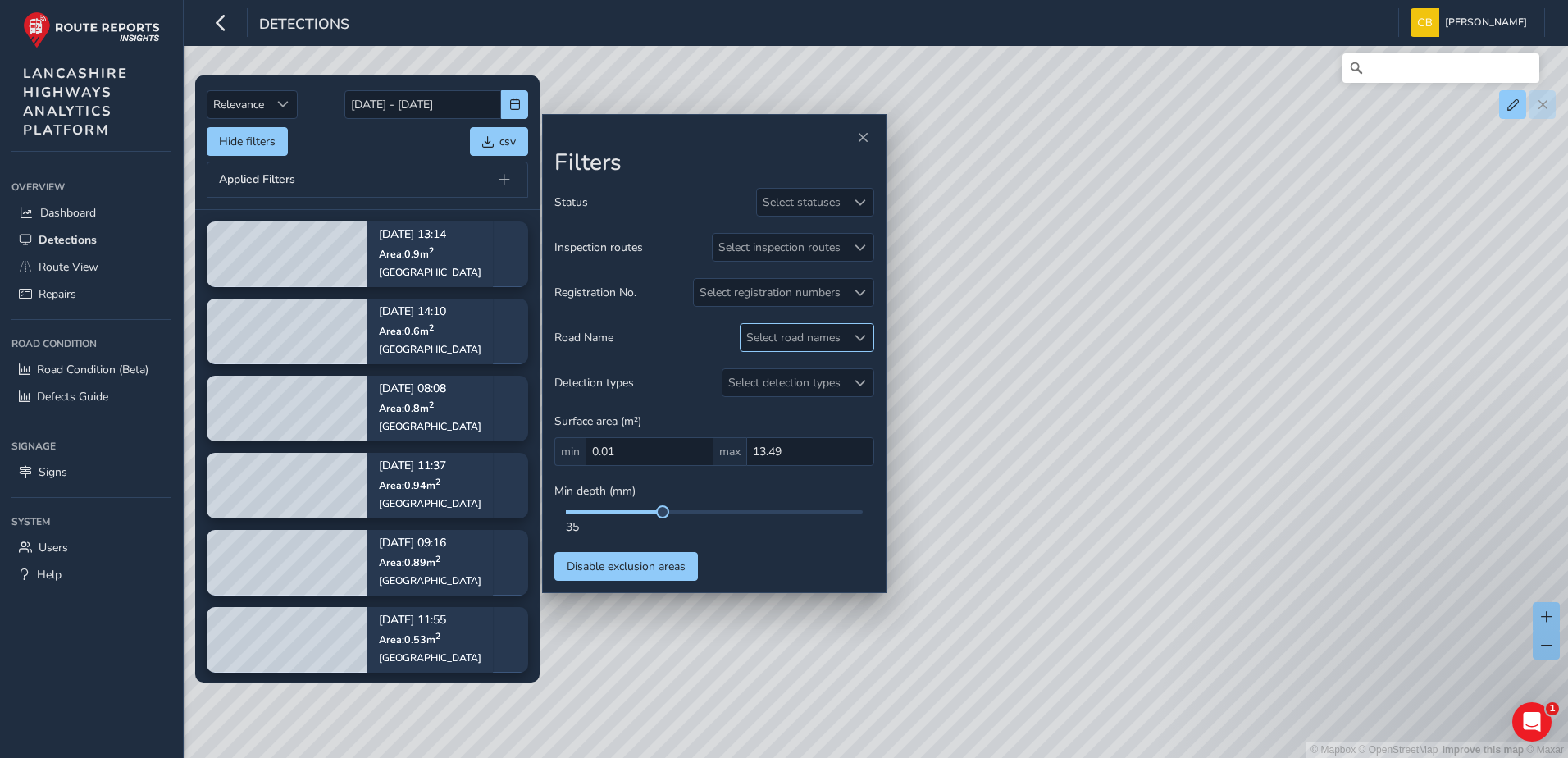
click at [802, 334] on div "Select road names" at bounding box center [793, 338] width 106 height 27
type input "grove"
click at [807, 362] on input "grove" at bounding box center [837, 373] width 171 height 29
drag, startPoint x: 807, startPoint y: 367, endPoint x: 728, endPoint y: 378, distance: 79.8
click at [728, 378] on body "Detections [PERSON_NAME] Bonage Colour Scheme: Dark Dim Light Logout Relevance …" at bounding box center [784, 379] width 1568 height 758
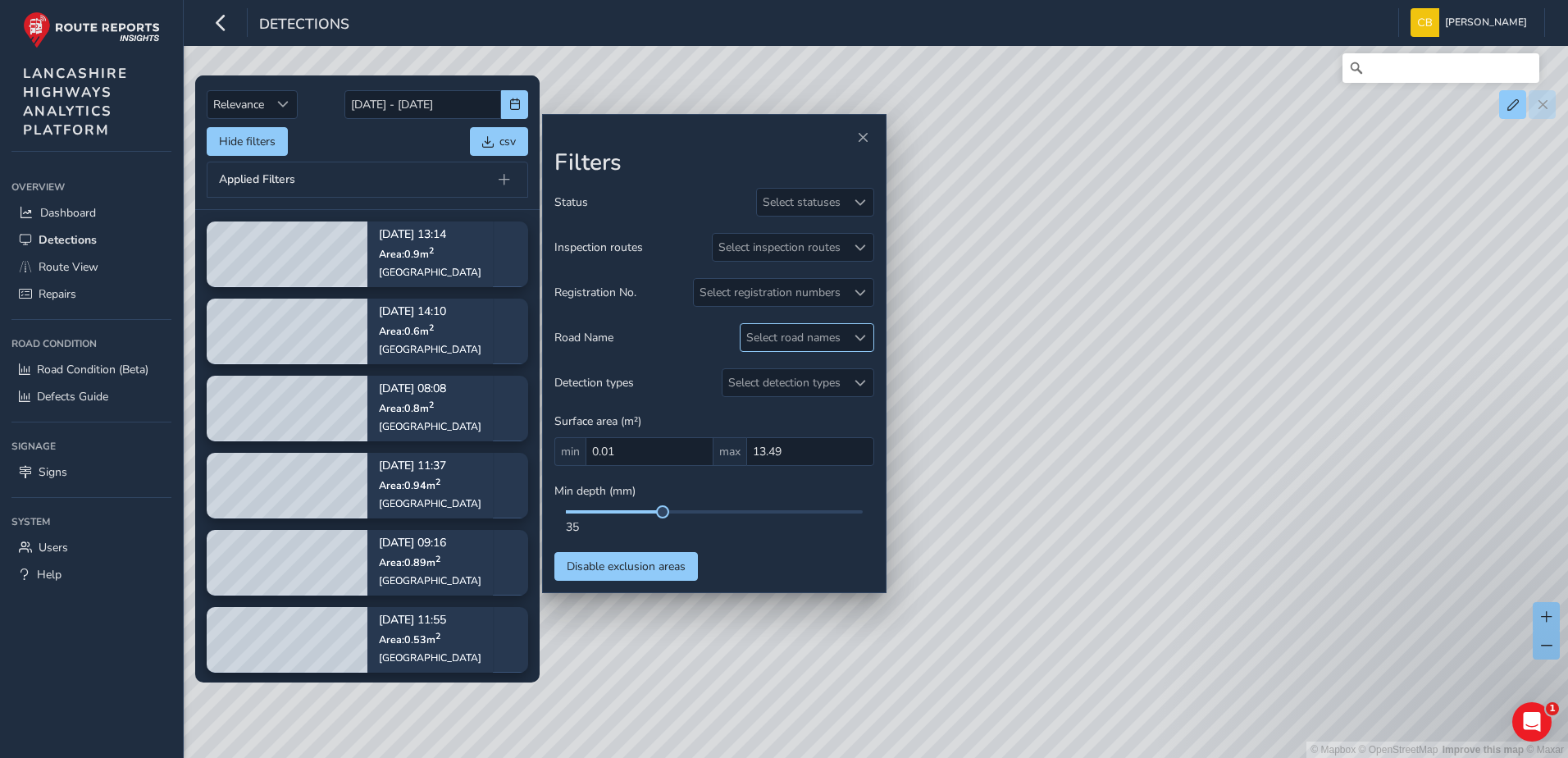
click at [815, 328] on div "Select road names" at bounding box center [793, 338] width 106 height 27
click at [795, 373] on input "grove" at bounding box center [837, 373] width 171 height 29
type input "new"
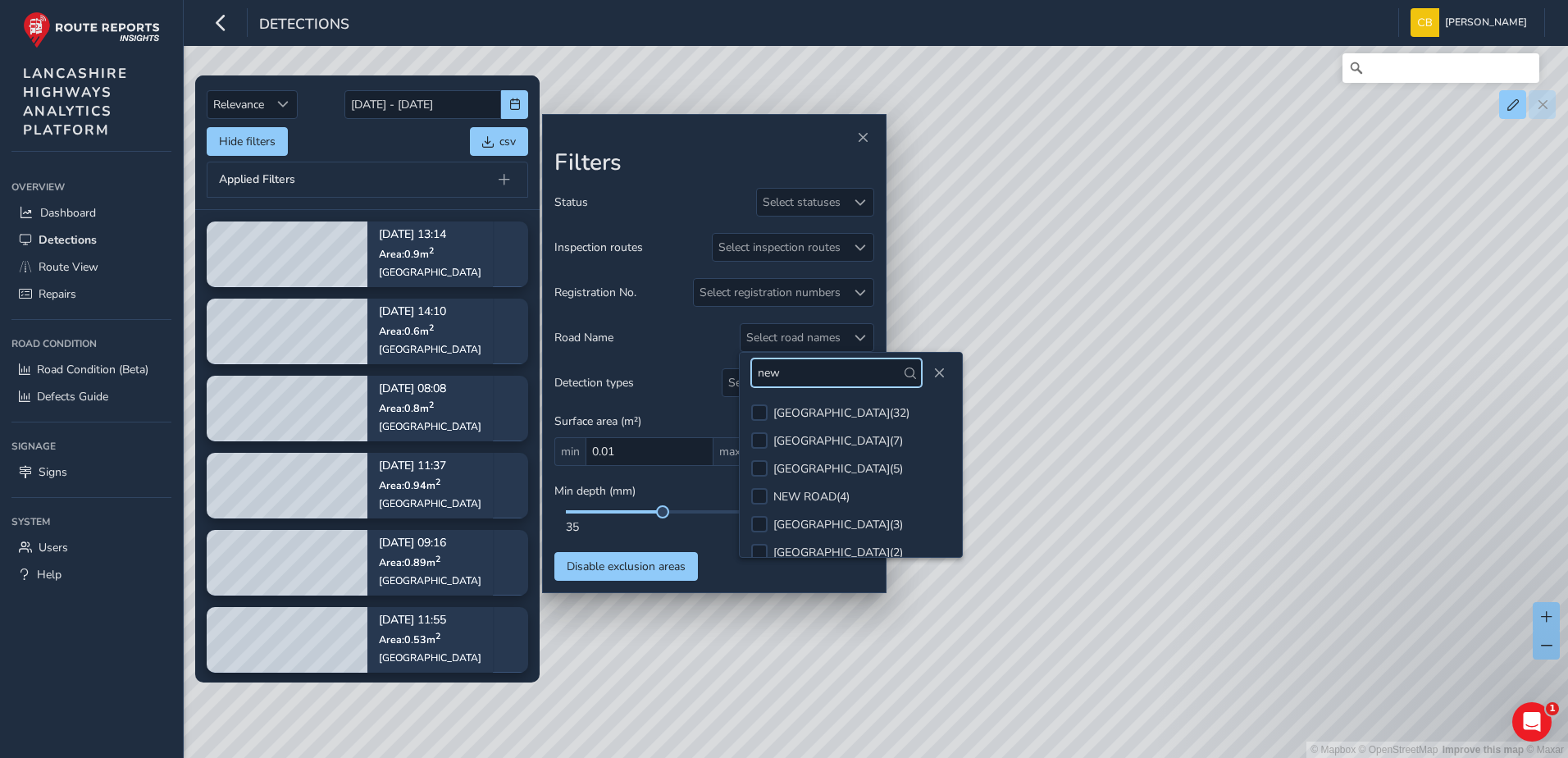
click at [800, 374] on input "new" at bounding box center [837, 373] width 171 height 29
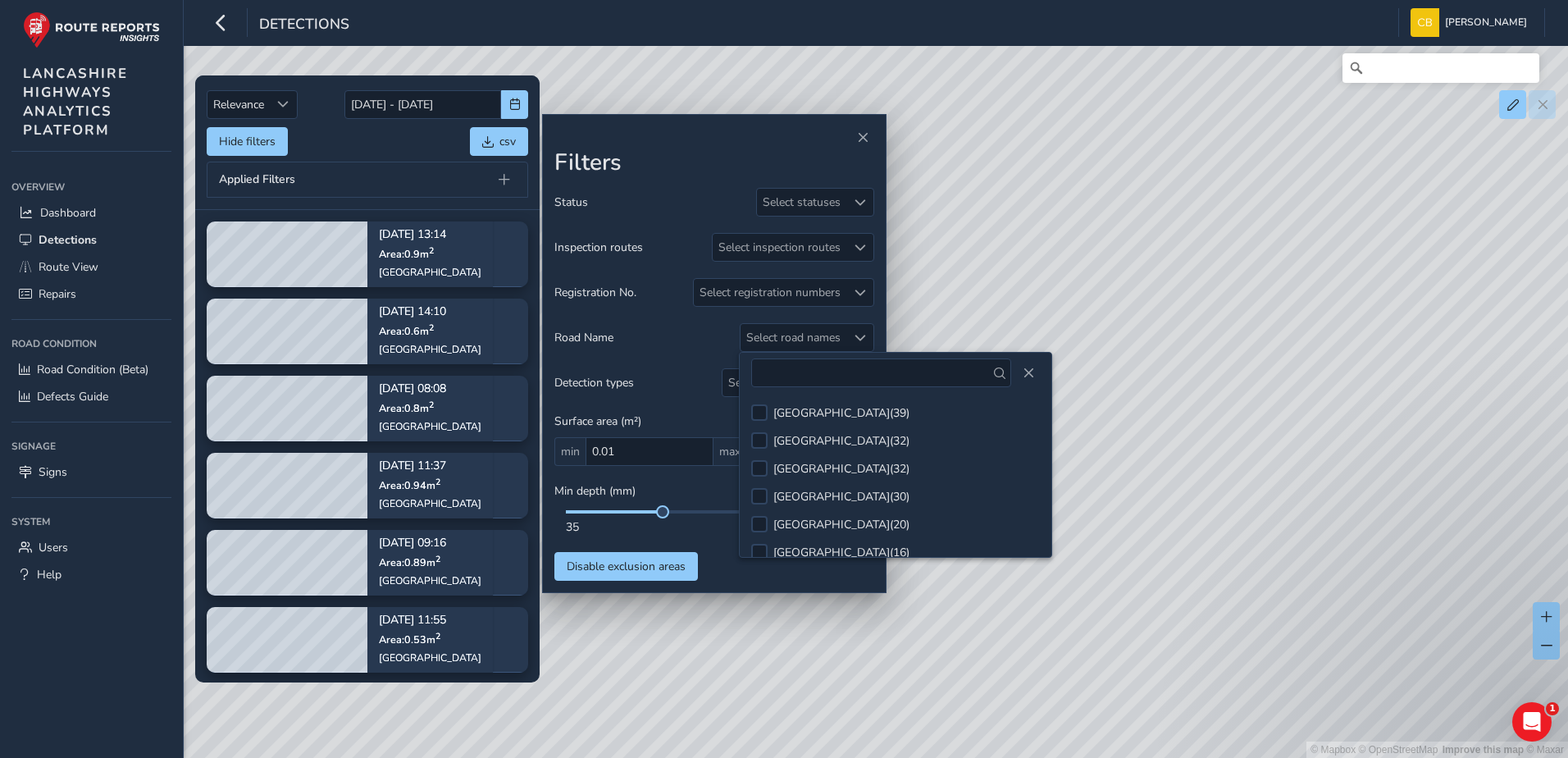
click at [384, 192] on div "Applied Filters" at bounding box center [367, 179] width 321 height 36
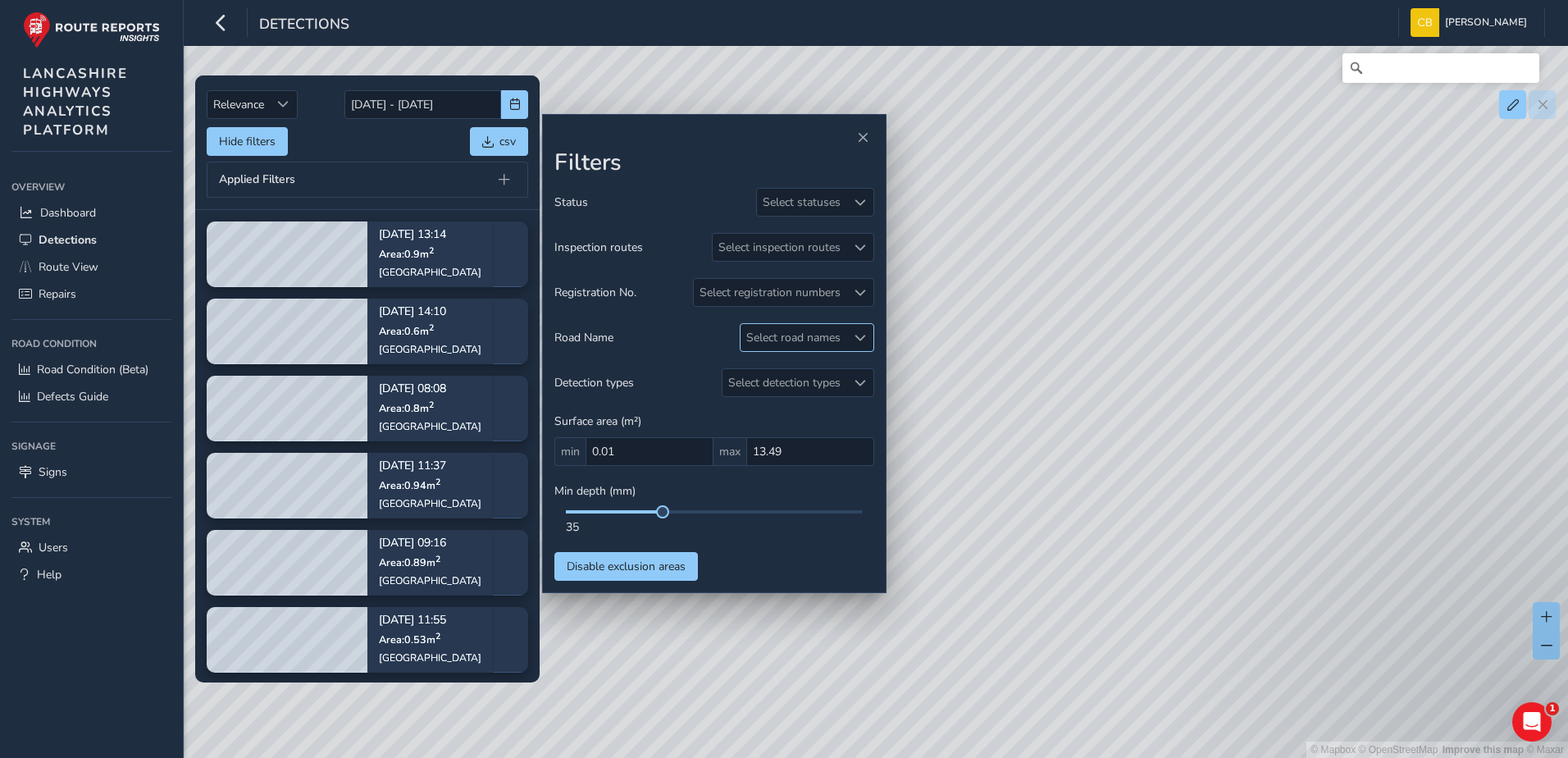
click at [819, 332] on div "Select road names" at bounding box center [793, 338] width 106 height 27
type input "orm"
click at [796, 408] on div "ORMSKIRK ROAD ( 3 )" at bounding box center [838, 413] width 130 height 15
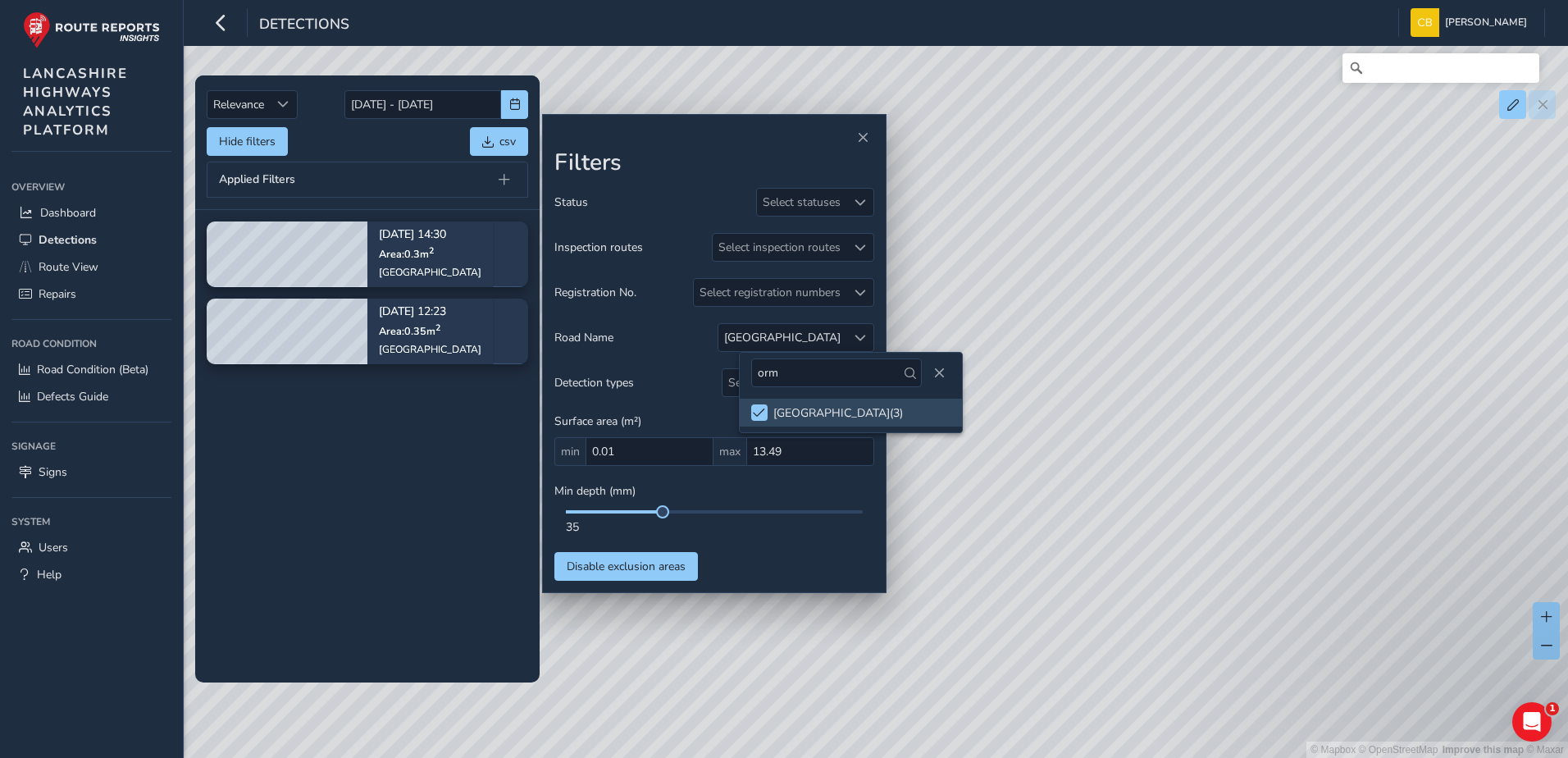
click at [391, 402] on tbody "[DATE] 14:30 Area: 0.3 m [STREET_ADDRESS] [DATE] 12:23 Area: 0.35 m [STREET_ADD…" at bounding box center [367, 446] width 344 height 472
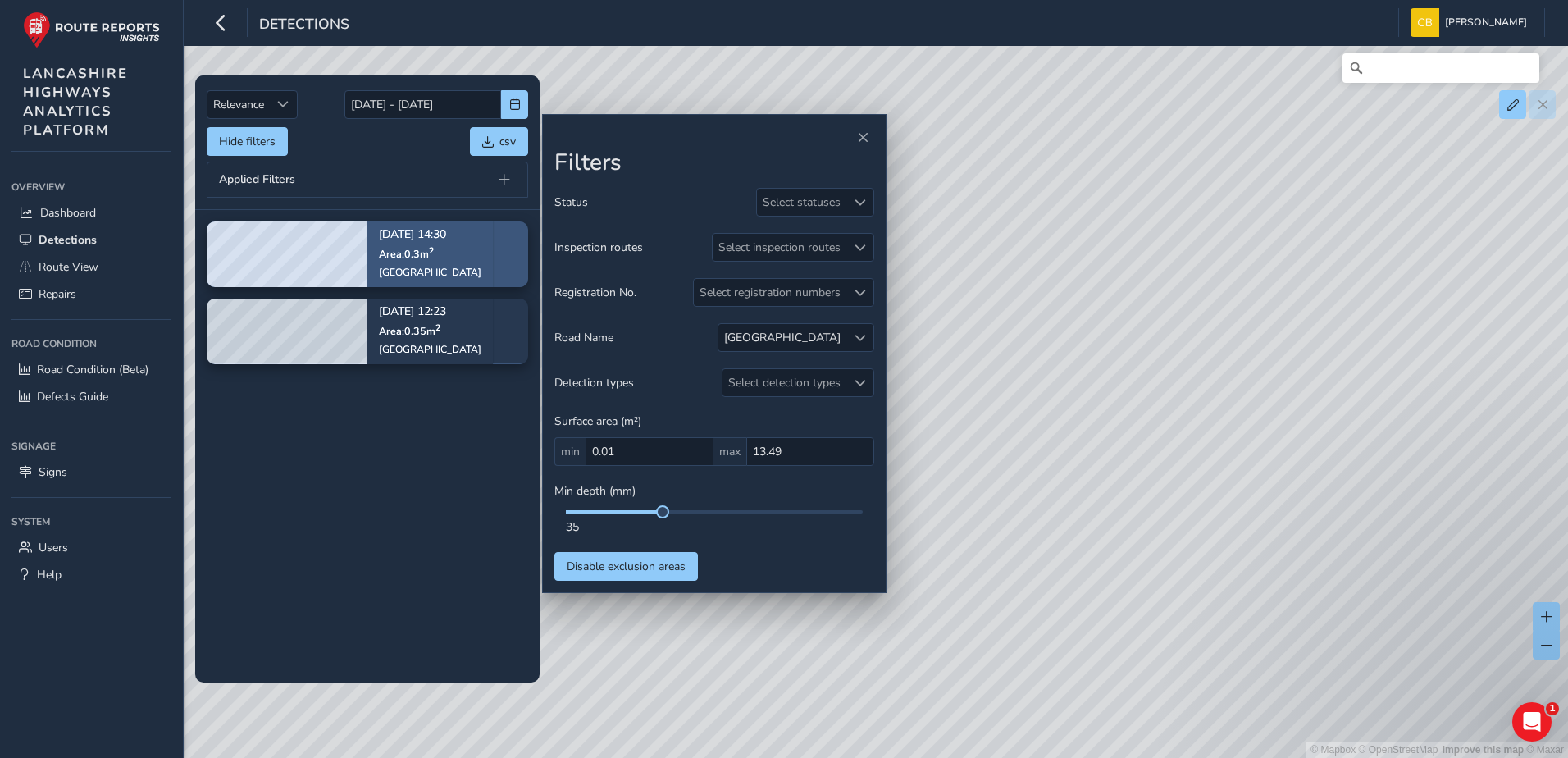
click at [415, 245] on div "[DATE] 14:30 Area: 0.3 m [STREET_ADDRESS]" at bounding box center [430, 254] width 103 height 72
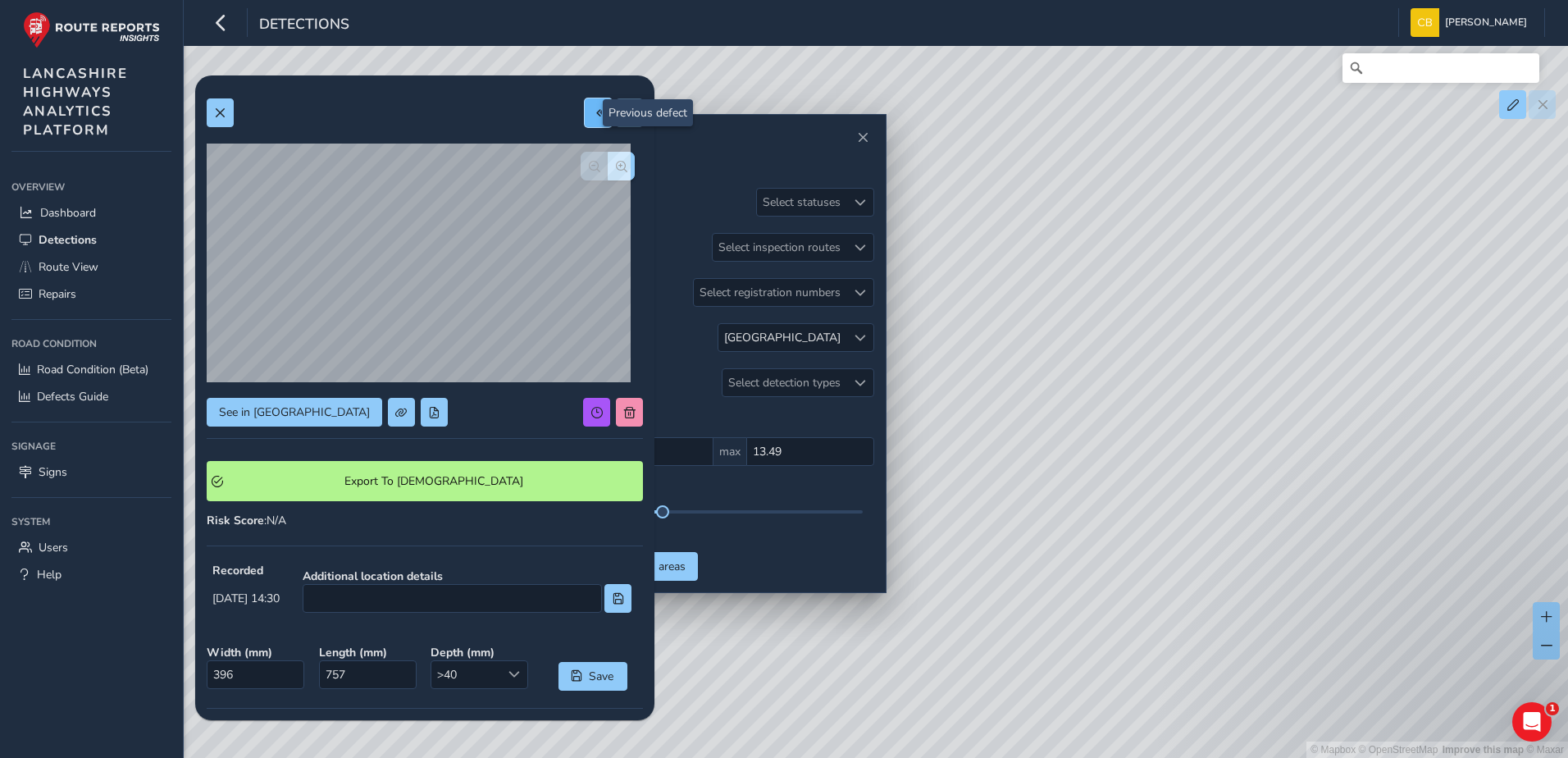
click at [584, 104] on button at bounding box center [598, 113] width 27 height 29
type input "358"
type input "978"
click at [624, 108] on span at bounding box center [629, 113] width 11 height 11
type input "396"
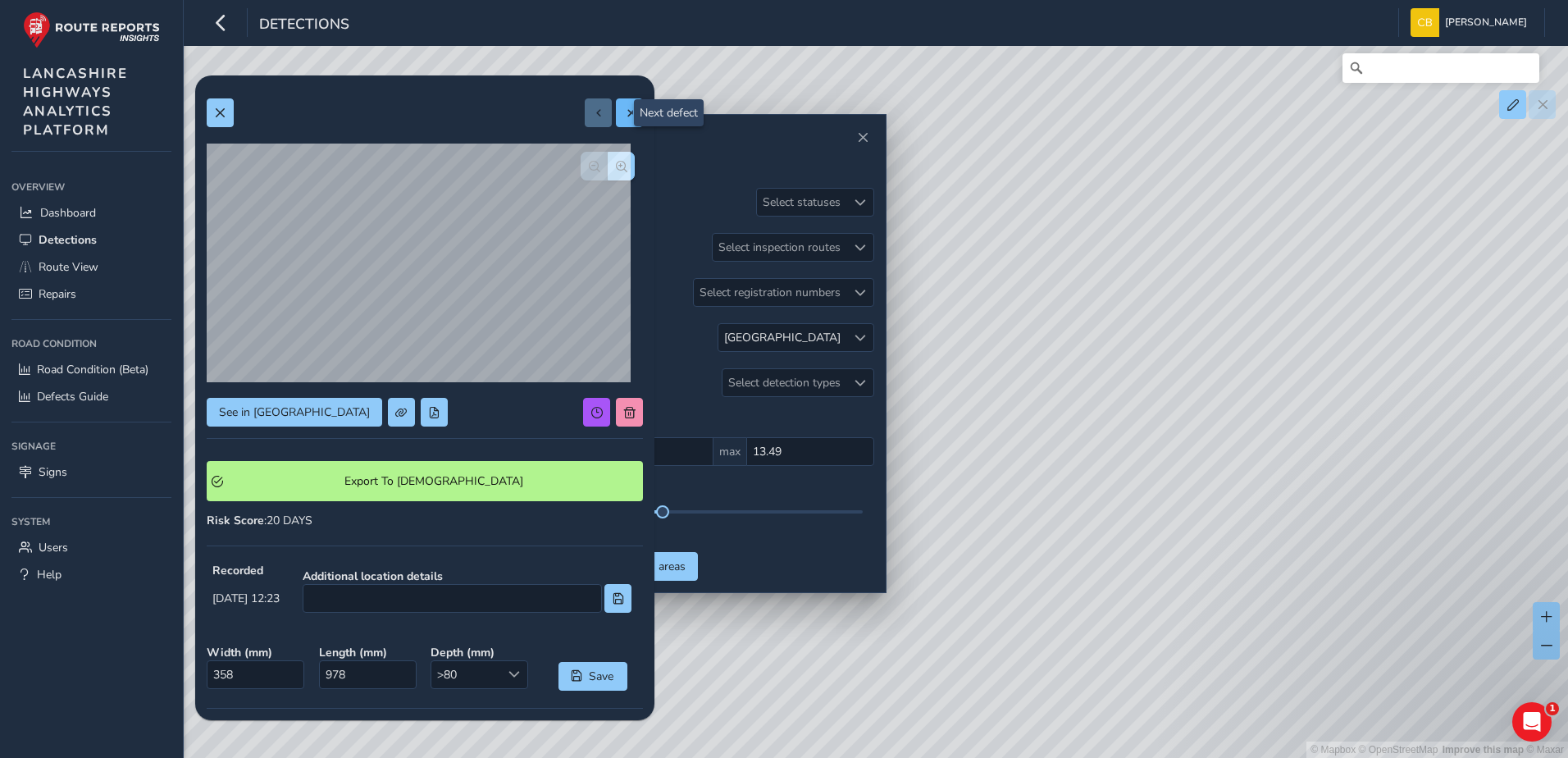
type input "757"
click at [608, 156] on button "button" at bounding box center [621, 167] width 27 height 29
click at [580, 169] on button "button" at bounding box center [594, 167] width 27 height 29
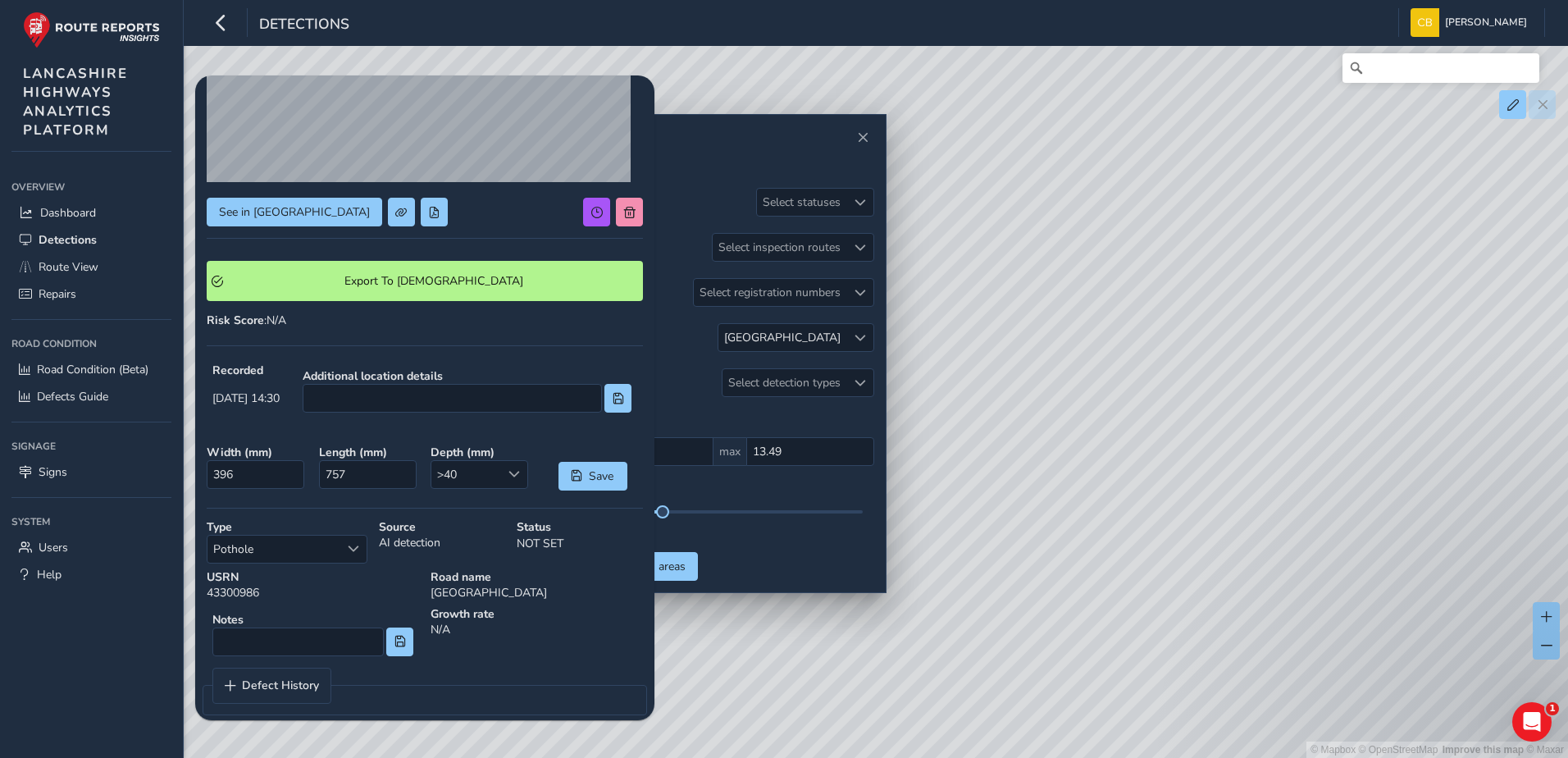
scroll to position [218, 0]
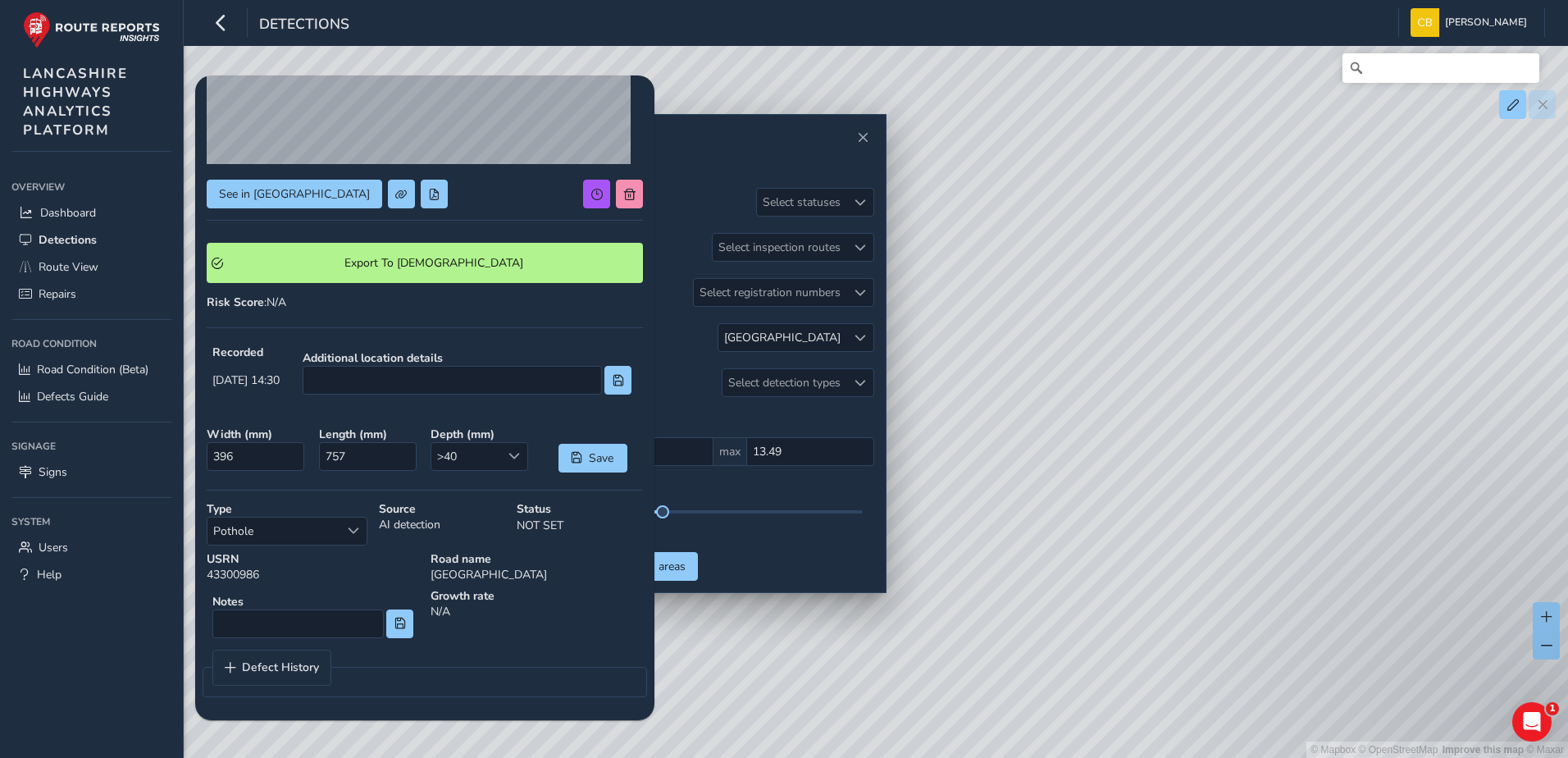
click at [409, 314] on div "See in Route View Export To Symology Risk Score : N/A Recorded [DATE] 14:30 Add…" at bounding box center [425, 288] width 436 height 840
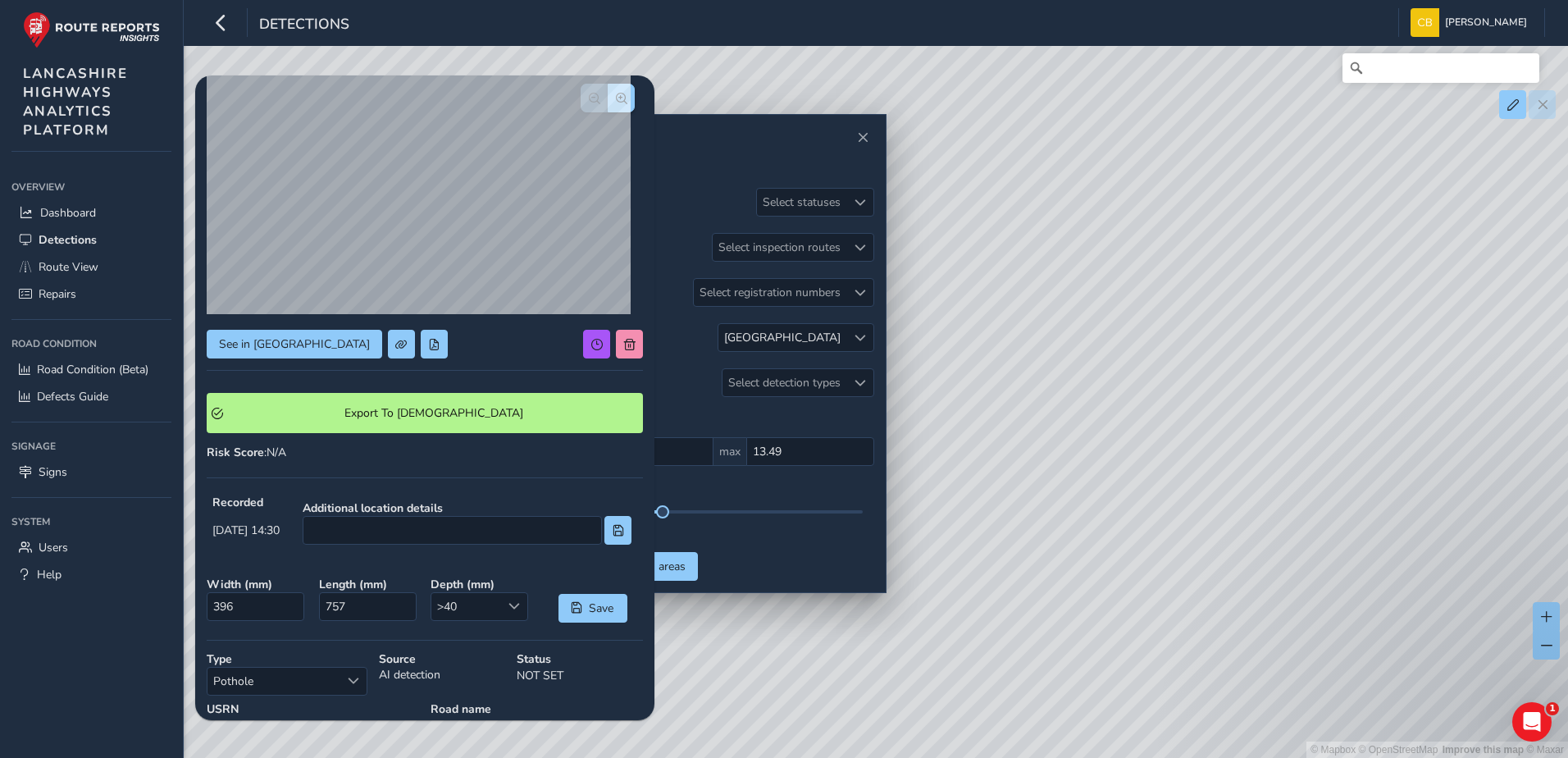
scroll to position [0, 0]
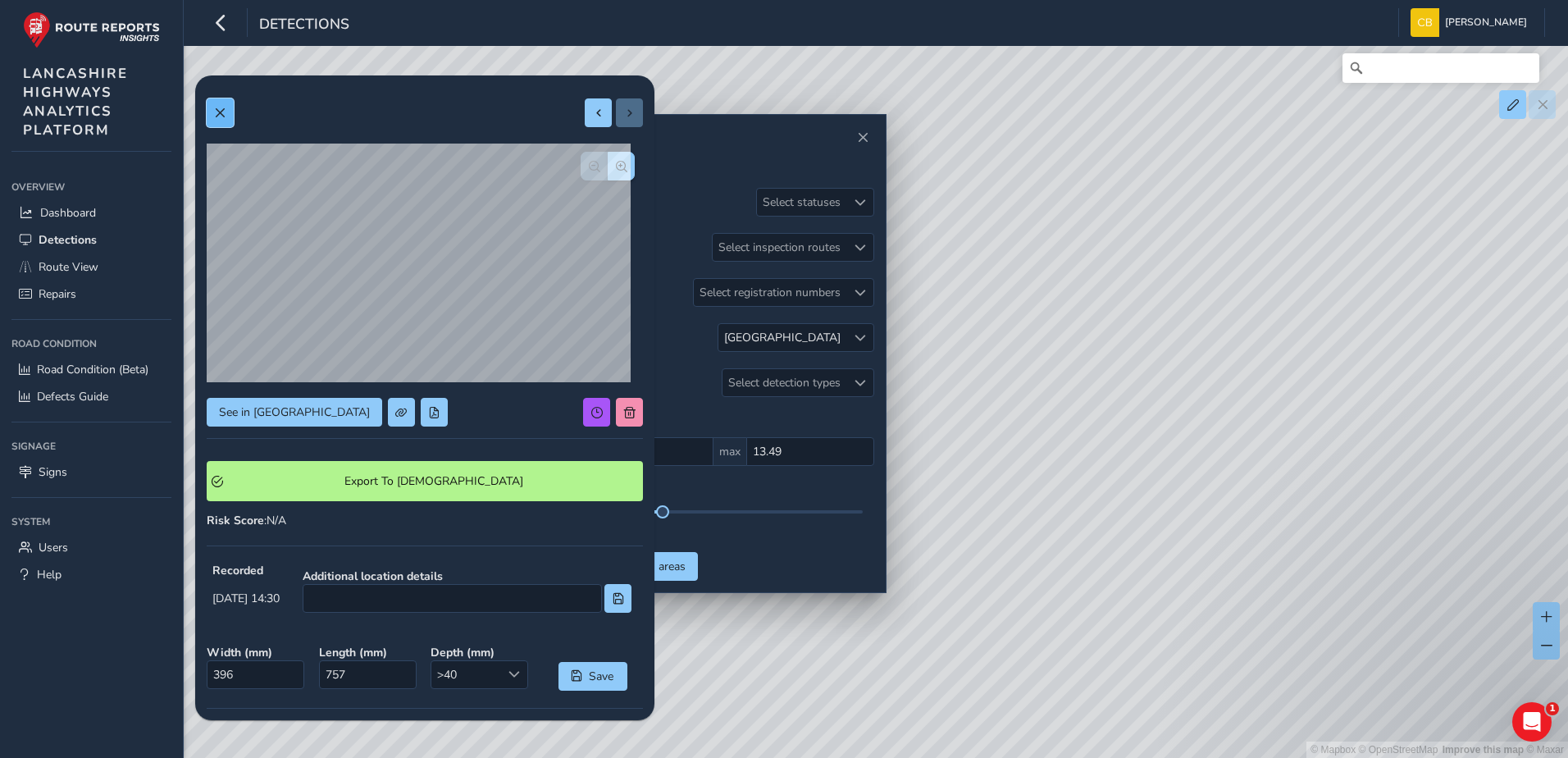
click at [212, 113] on button at bounding box center [220, 113] width 27 height 29
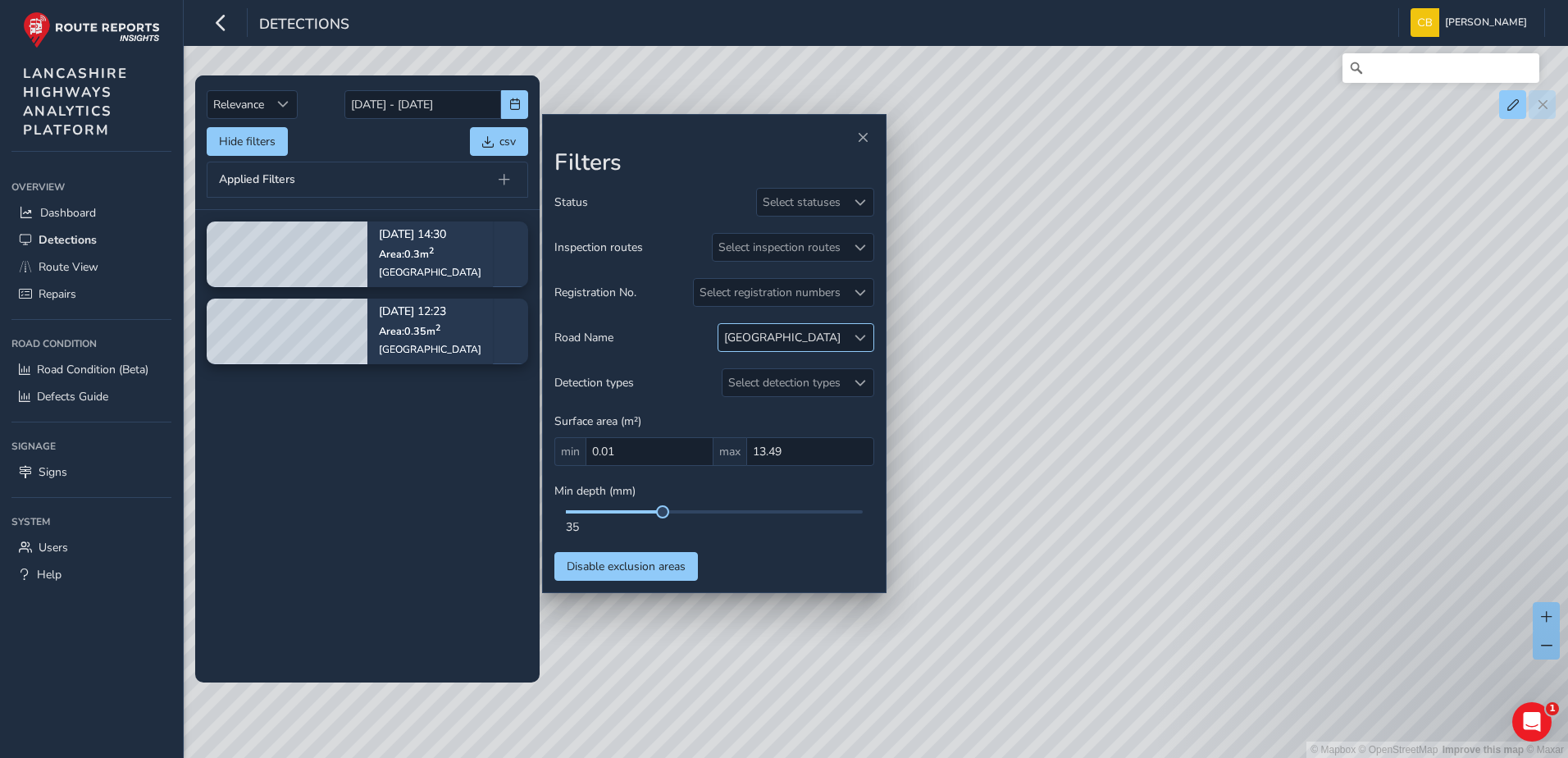
click at [853, 342] on div at bounding box center [860, 338] width 27 height 27
drag, startPoint x: 806, startPoint y: 368, endPoint x: 703, endPoint y: 377, distance: 103.4
click at [703, 377] on body "Detections [PERSON_NAME] Bonage Colour Scheme: Dark Dim Light Logout Relevance …" at bounding box center [784, 379] width 1568 height 758
click at [831, 335] on div "[GEOGRAPHIC_DATA]" at bounding box center [782, 338] width 116 height 15
click at [803, 368] on input "orm" at bounding box center [837, 373] width 171 height 29
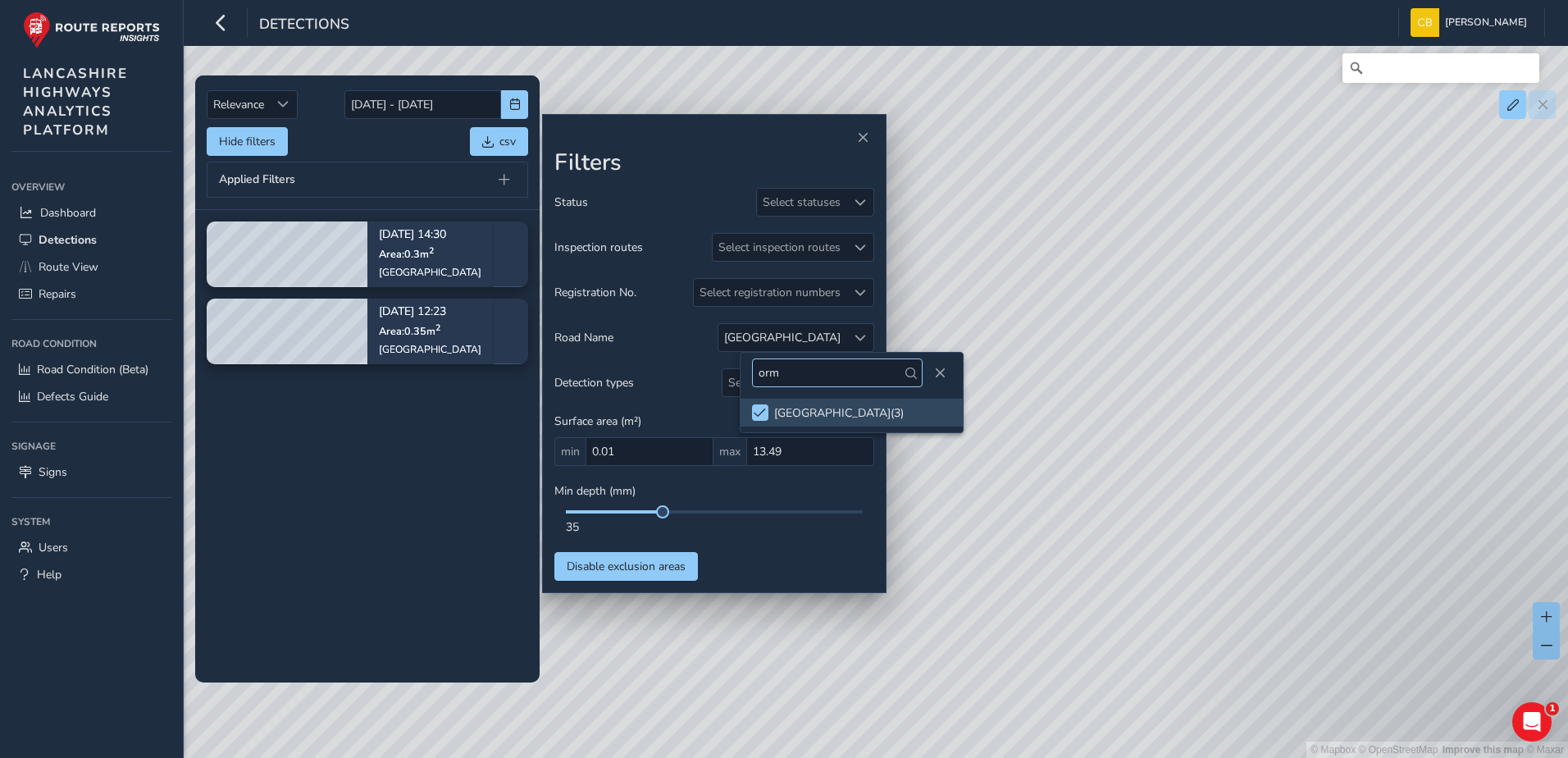
click at [803, 368] on input "orm" at bounding box center [837, 373] width 171 height 29
type input "parlia"
click at [394, 455] on tbody "[DATE] 14:30 Area: 0.3 m [STREET_ADDRESS] [DATE] 12:23 Area: 0.35 m [STREET_ADD…" at bounding box center [367, 446] width 344 height 472
click at [860, 336] on span at bounding box center [860, 338] width 11 height 11
drag, startPoint x: 806, startPoint y: 372, endPoint x: 719, endPoint y: 379, distance: 87.3
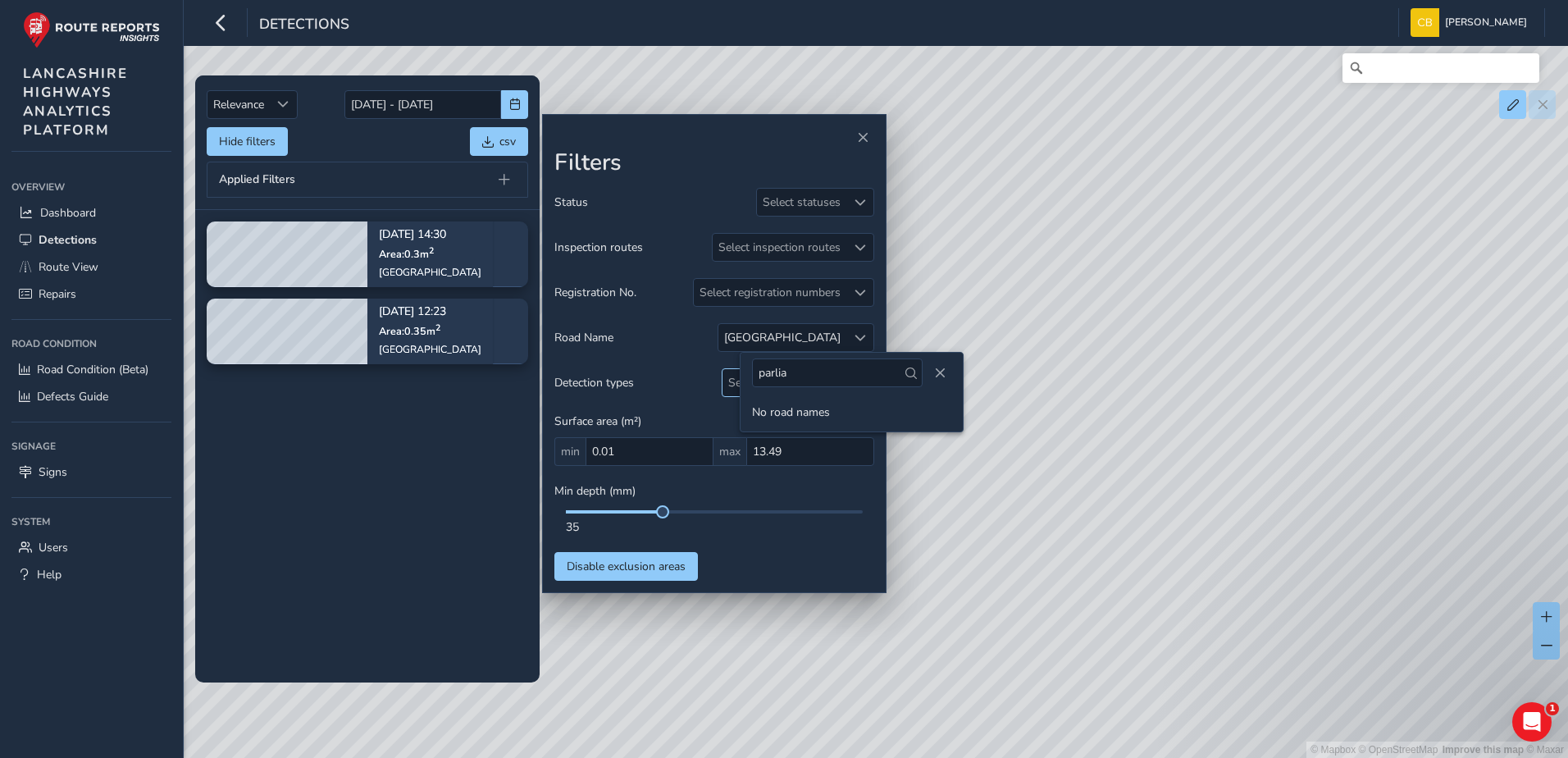
click at [719, 379] on body "Detections [PERSON_NAME] Bonage Colour Scheme: Dark Dim Light Logout Relevance …" at bounding box center [784, 379] width 1568 height 758
drag, startPoint x: 863, startPoint y: 331, endPoint x: 858, endPoint y: 344, distance: 13.9
click at [863, 332] on div at bounding box center [860, 338] width 27 height 27
click at [800, 380] on input "parlia" at bounding box center [837, 373] width 171 height 29
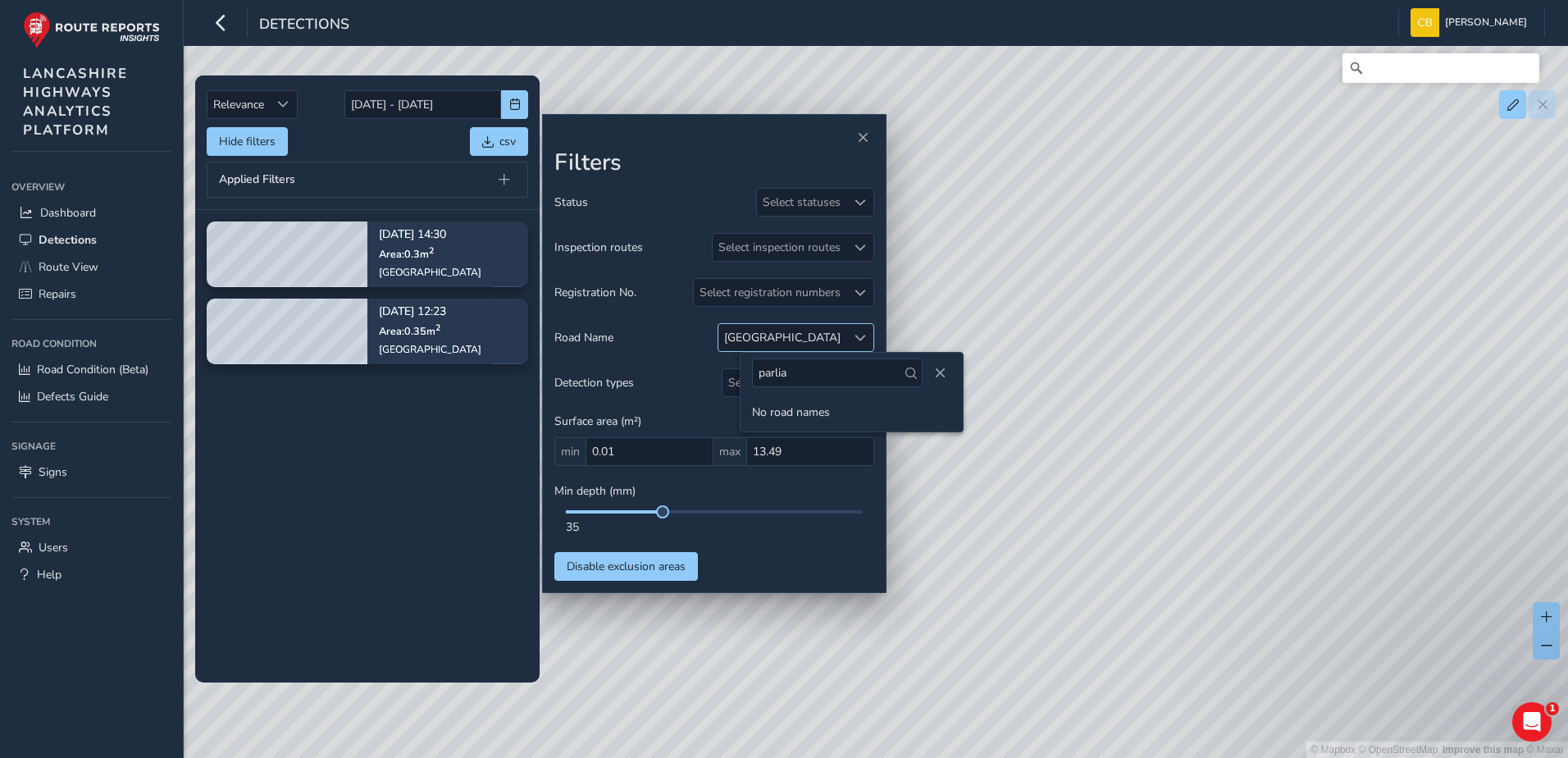
click at [866, 337] on div at bounding box center [860, 338] width 27 height 27
click at [863, 338] on span at bounding box center [860, 338] width 11 height 11
click at [819, 375] on input "parlia" at bounding box center [837, 373] width 171 height 29
click at [759, 418] on span at bounding box center [760, 412] width 12 height 11
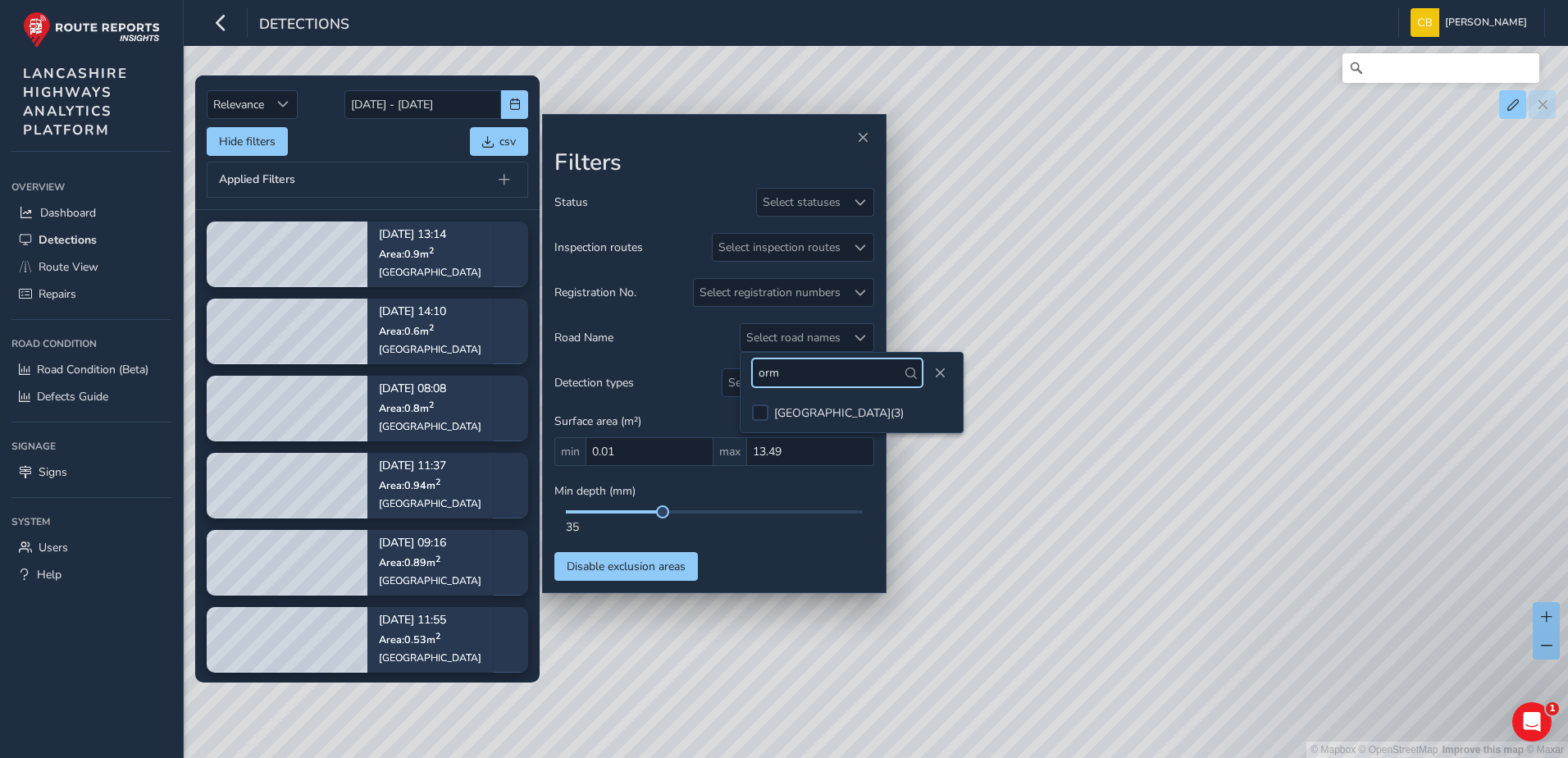
click at [821, 377] on input "orm" at bounding box center [837, 373] width 171 height 29
type input "sch"
click at [823, 435] on div "SCHOOL LANE ( 1 )" at bounding box center [821, 441] width 94 height 15
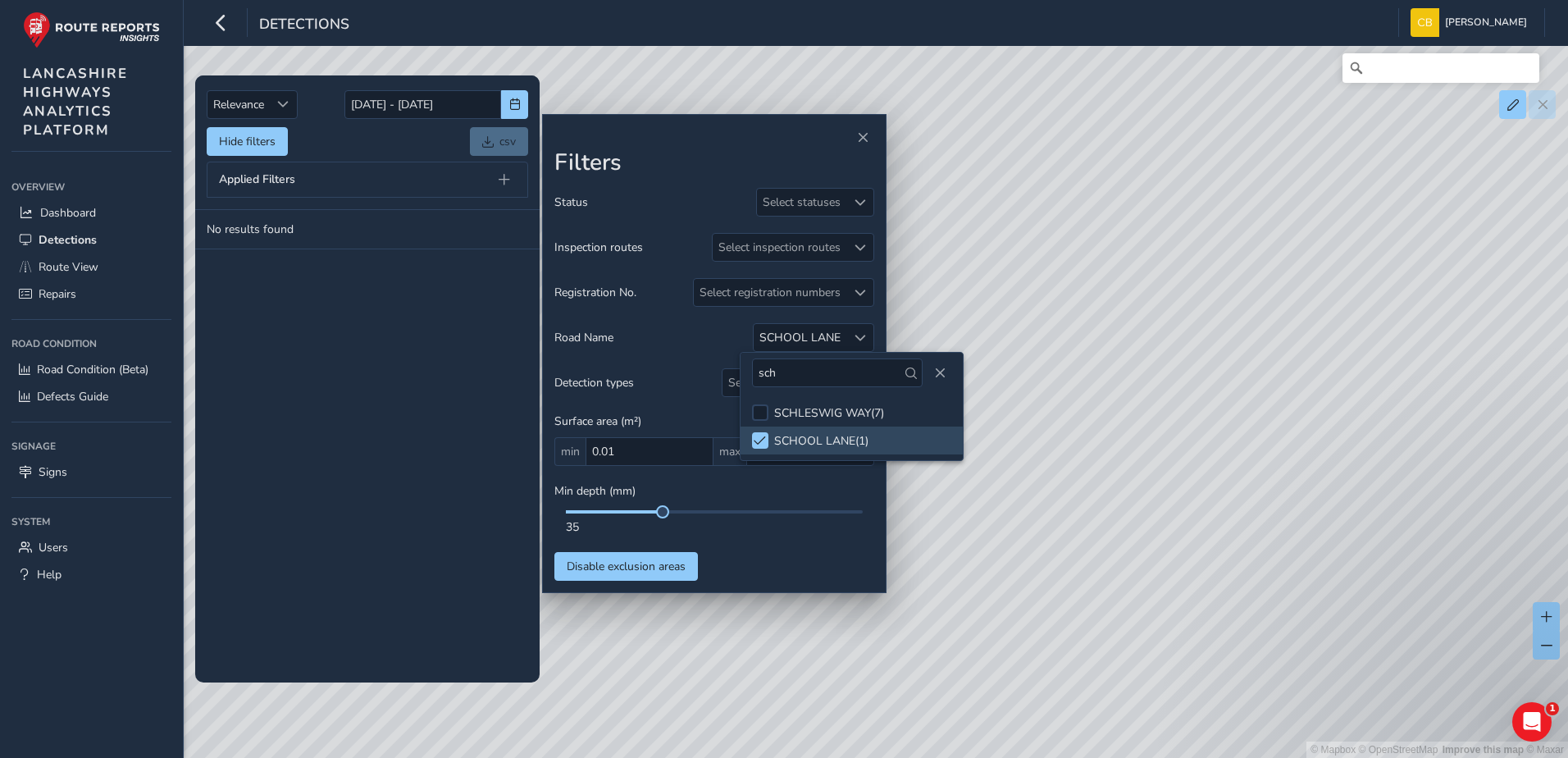
click at [420, 364] on tbody "No results found" at bounding box center [367, 446] width 344 height 472
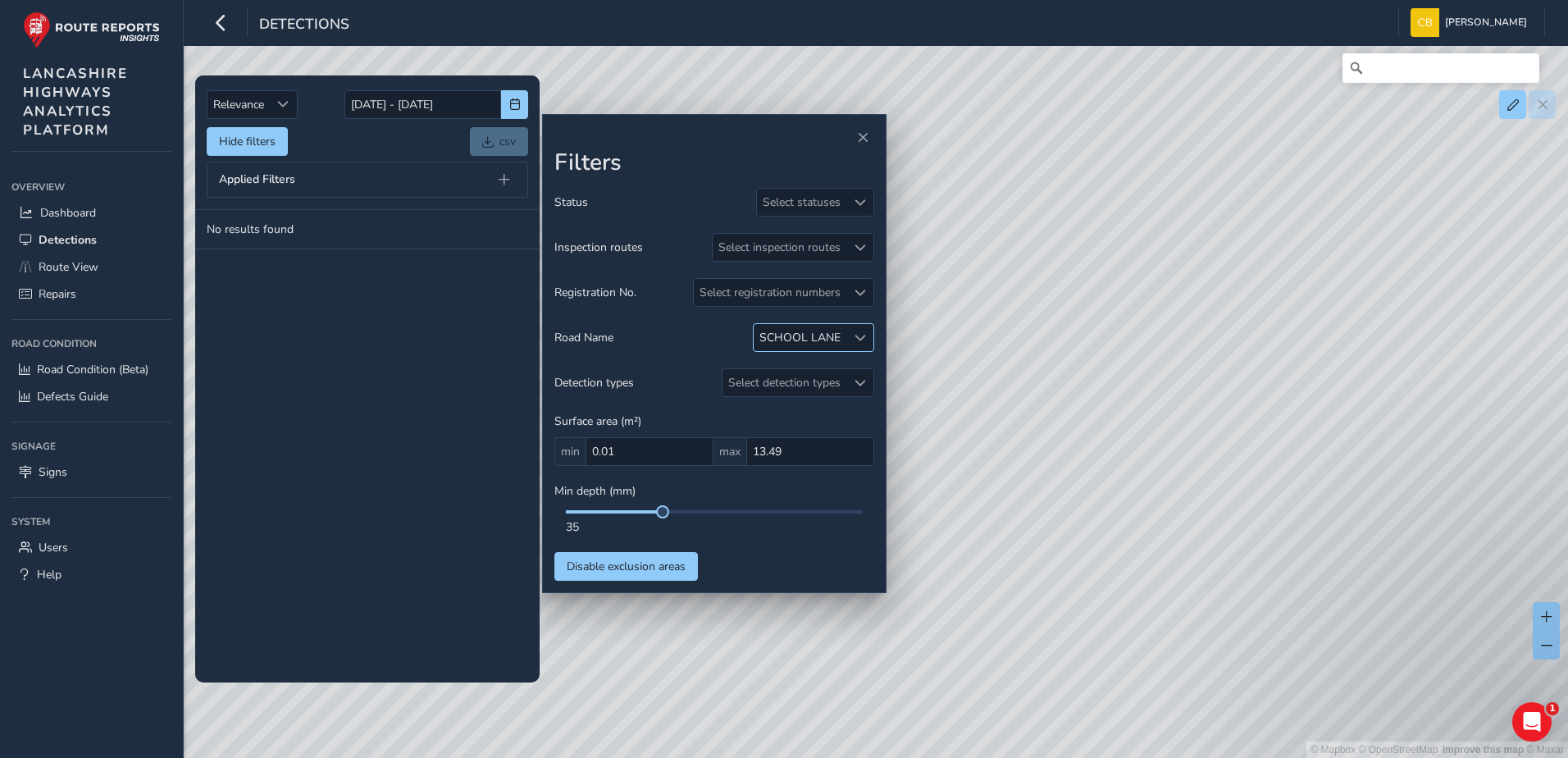
click at [862, 338] on span at bounding box center [860, 338] width 11 height 11
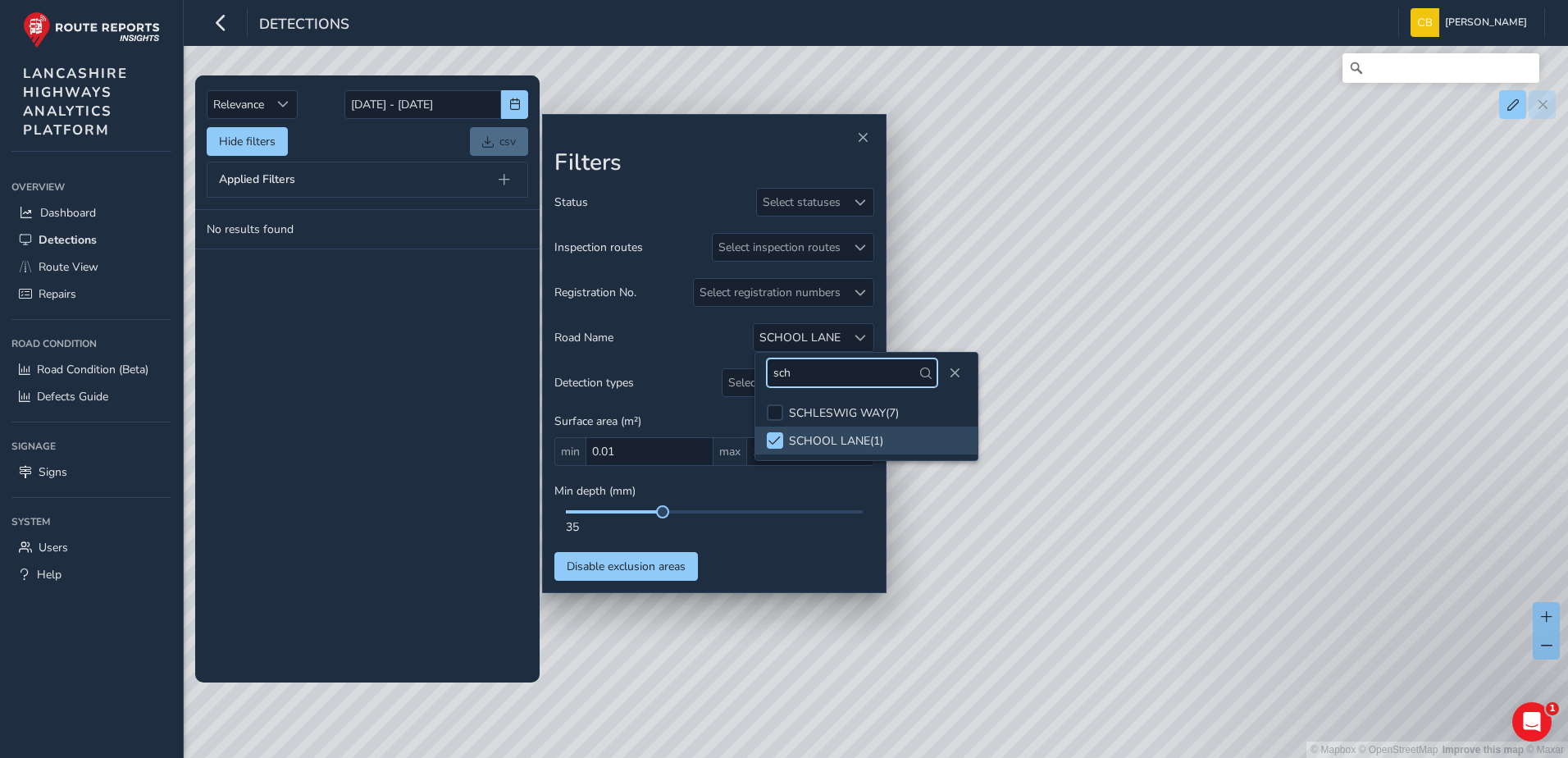
click at [794, 365] on input "sch" at bounding box center [852, 373] width 171 height 29
click at [795, 365] on input "sch" at bounding box center [852, 373] width 171 height 29
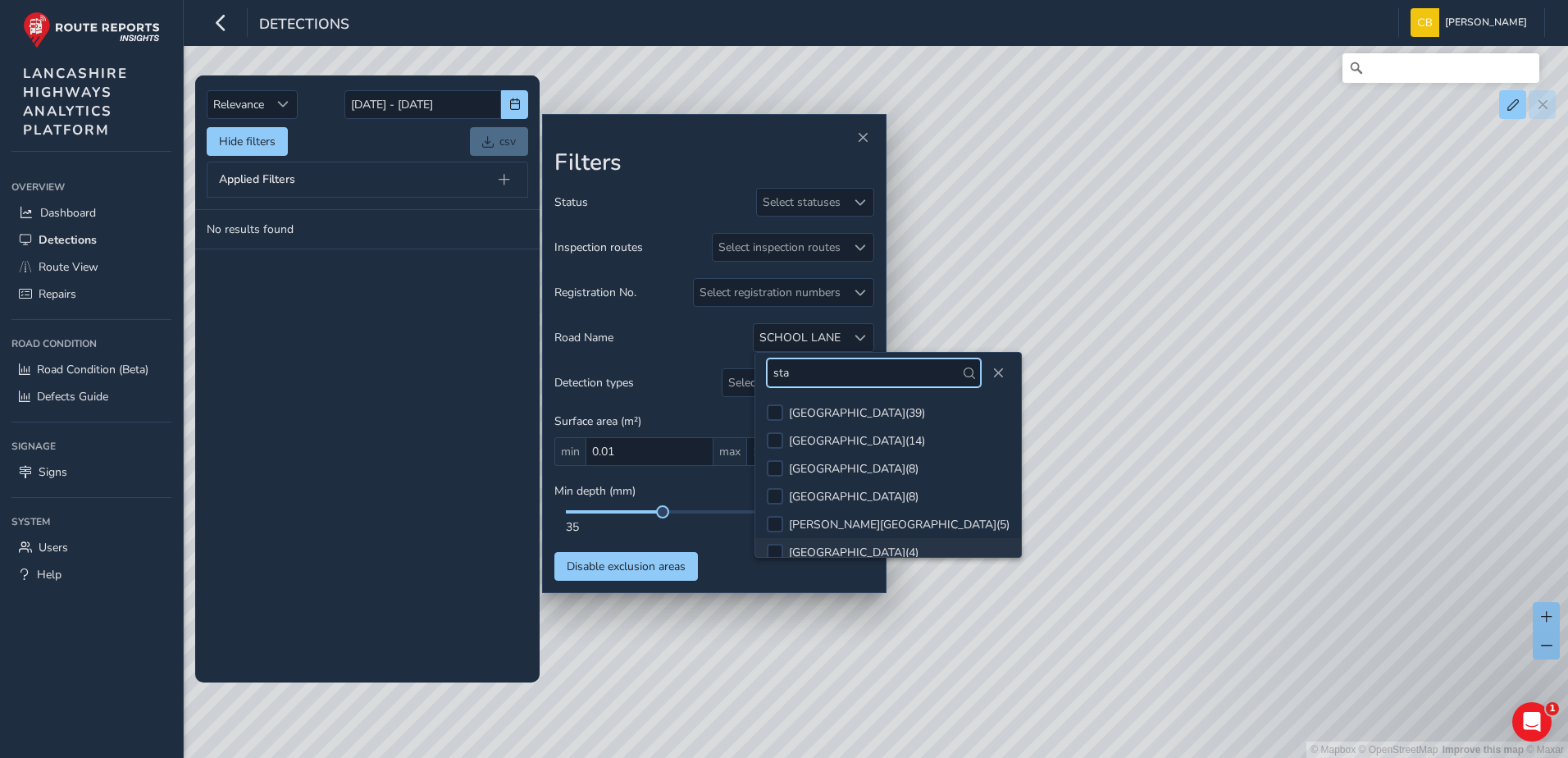
type input "sta"
click at [910, 553] on div "[GEOGRAPHIC_DATA] ( 4 )" at bounding box center [854, 552] width 130 height 15
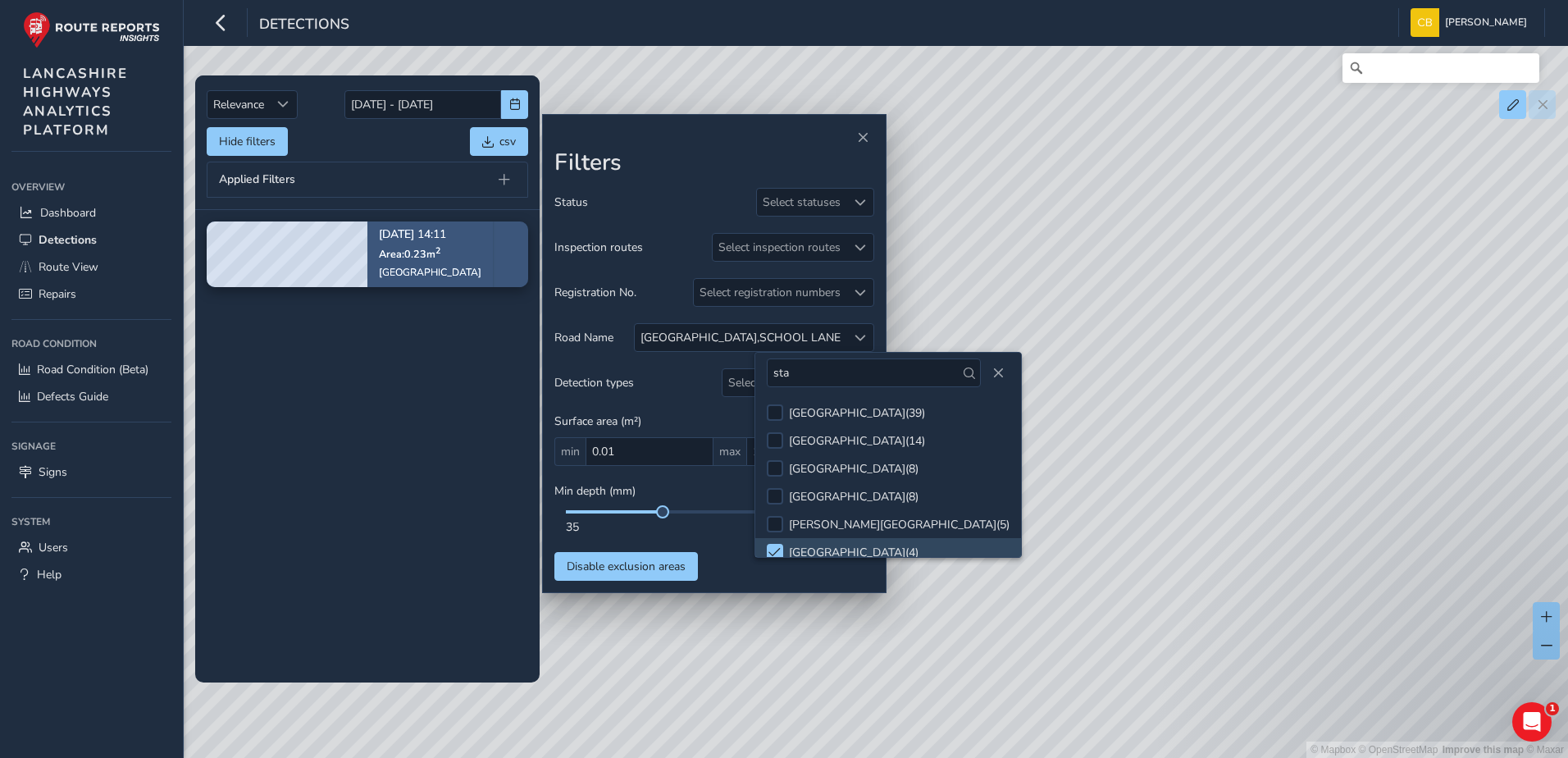
click at [486, 259] on div "[DATE] 14:11 Area: 0.23 m [STREET_ADDRESS]" at bounding box center [430, 254] width 126 height 95
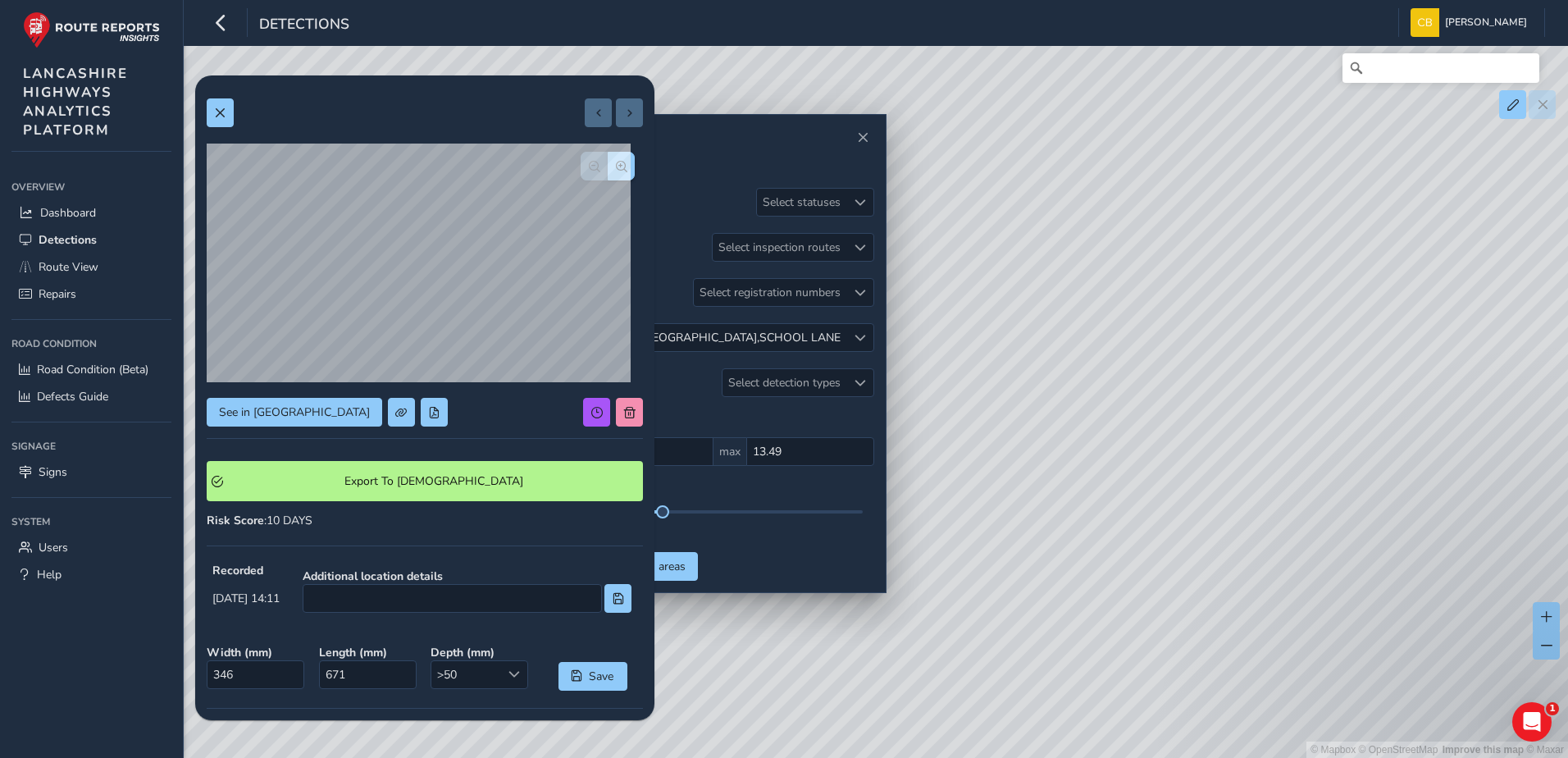
drag, startPoint x: 1042, startPoint y: 372, endPoint x: 1343, endPoint y: 400, distance: 302.3
click at [1343, 400] on div "© Mapbox © OpenStreetMap Improve this map © Maxar" at bounding box center [784, 379] width 1568 height 758
click at [608, 170] on button "button" at bounding box center [621, 167] width 27 height 29
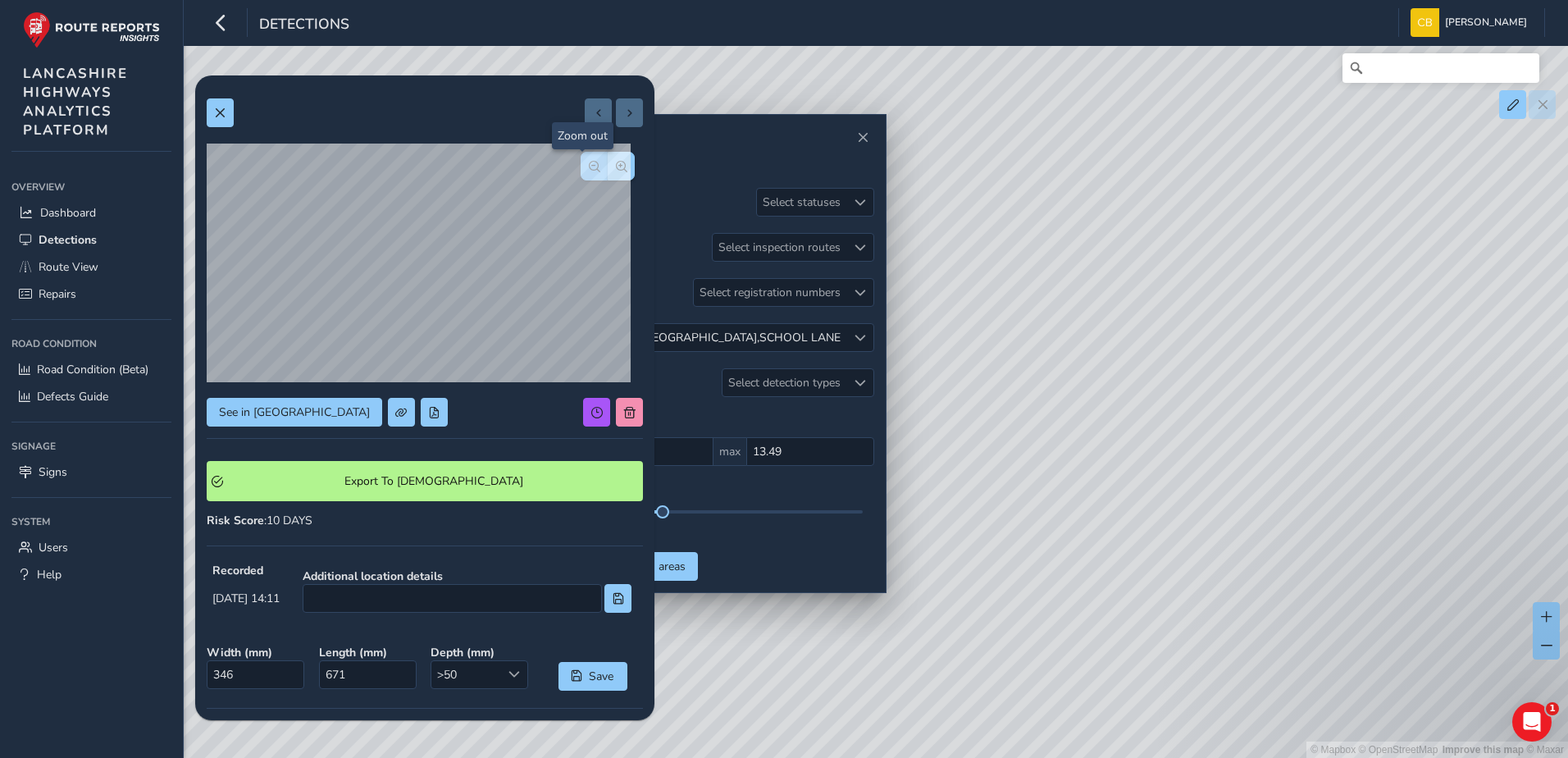
click at [580, 172] on button "button" at bounding box center [594, 167] width 27 height 29
click at [223, 113] on span at bounding box center [219, 113] width 11 height 11
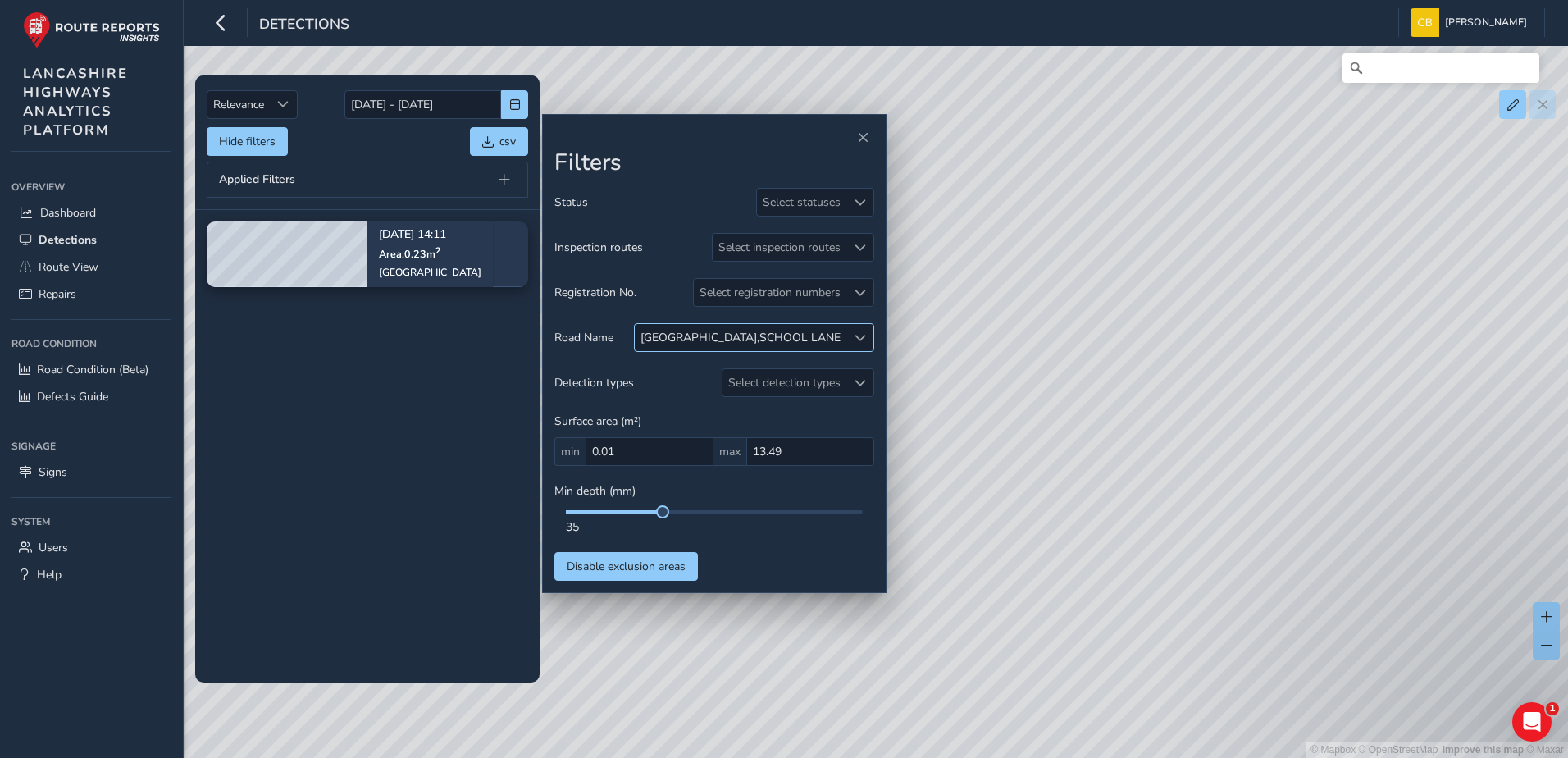
click at [853, 334] on div at bounding box center [860, 338] width 27 height 27
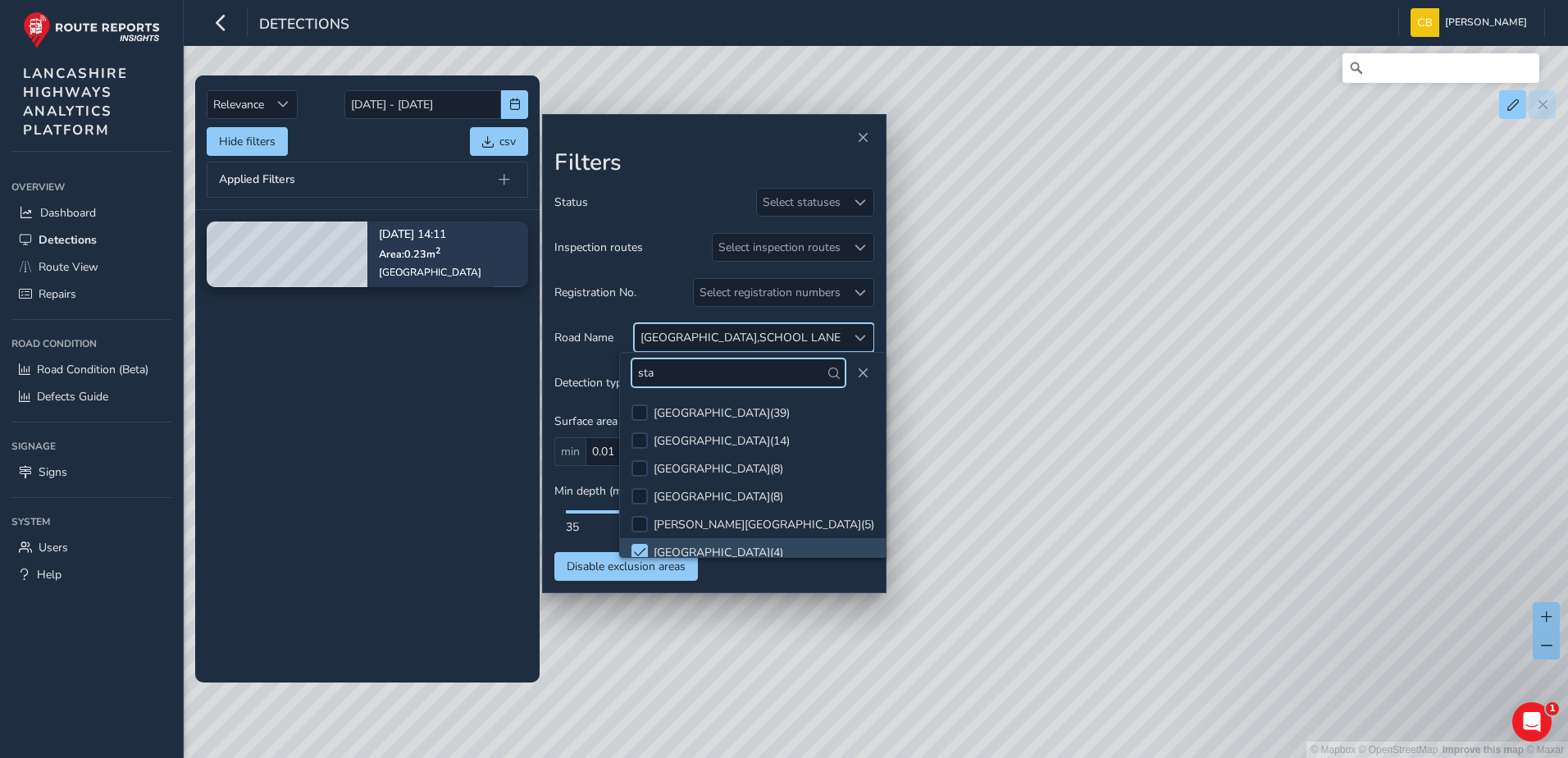
scroll to position [9, 0]
click at [702, 376] on input "sta" at bounding box center [738, 373] width 214 height 29
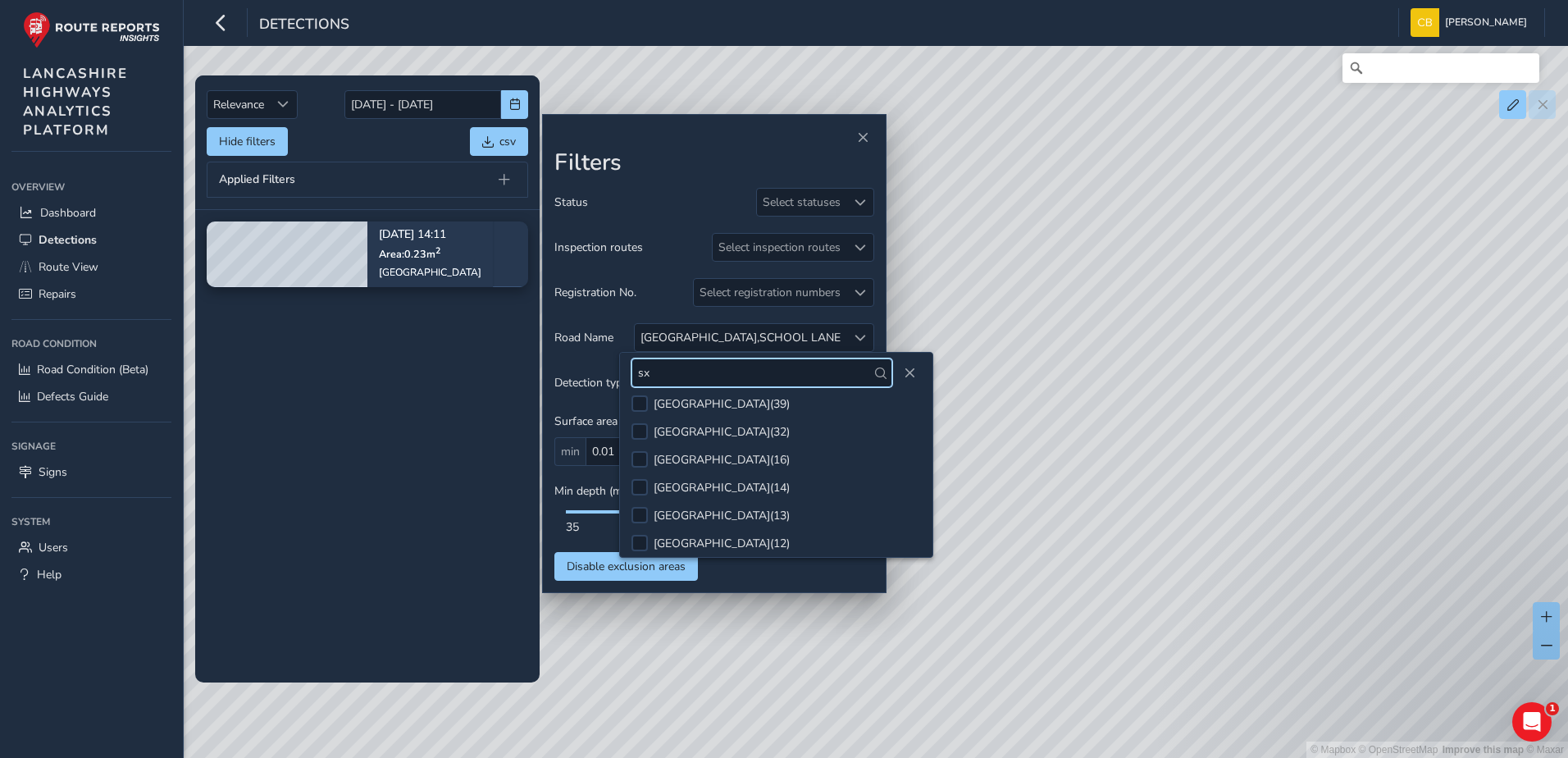
scroll to position [0, 0]
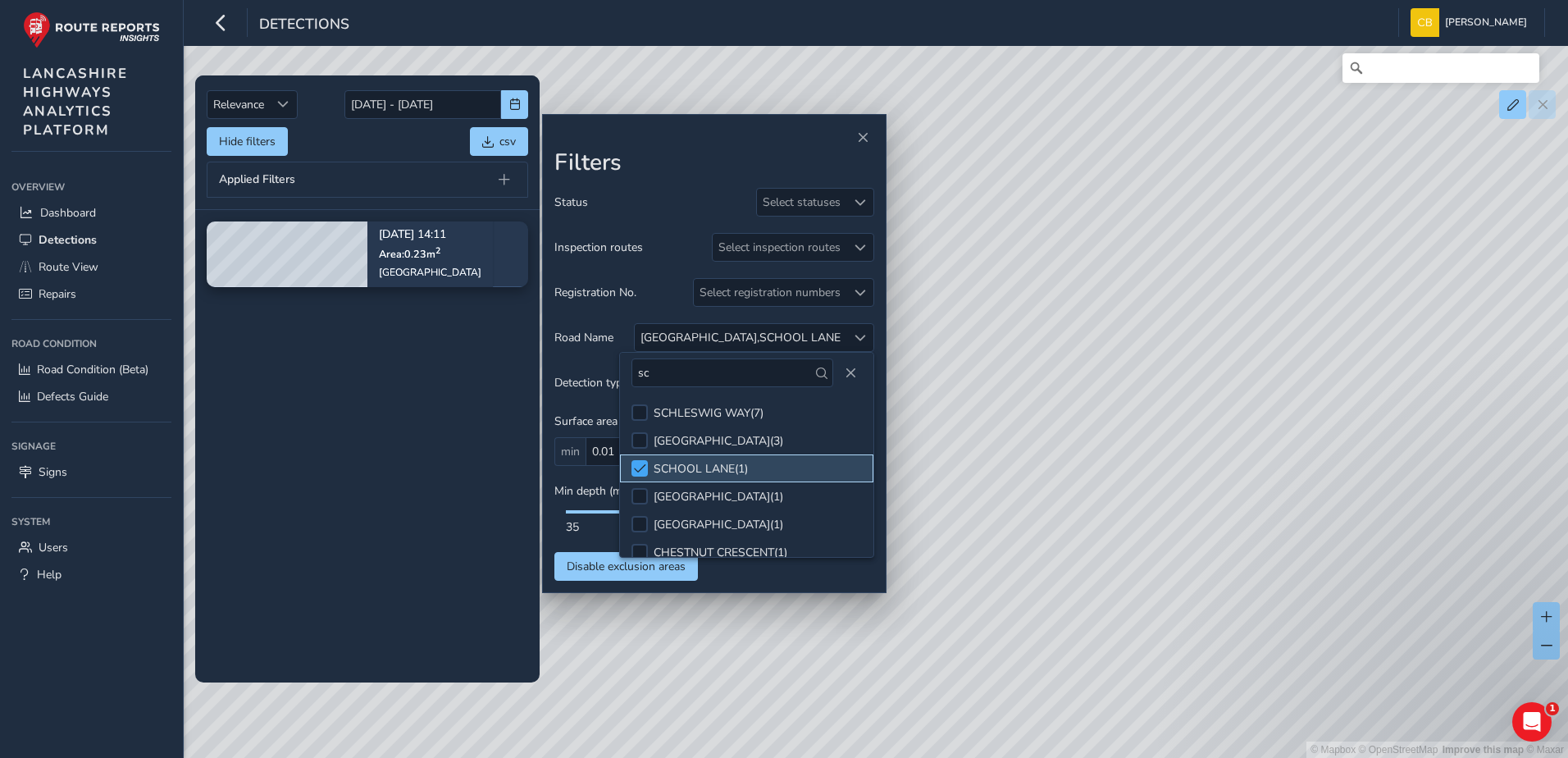
click at [637, 464] on span at bounding box center [640, 467] width 12 height 11
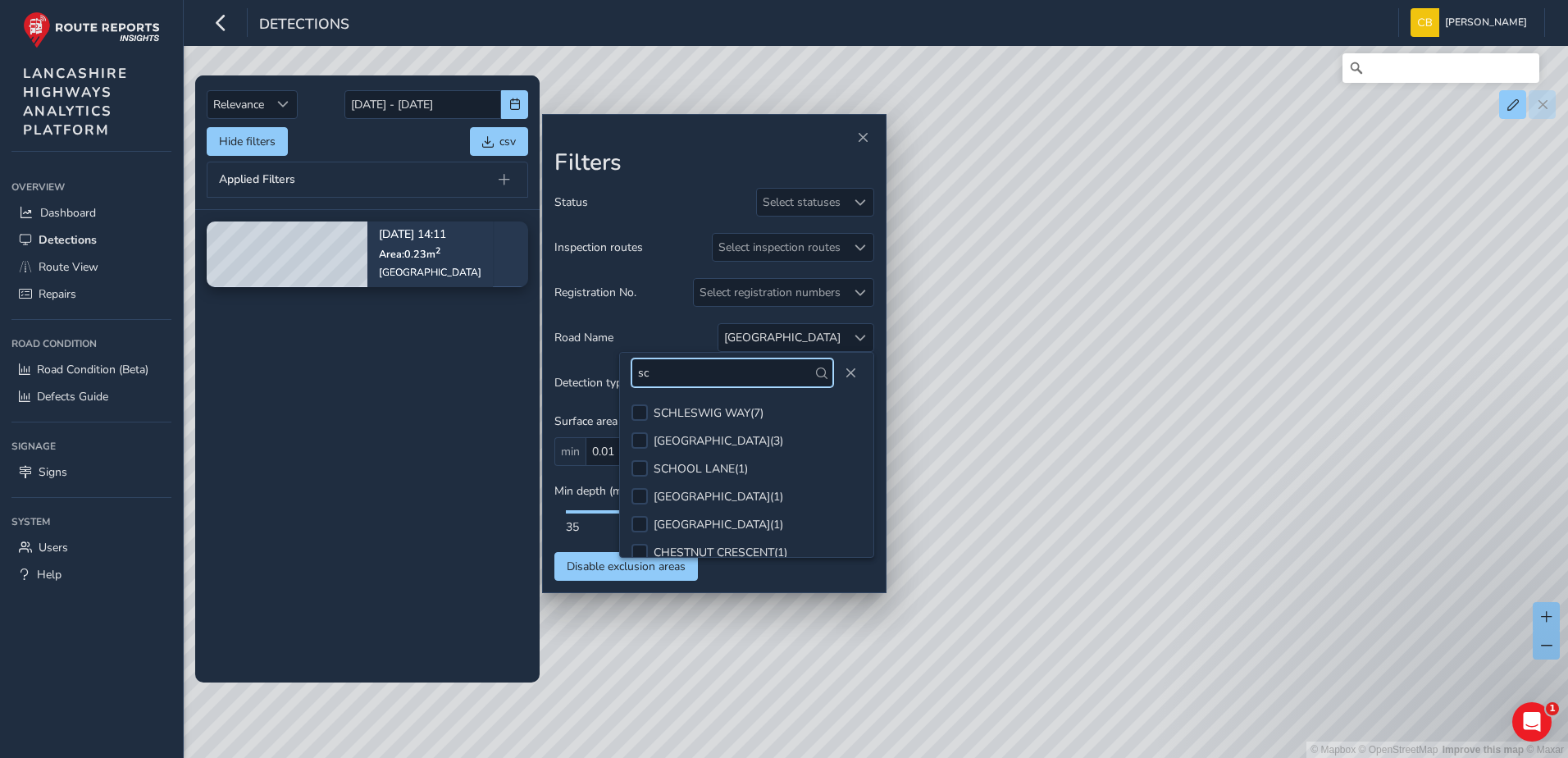
click at [698, 375] on input "sc" at bounding box center [732, 373] width 202 height 29
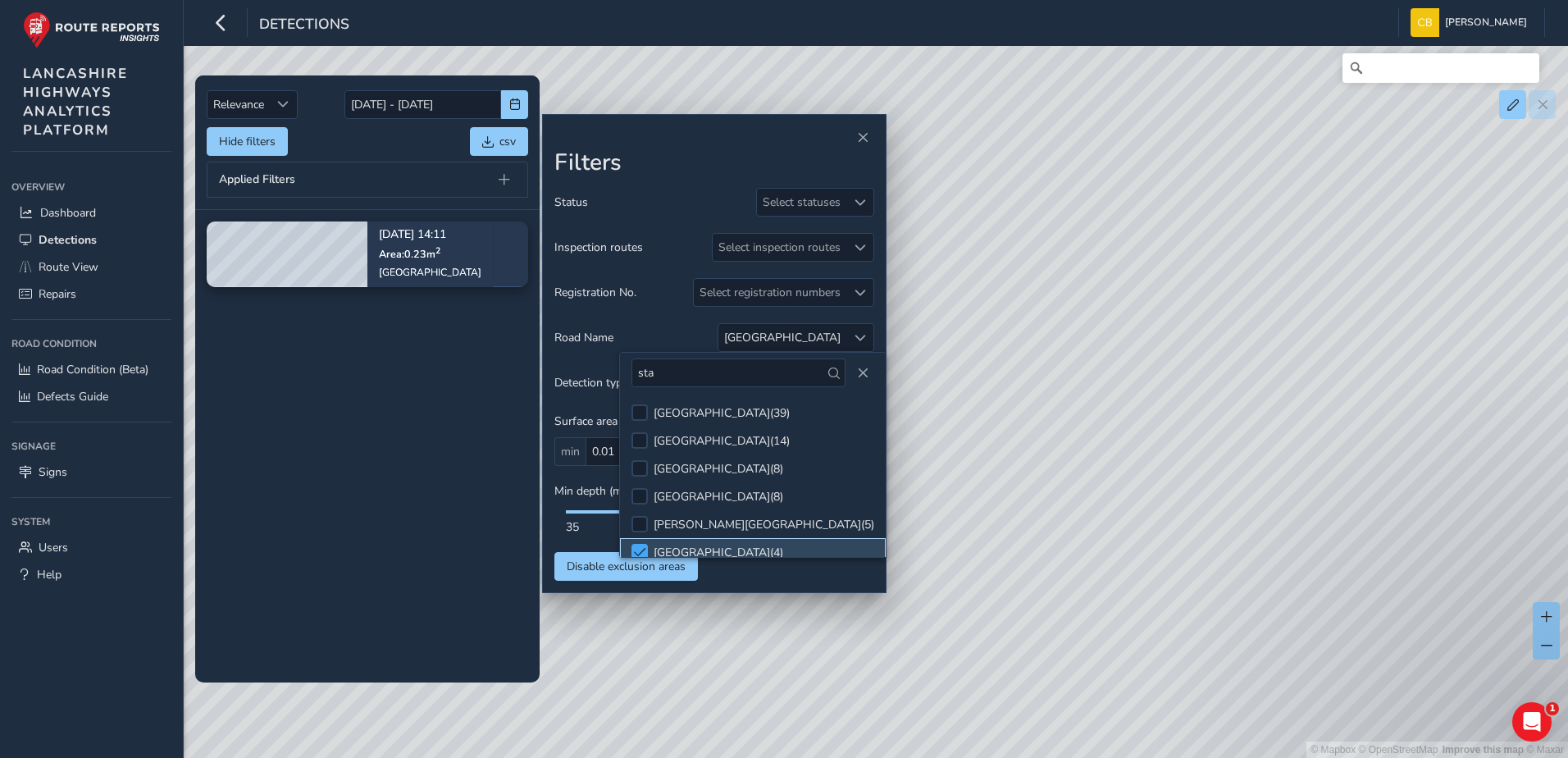
click at [643, 545] on div at bounding box center [639, 551] width 16 height 16
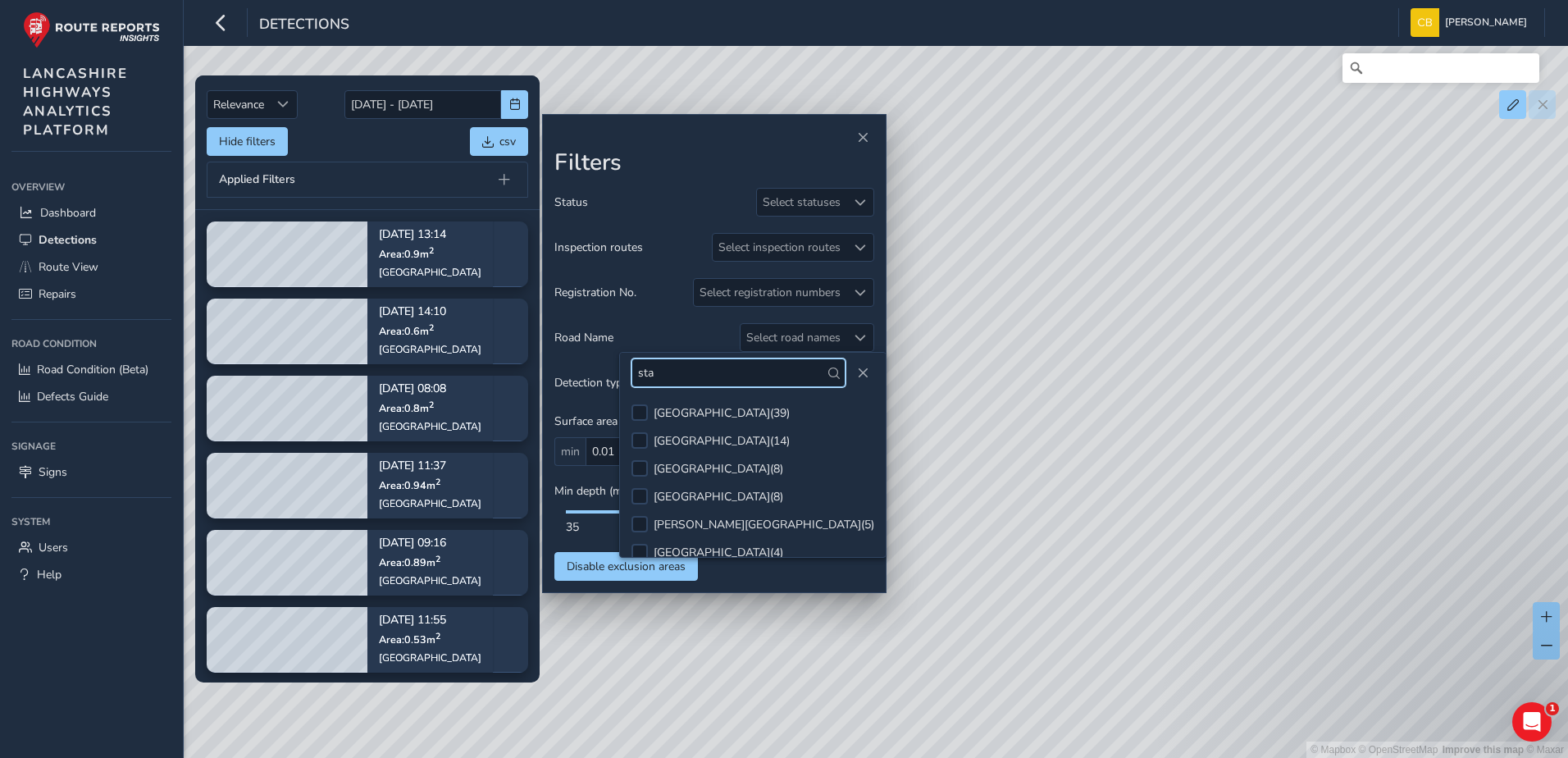
click at [692, 374] on input "sta" at bounding box center [738, 373] width 214 height 29
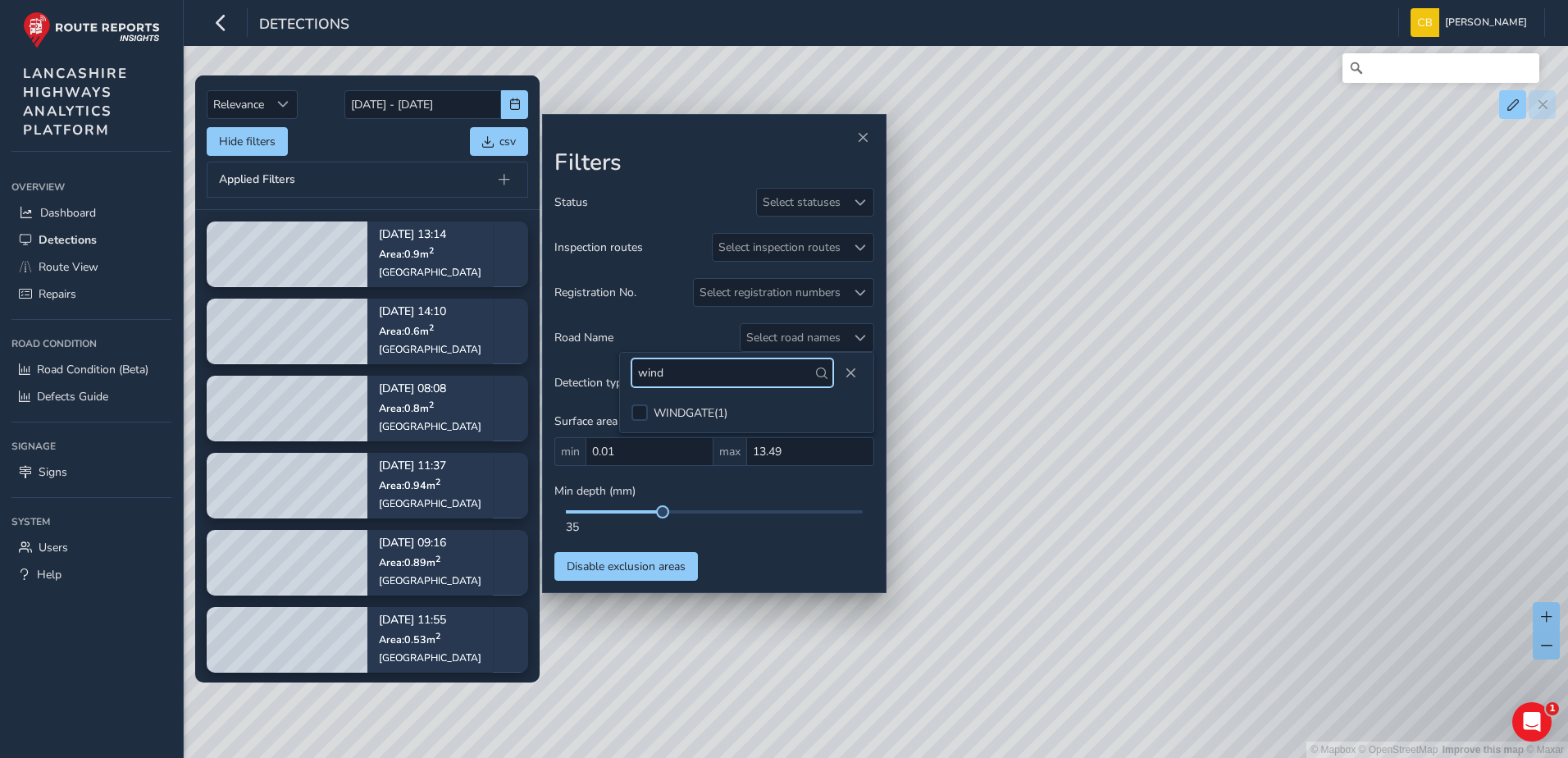
type input "wind"
